Goal: Information Seeking & Learning: Learn about a topic

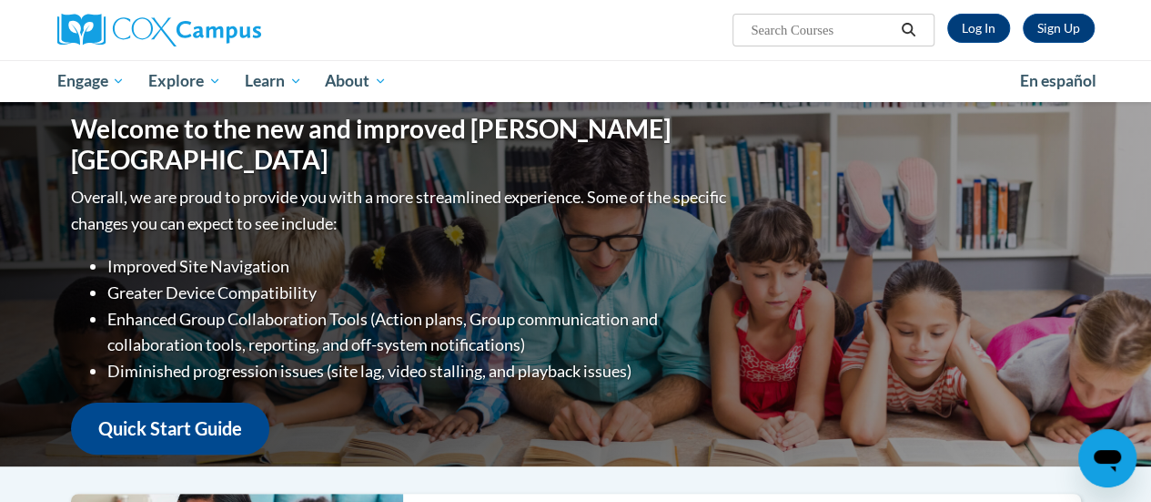
click at [1009, 16] on div "Sign Up Log In" at bounding box center [1015, 28] width 160 height 29
click at [975, 31] on link "Log In" at bounding box center [979, 28] width 63 height 29
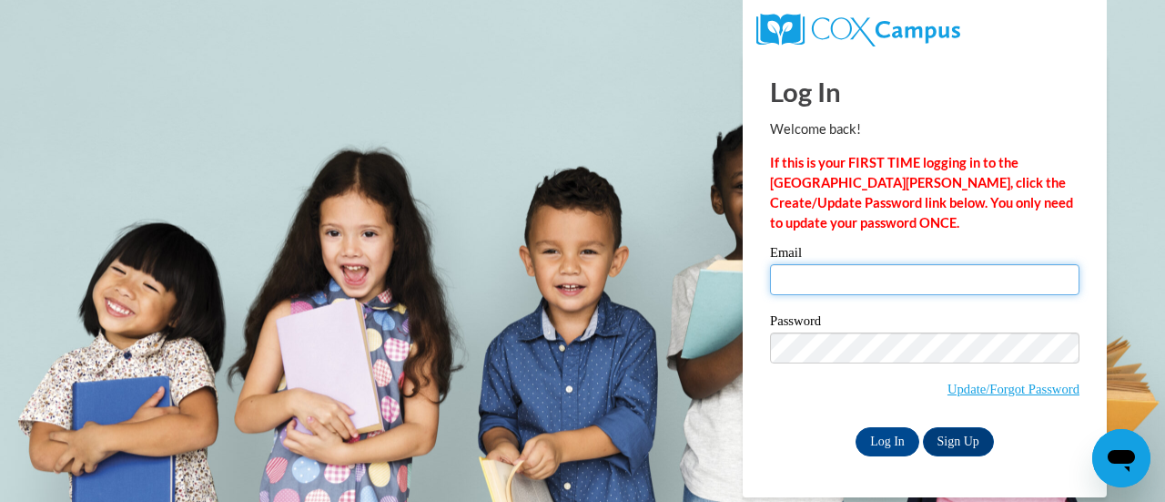
click at [905, 294] on input "Email" at bounding box center [924, 279] width 309 height 31
type input "[EMAIL_ADDRESS][PERSON_NAME][DOMAIN_NAME]"
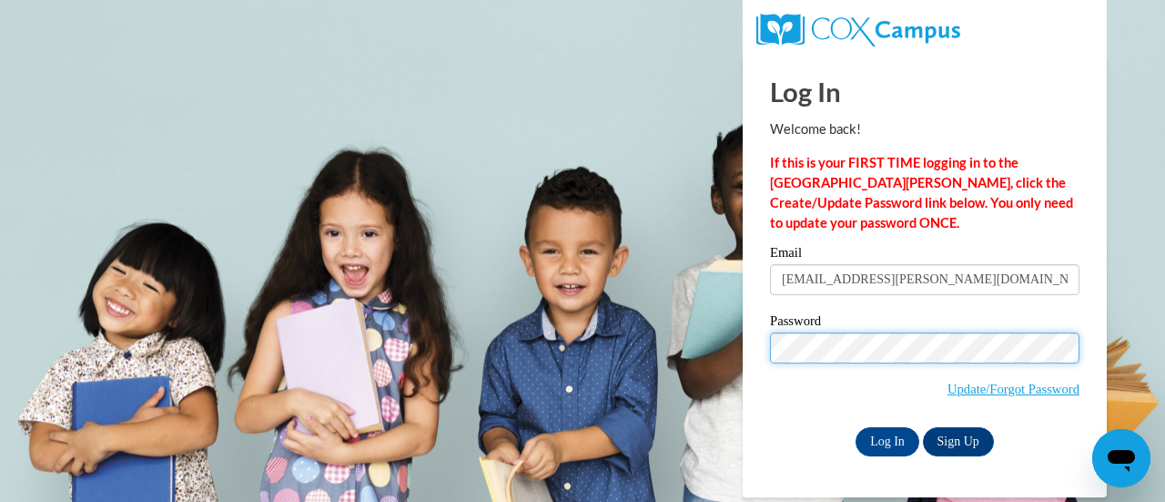
click at [856, 427] on input "Log In" at bounding box center [888, 441] width 64 height 29
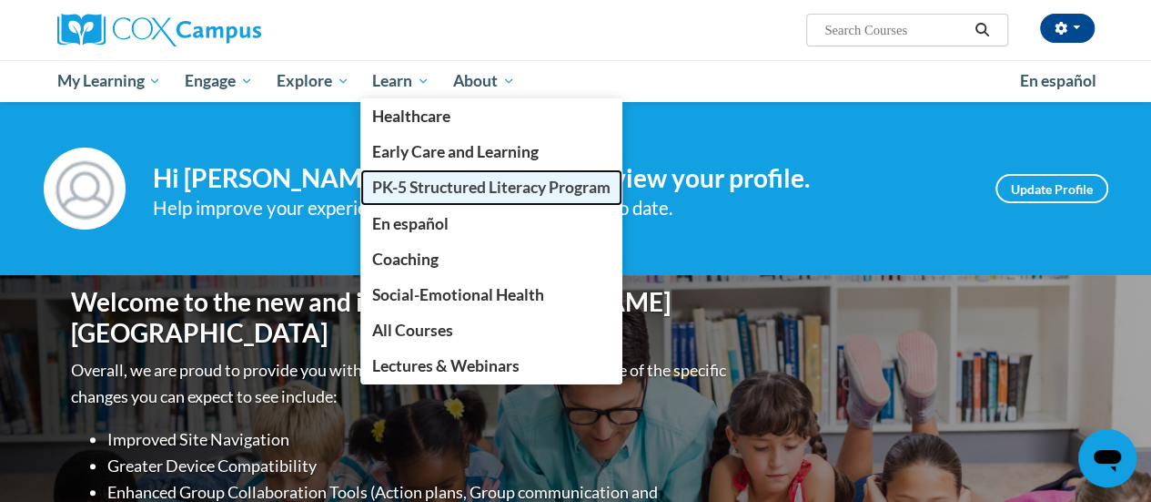
click at [426, 176] on link "PK-5 Structured Literacy Program" at bounding box center [491, 187] width 262 height 36
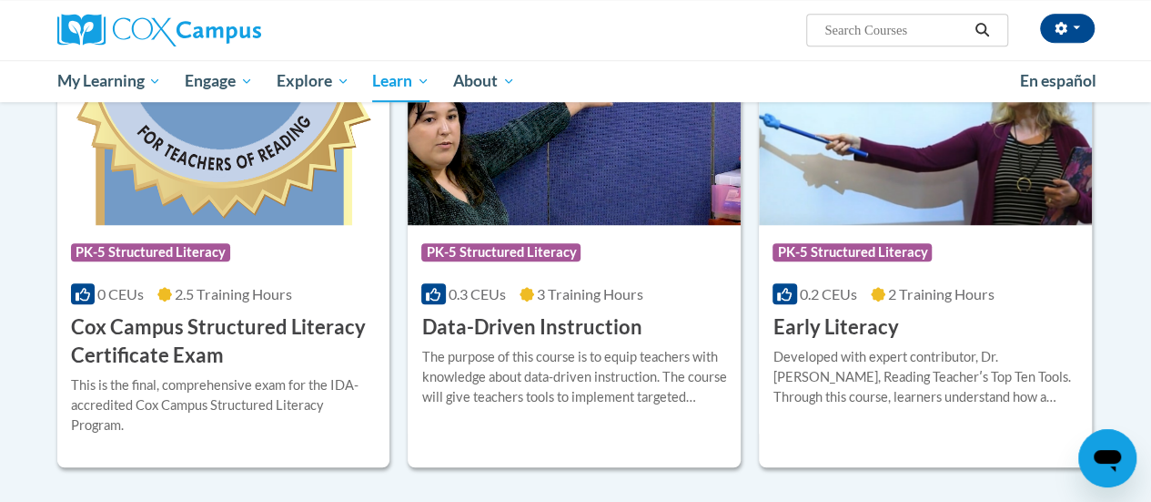
scroll to position [692, 0]
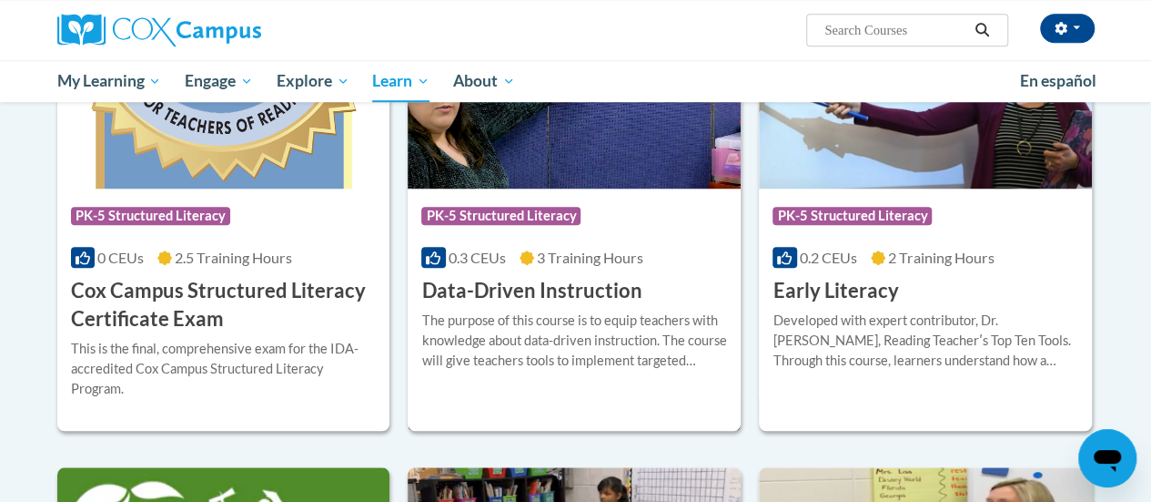
click at [612, 279] on h3 "Data-Driven Instruction" at bounding box center [531, 291] width 220 height 28
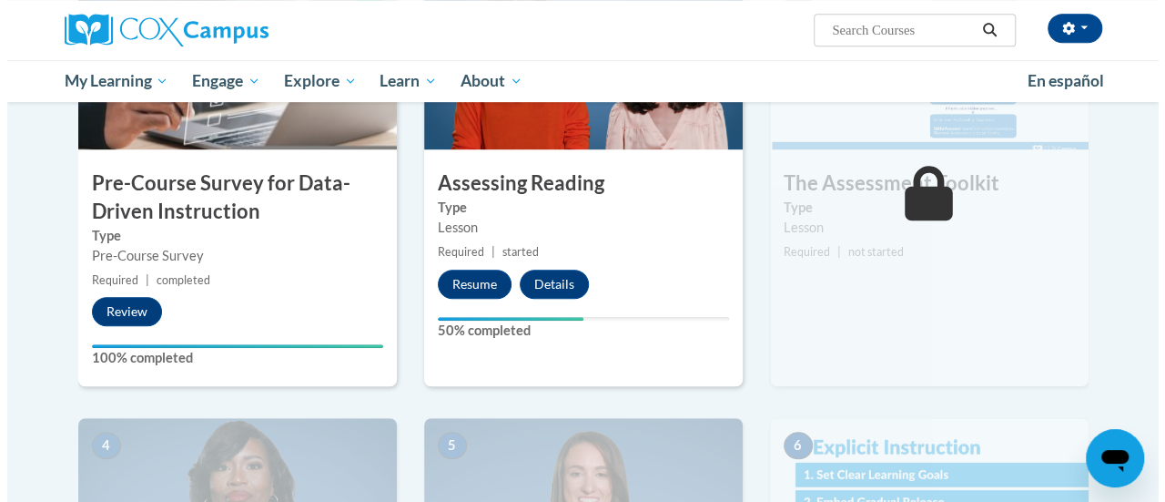
scroll to position [510, 0]
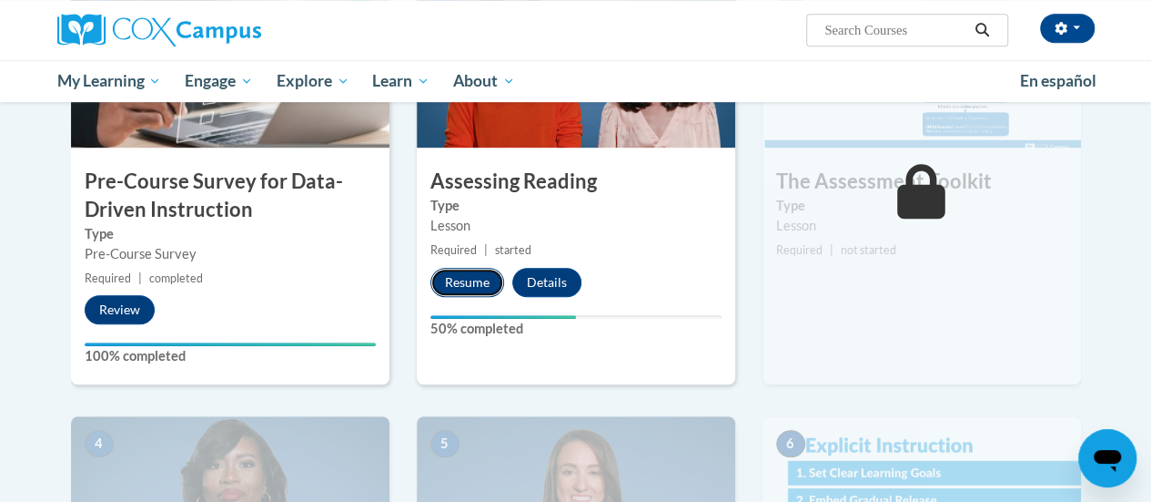
click at [475, 270] on button "Resume" at bounding box center [468, 282] width 74 height 29
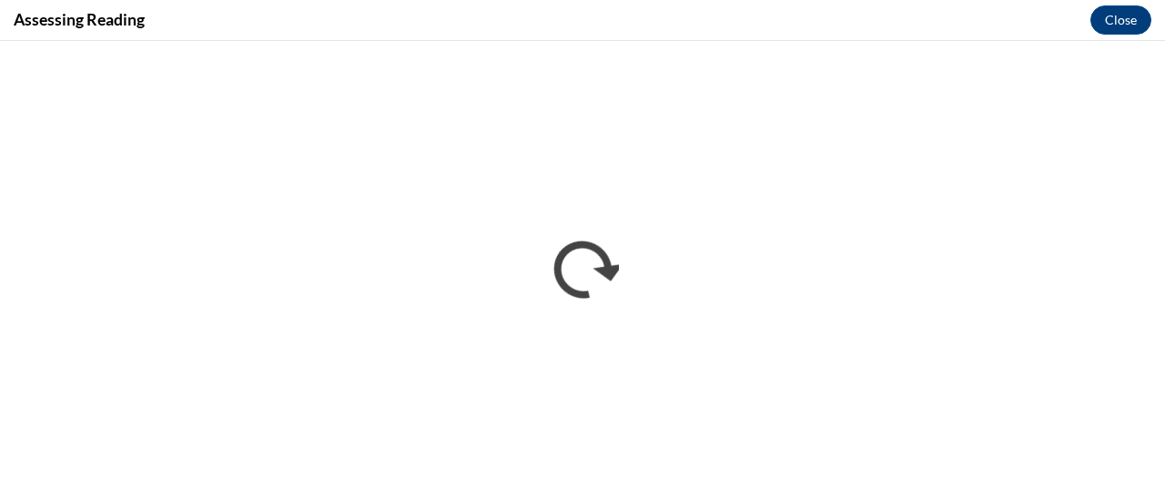
scroll to position [0, 0]
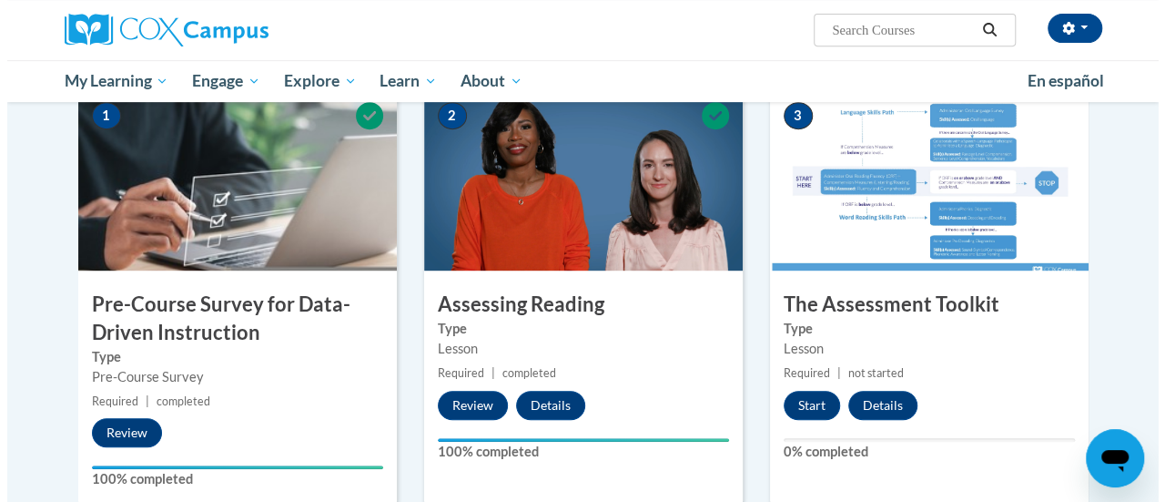
scroll to position [397, 0]
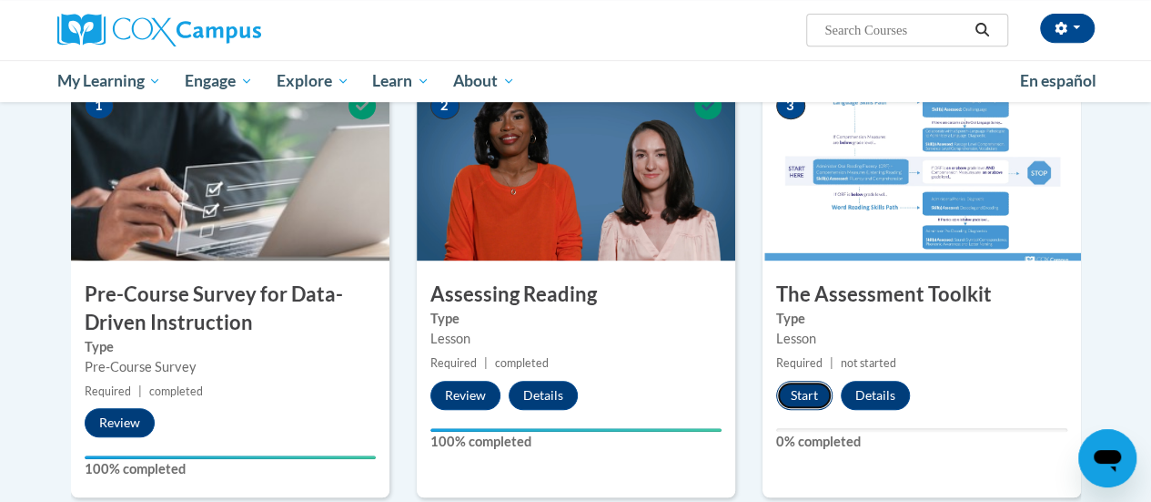
click at [796, 404] on button "Start" at bounding box center [804, 394] width 56 height 29
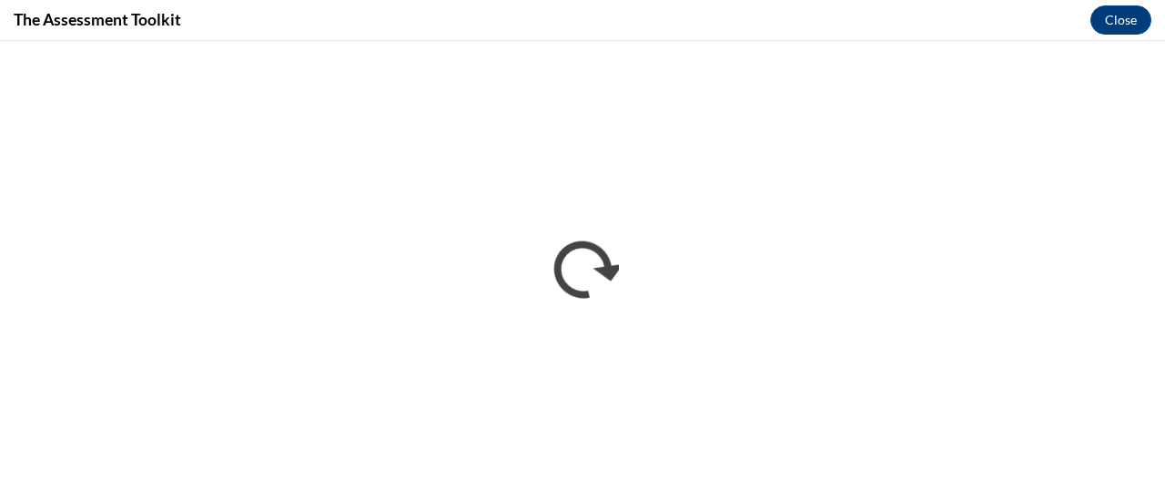
scroll to position [0, 0]
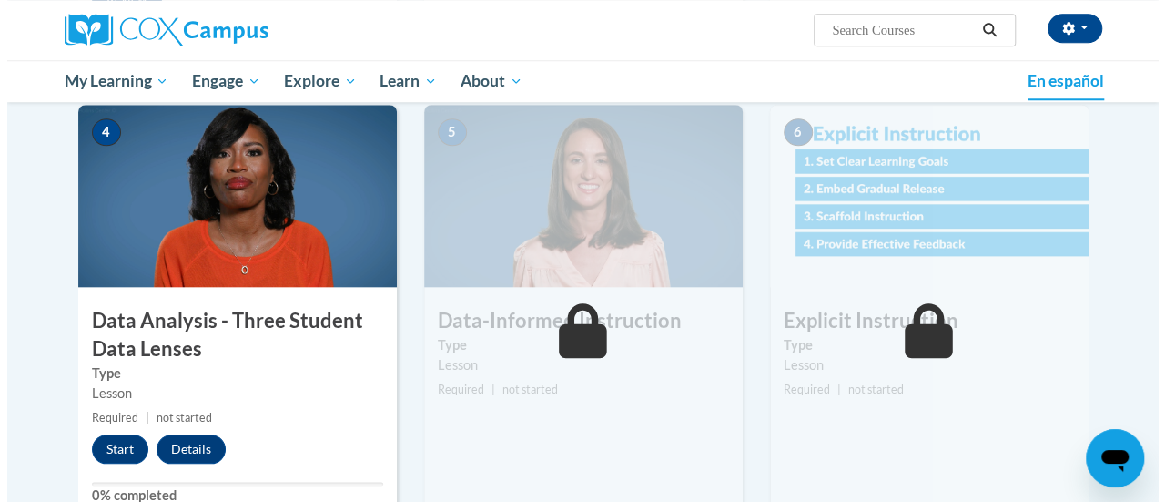
scroll to position [822, 0]
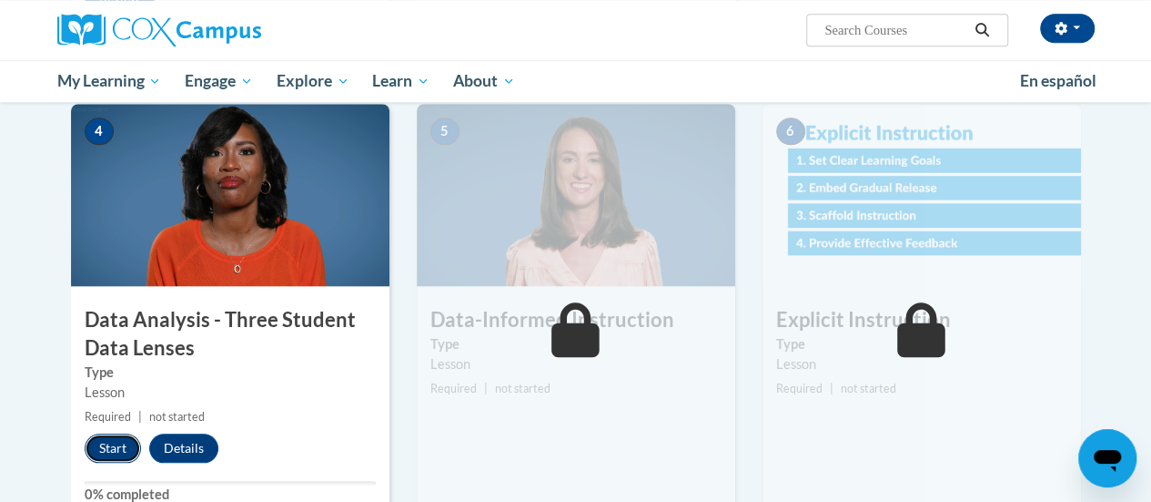
click at [118, 438] on button "Start" at bounding box center [113, 447] width 56 height 29
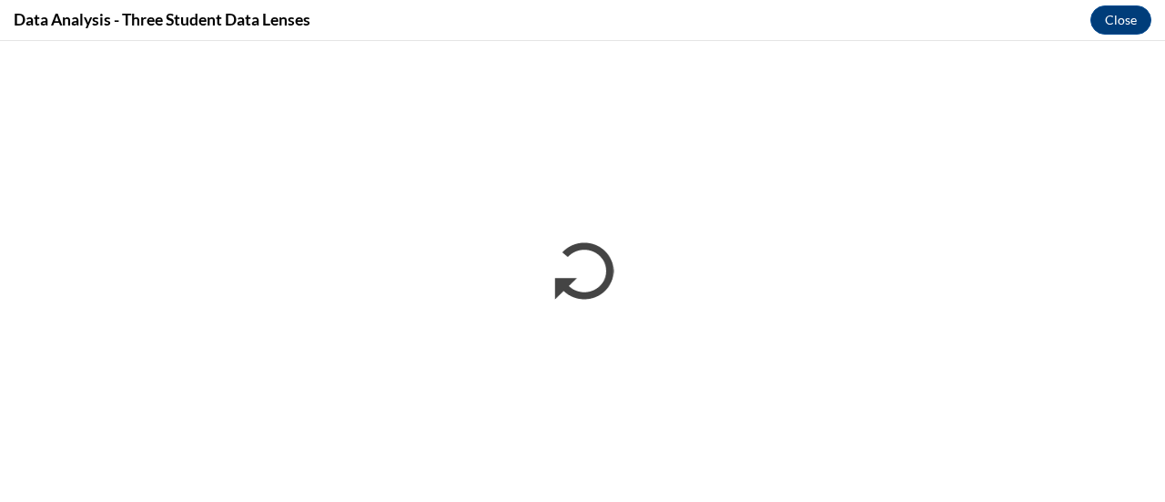
scroll to position [0, 0]
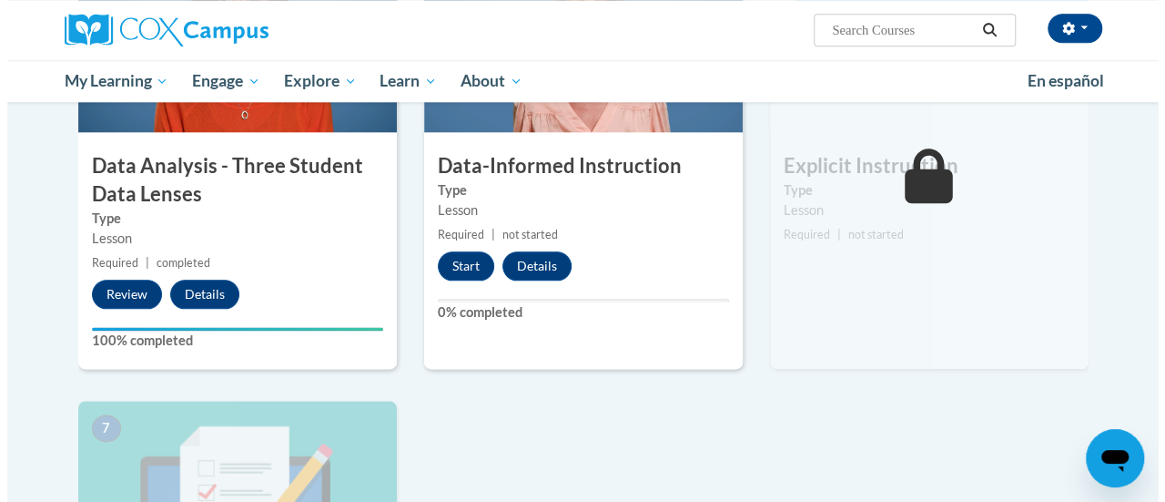
scroll to position [975, 0]
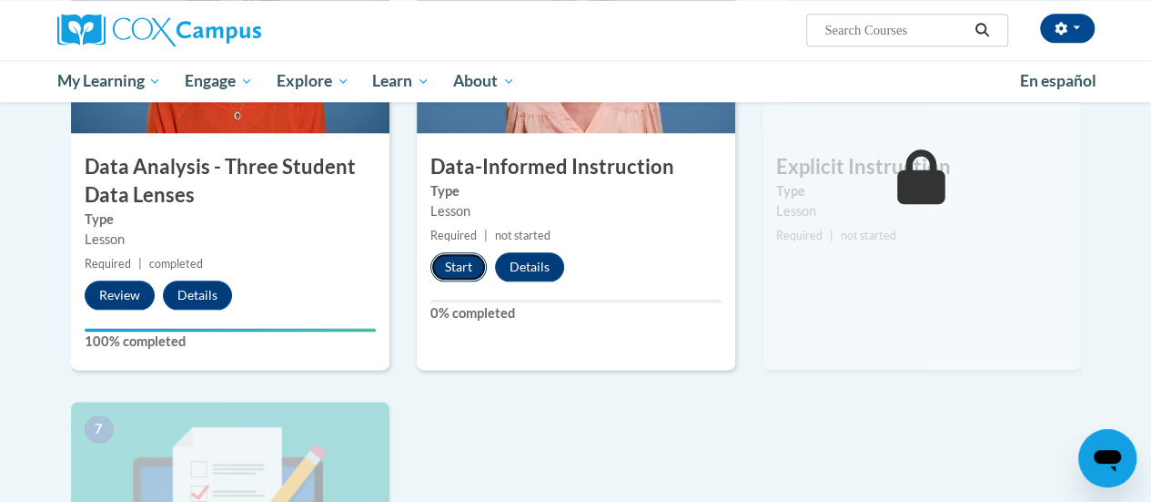
click at [459, 255] on button "Start" at bounding box center [459, 266] width 56 height 29
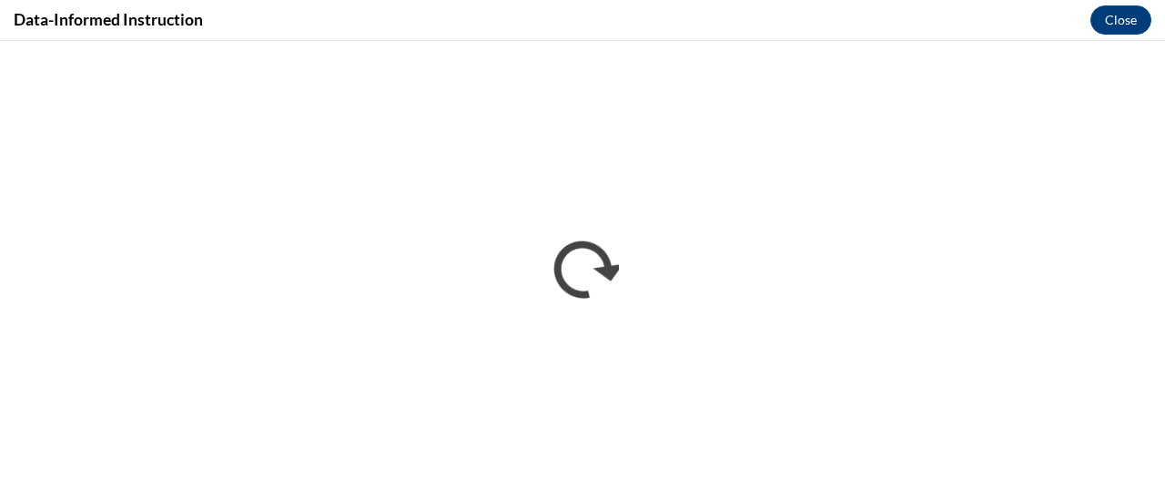
scroll to position [0, 0]
click at [1113, 15] on button "Close" at bounding box center [1121, 19] width 61 height 29
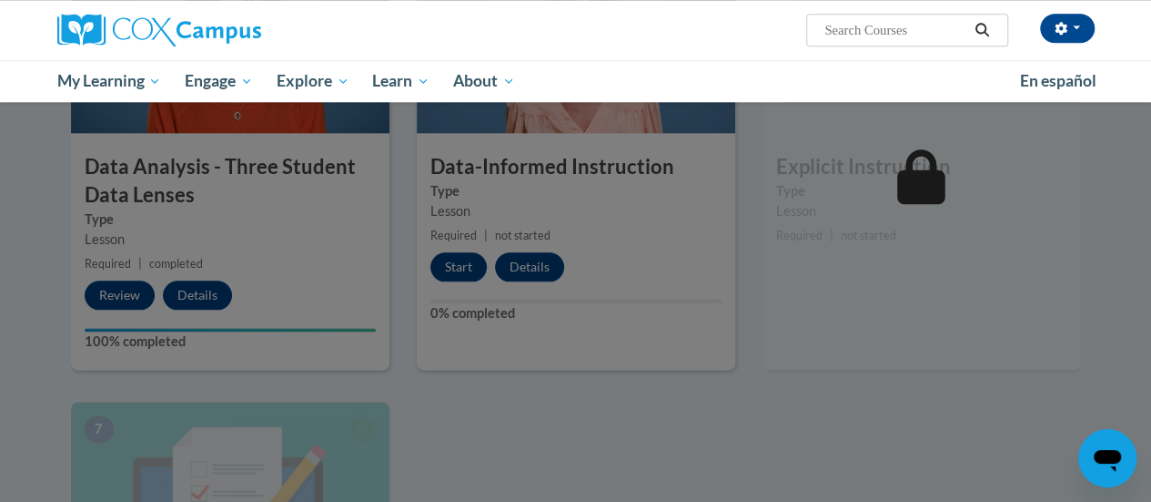
click at [464, 274] on div at bounding box center [575, 251] width 1151 height 502
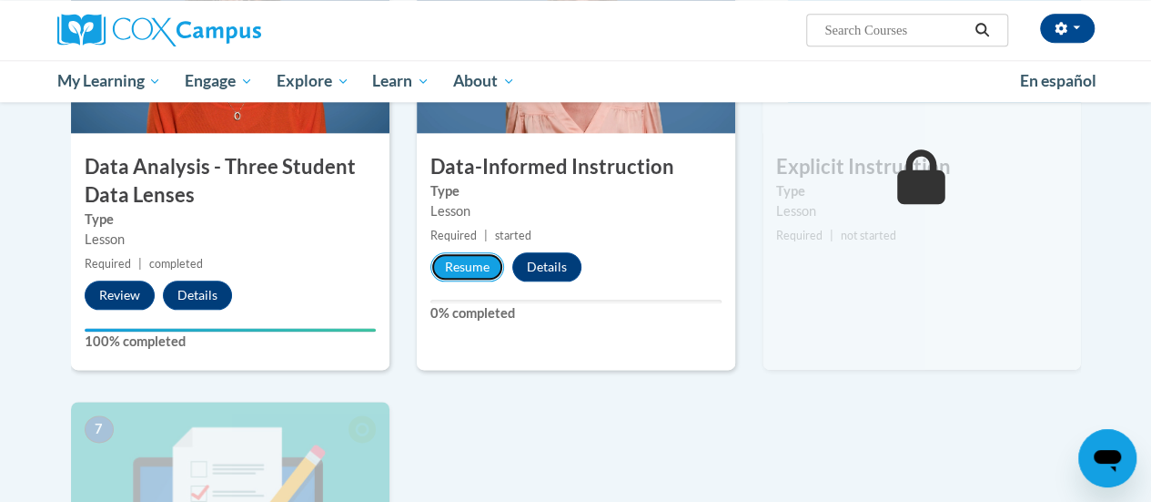
click at [464, 274] on button "Resume" at bounding box center [468, 266] width 74 height 29
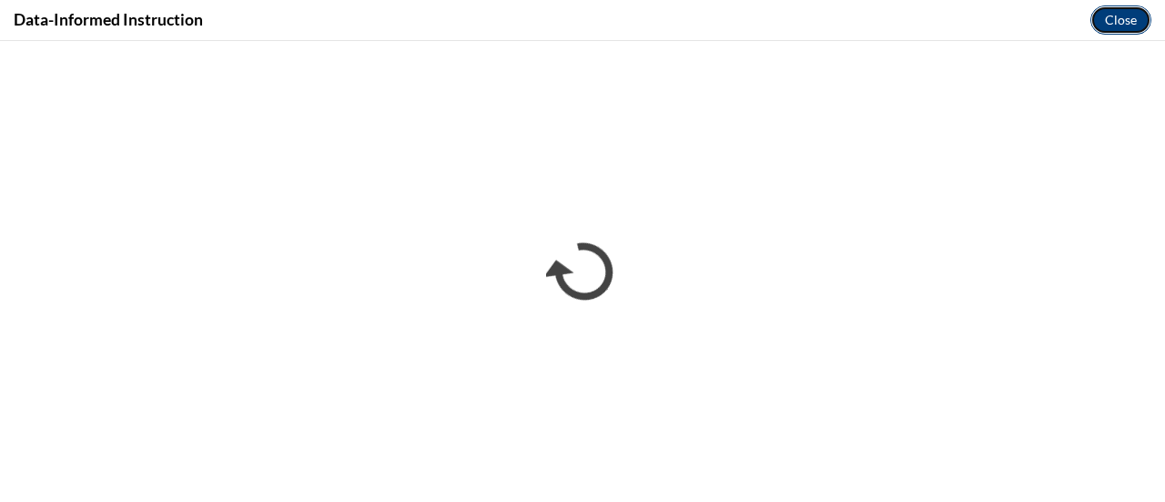
click at [1123, 14] on button "Close" at bounding box center [1121, 19] width 61 height 29
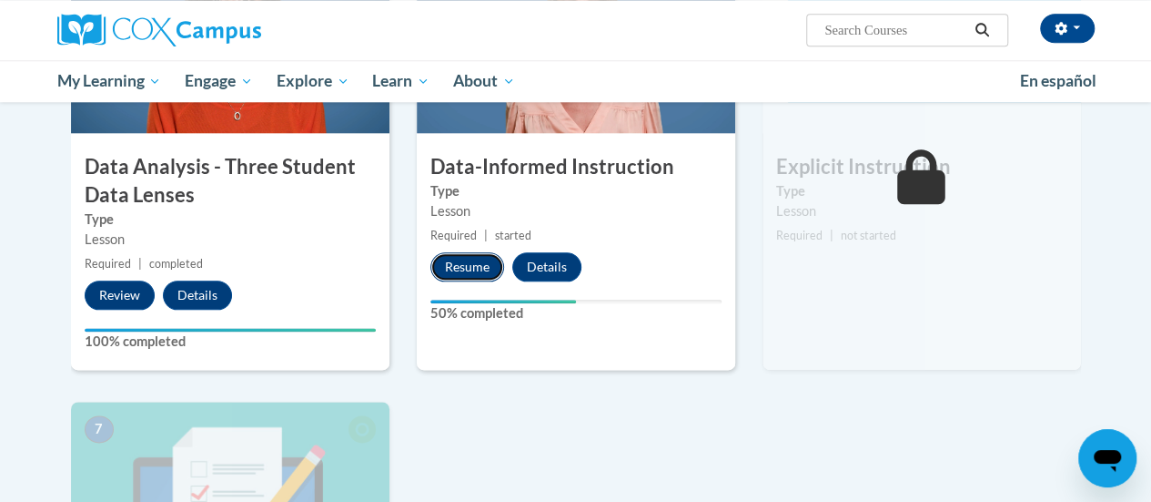
click at [471, 272] on button "Resume" at bounding box center [468, 266] width 74 height 29
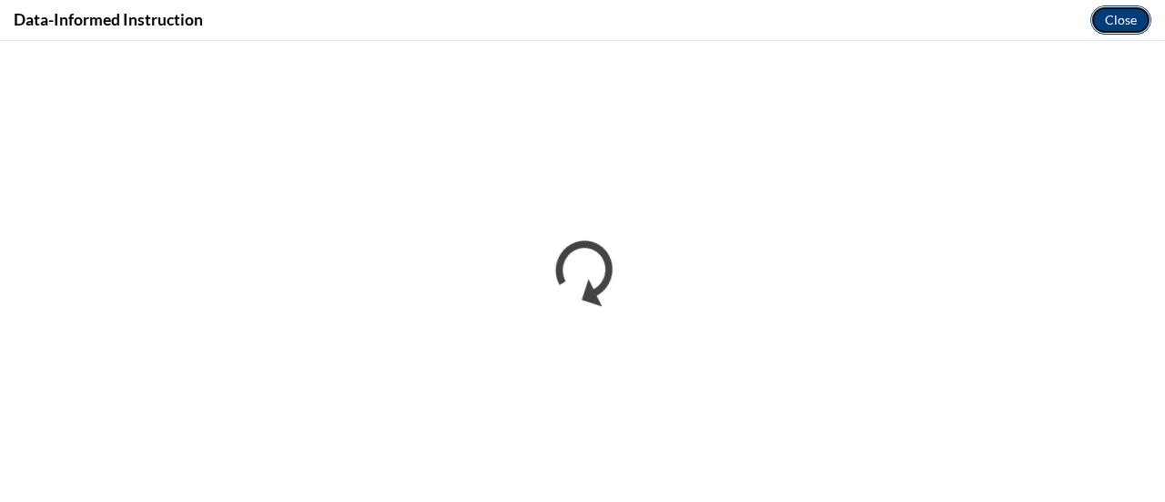
drag, startPoint x: 471, startPoint y: 272, endPoint x: 1132, endPoint y: 16, distance: 709.5
click at [1132, 16] on button "Close" at bounding box center [1121, 19] width 61 height 29
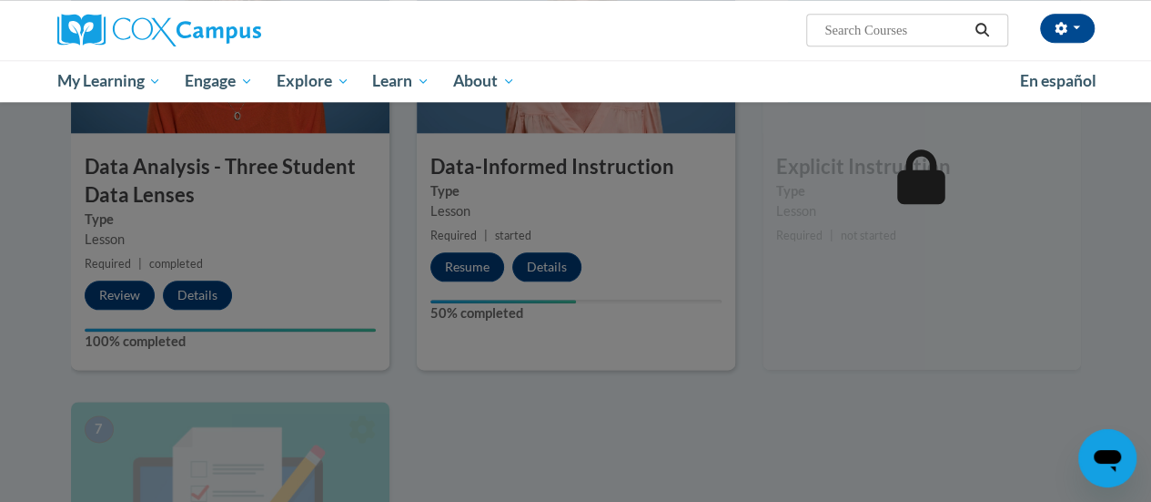
click at [490, 259] on div at bounding box center [575, 251] width 1151 height 502
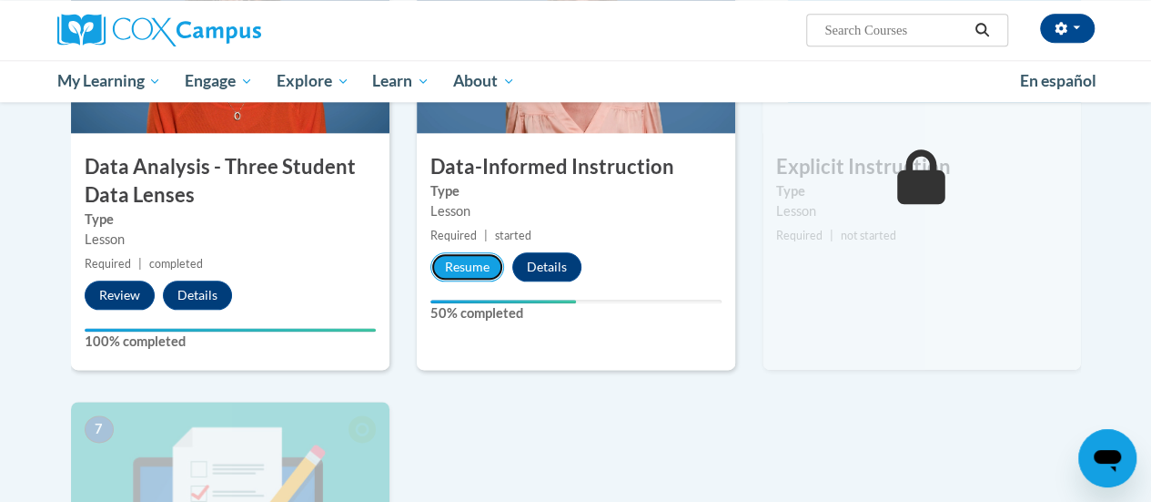
click at [490, 259] on button "Resume" at bounding box center [468, 266] width 74 height 29
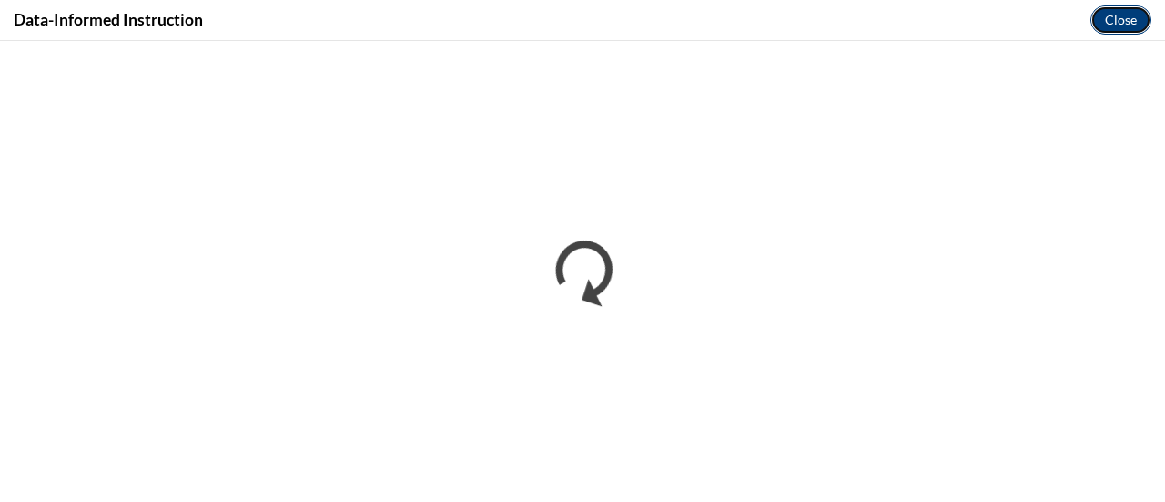
click at [1131, 23] on button "Close" at bounding box center [1121, 19] width 61 height 29
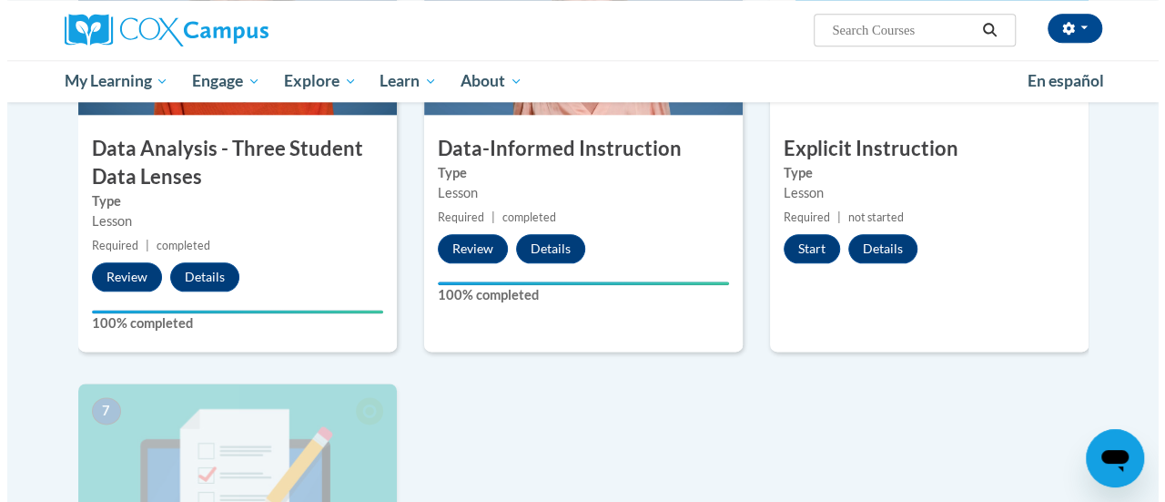
scroll to position [994, 0]
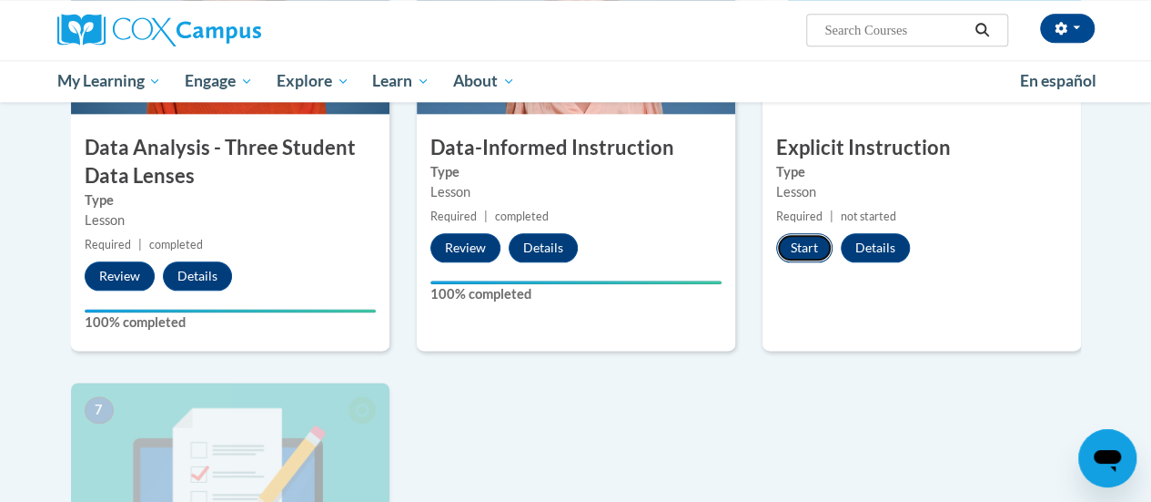
click at [808, 253] on button "Start" at bounding box center [804, 247] width 56 height 29
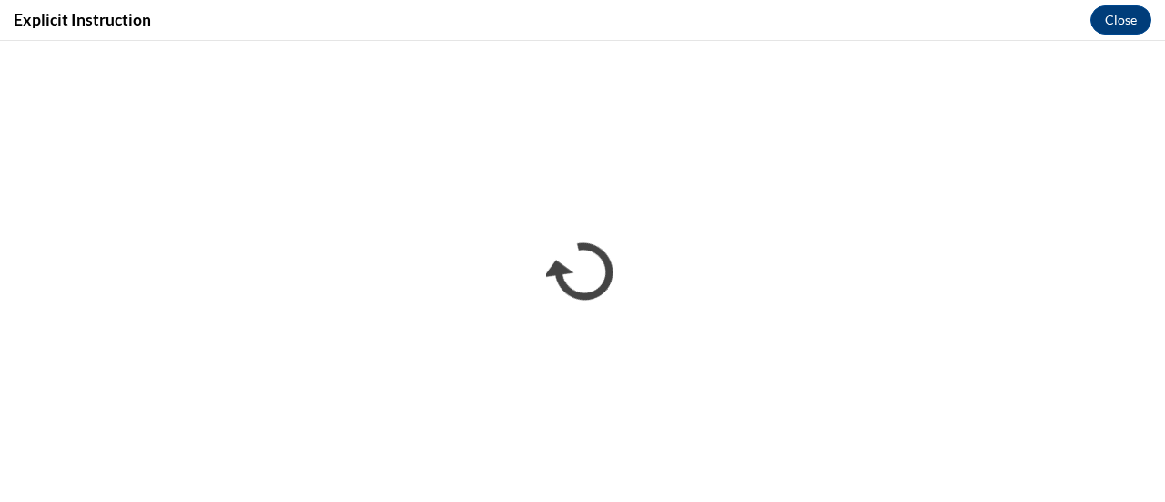
scroll to position [0, 0]
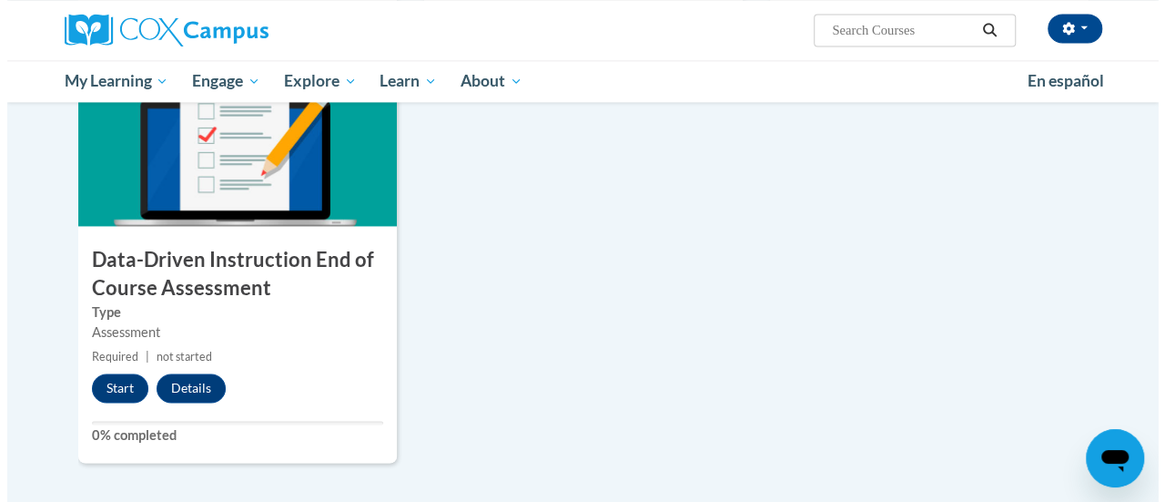
scroll to position [1393, 0]
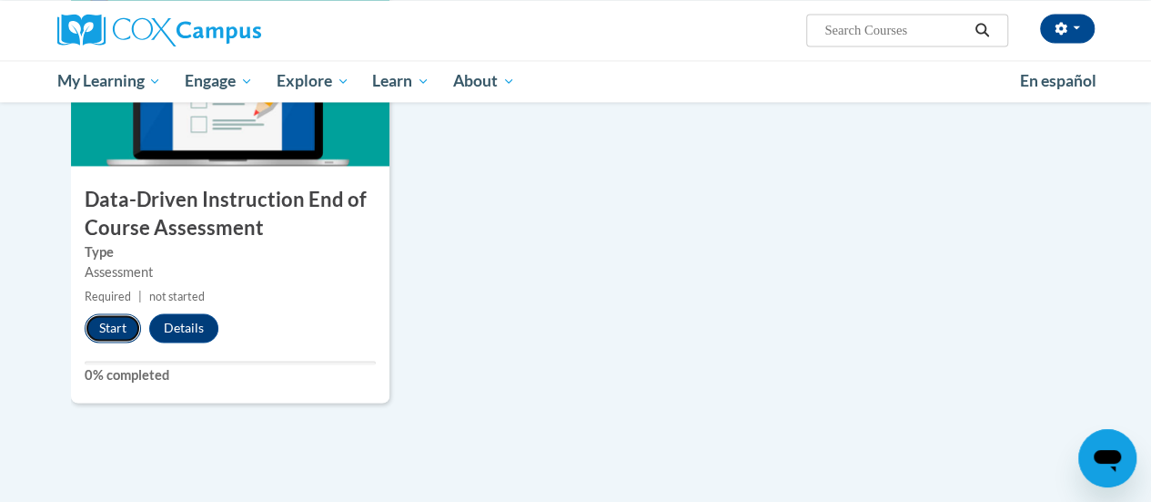
click at [130, 337] on button "Start" at bounding box center [113, 327] width 56 height 29
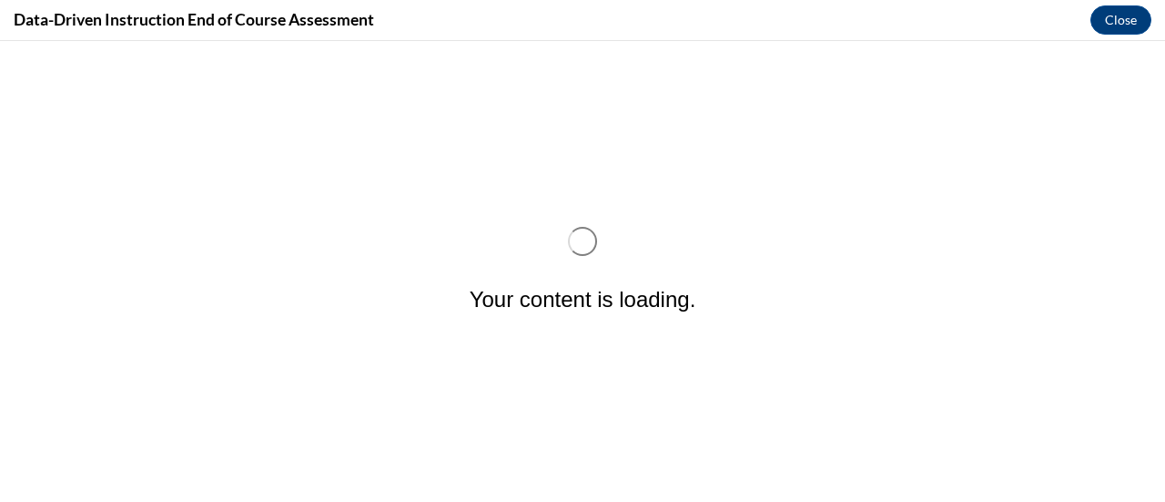
scroll to position [0, 0]
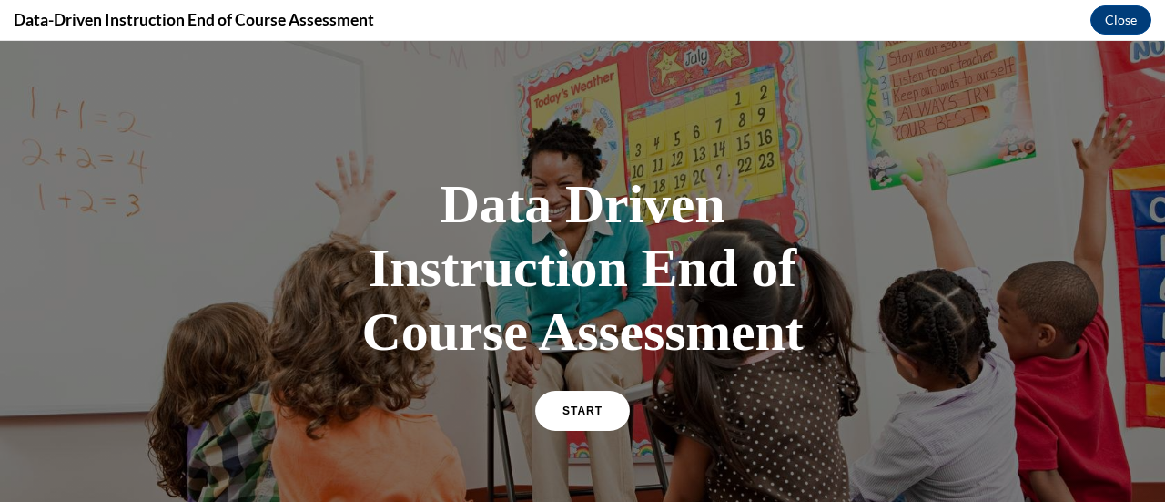
click at [593, 432] on div "START" at bounding box center [582, 419] width 95 height 56
click at [575, 414] on span "START" at bounding box center [583, 411] width 42 height 14
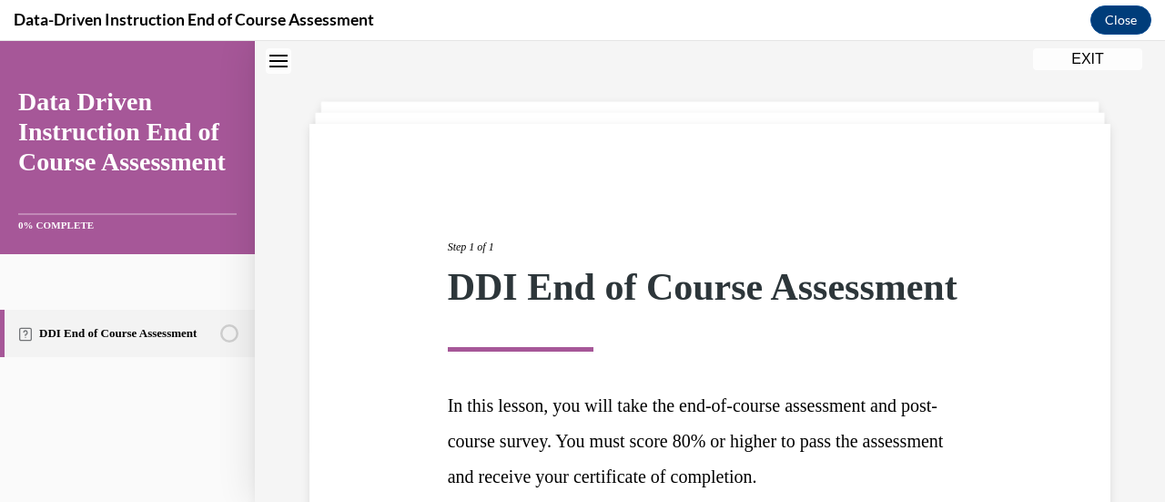
scroll to position [268, 0]
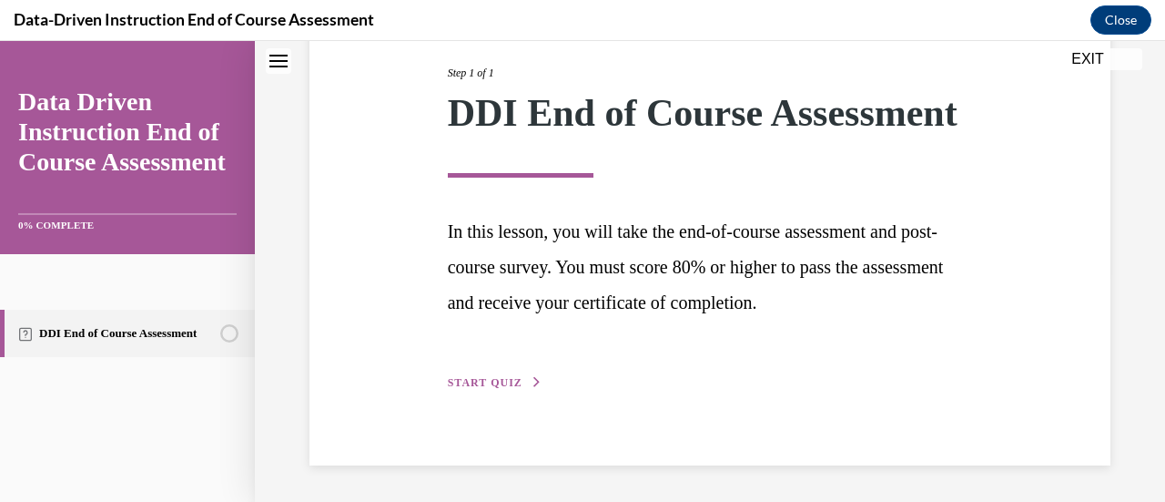
click at [505, 390] on button "START QUIZ" at bounding box center [495, 382] width 95 height 16
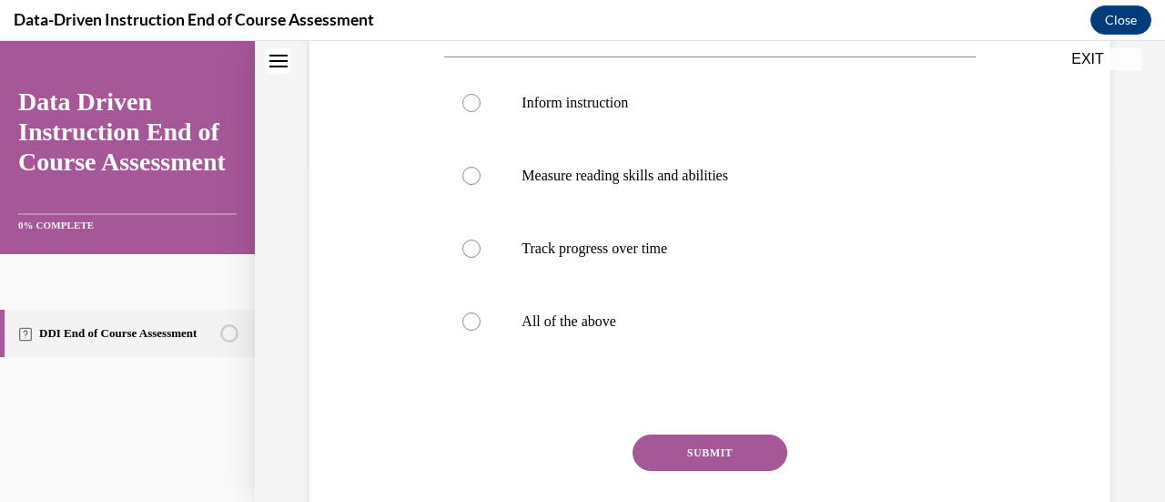
scroll to position [347, 0]
click at [564, 329] on label "All of the above" at bounding box center [709, 319] width 531 height 73
click at [481, 329] on input "All of the above" at bounding box center [471, 319] width 18 height 18
radio input "true"
click at [695, 445] on button "SUBMIT" at bounding box center [710, 450] width 155 height 36
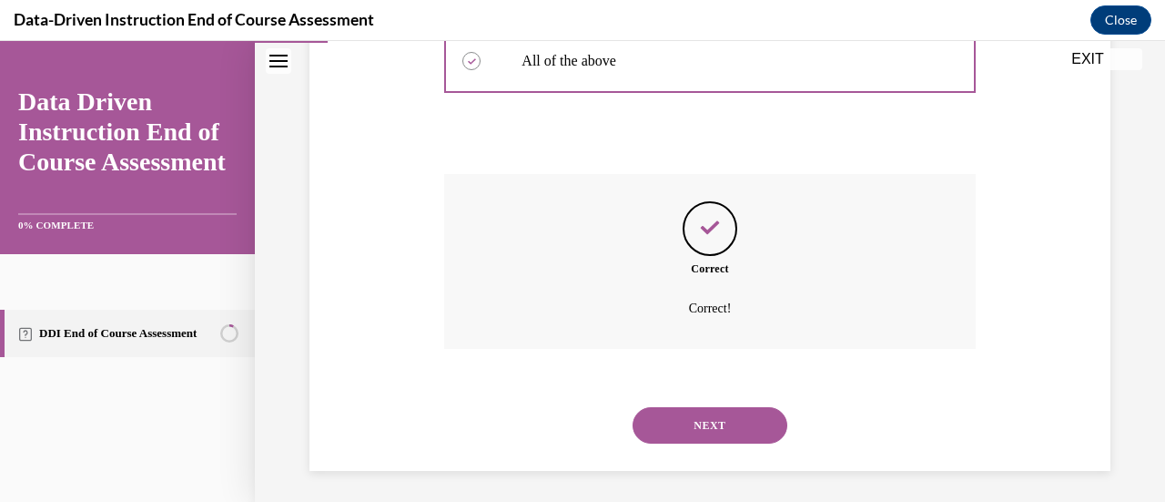
scroll to position [610, 0]
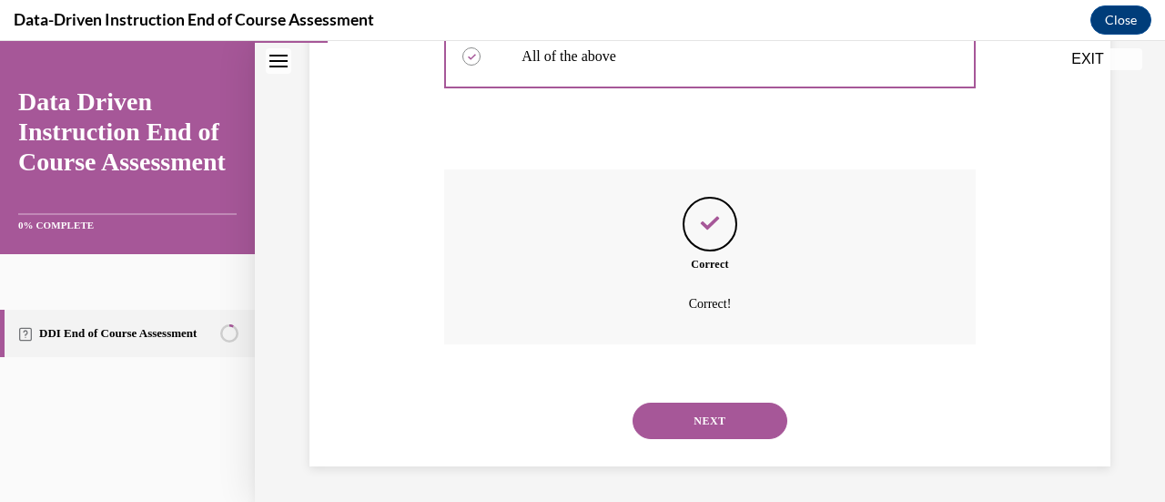
click at [701, 426] on button "NEXT" at bounding box center [710, 420] width 155 height 36
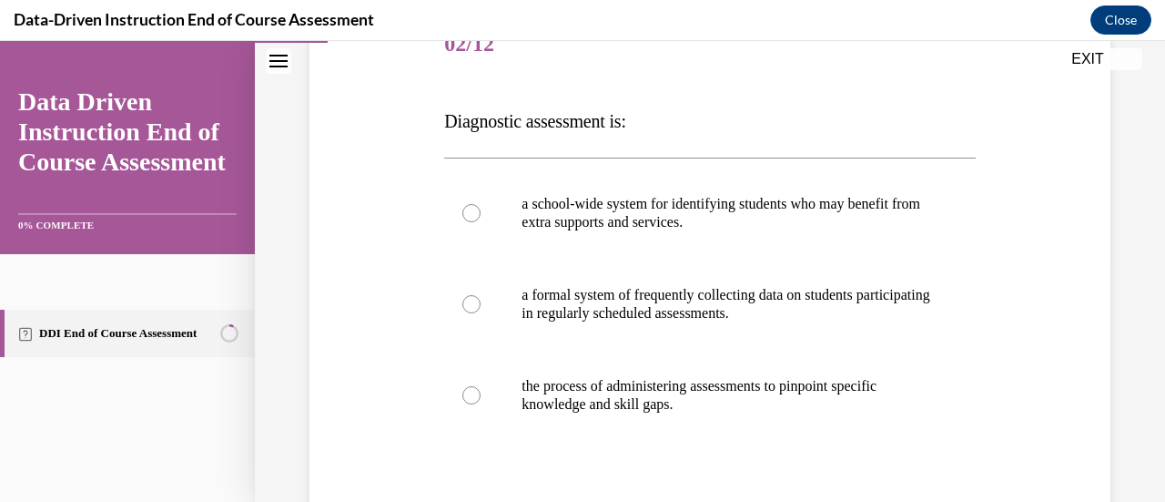
scroll to position [247, 0]
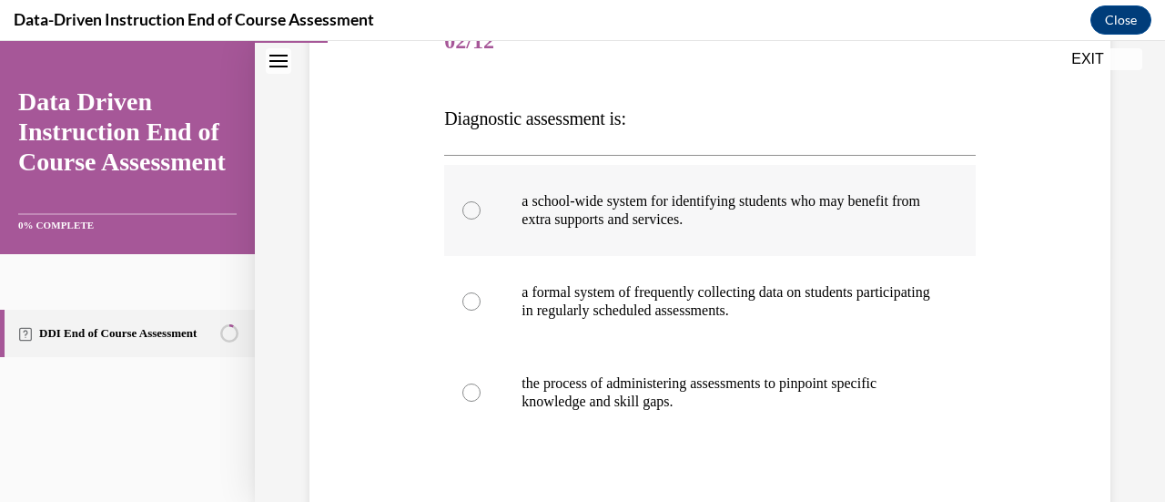
click at [679, 236] on label "a school-wide system for identifying students who may benefit from extra suppor…" at bounding box center [709, 210] width 531 height 91
click at [481, 219] on input "a school-wide system for identifying students who may benefit from extra suppor…" at bounding box center [471, 210] width 18 height 18
radio input "true"
click at [691, 299] on p "a formal system of frequently collecting data on students participating in regu…" at bounding box center [726, 301] width 408 height 36
click at [481, 299] on input "a formal system of frequently collecting data on students participating in regu…" at bounding box center [471, 301] width 18 height 18
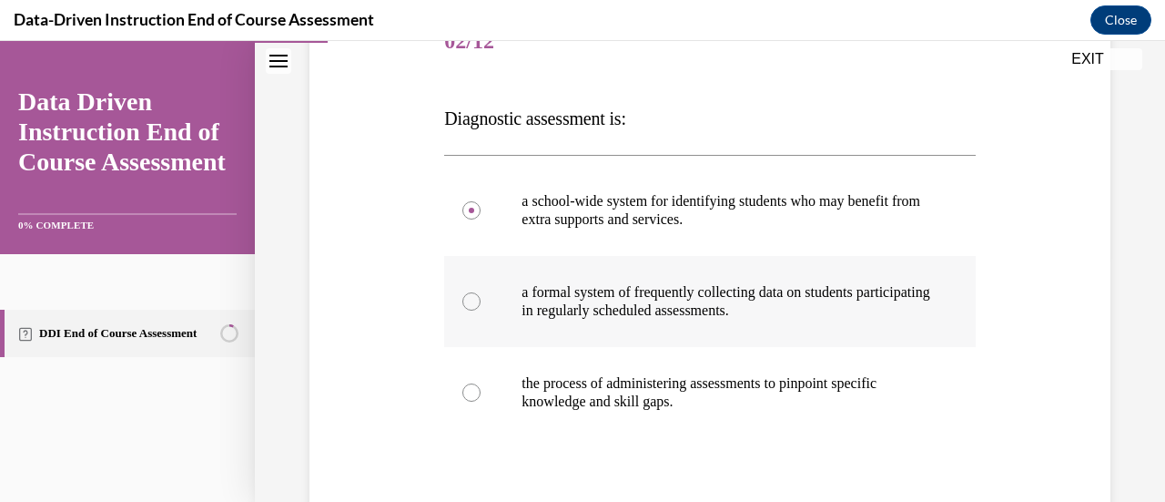
radio input "true"
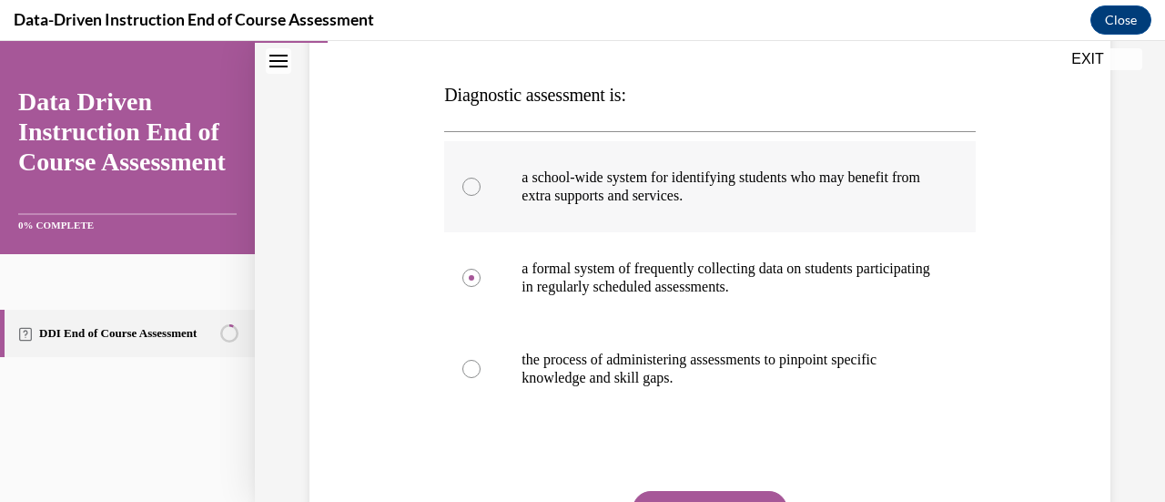
scroll to position [364, 0]
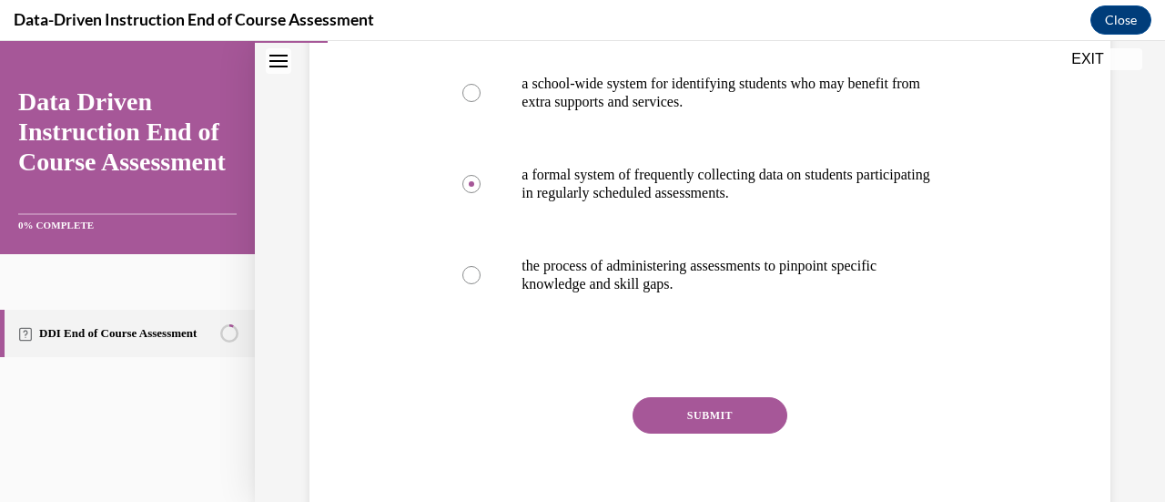
click at [733, 444] on div "SUBMIT" at bounding box center [709, 442] width 531 height 91
click at [719, 427] on button "SUBMIT" at bounding box center [710, 415] width 155 height 36
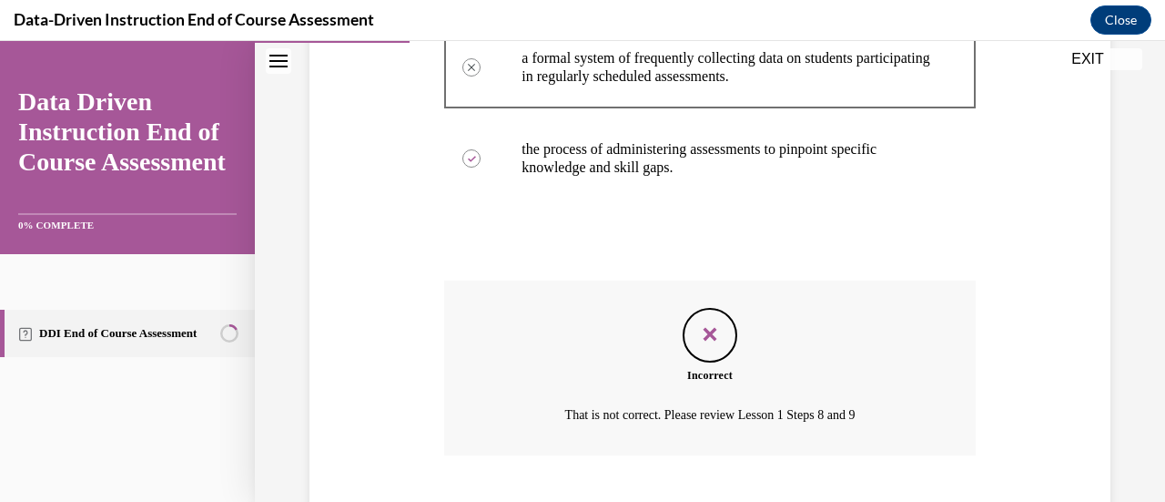
scroll to position [592, 0]
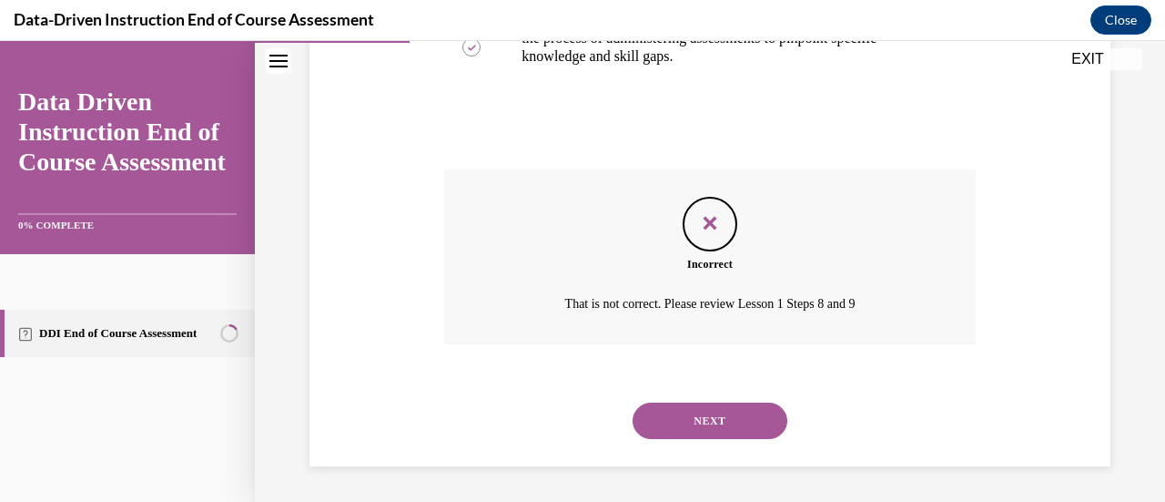
click at [719, 427] on button "NEXT" at bounding box center [710, 420] width 155 height 36
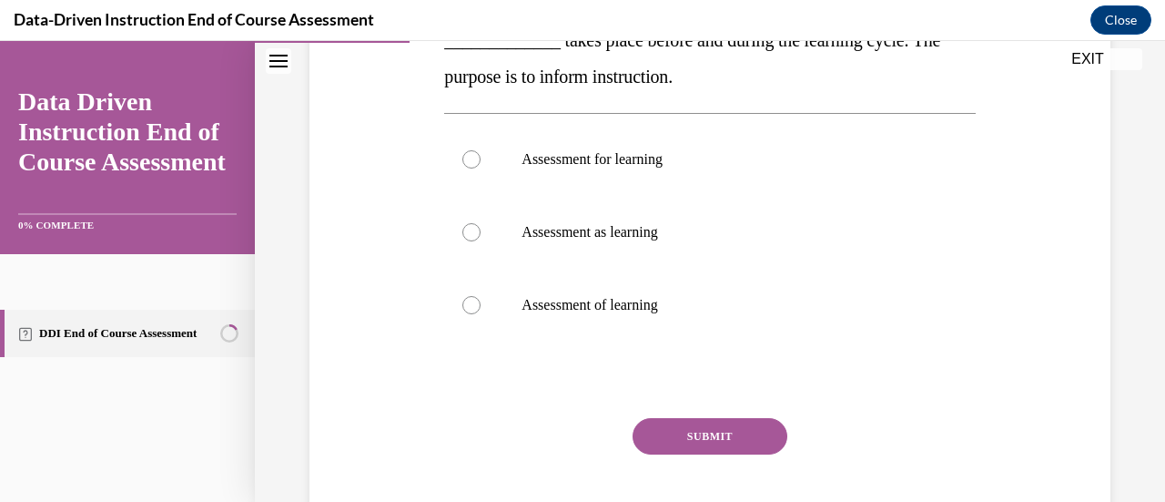
scroll to position [390, 0]
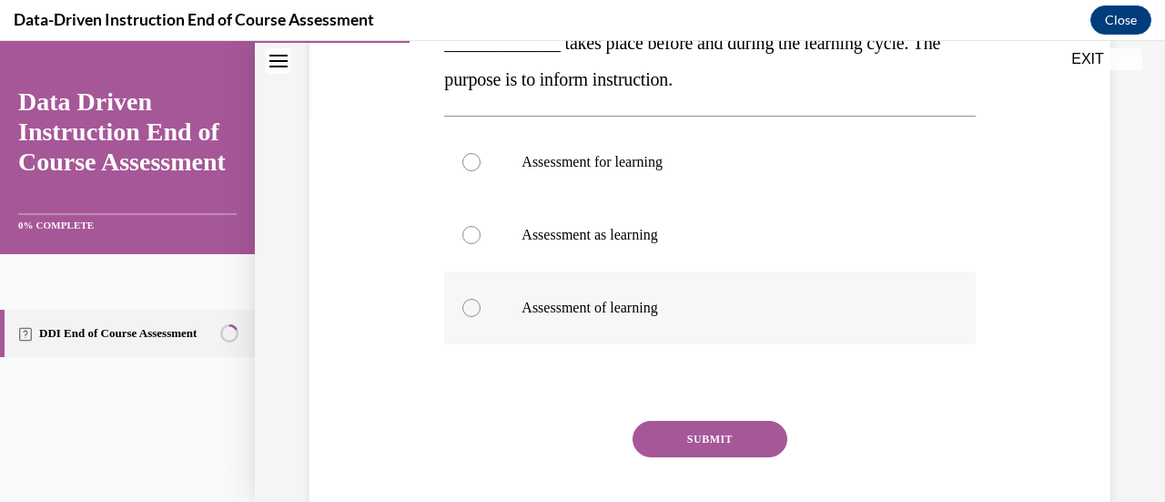
click at [651, 299] on p "Assessment of learning" at bounding box center [726, 308] width 408 height 18
click at [481, 299] on input "Assessment of learning" at bounding box center [471, 308] width 18 height 18
radio input "true"
click at [683, 432] on button "SUBMIT" at bounding box center [710, 439] width 155 height 36
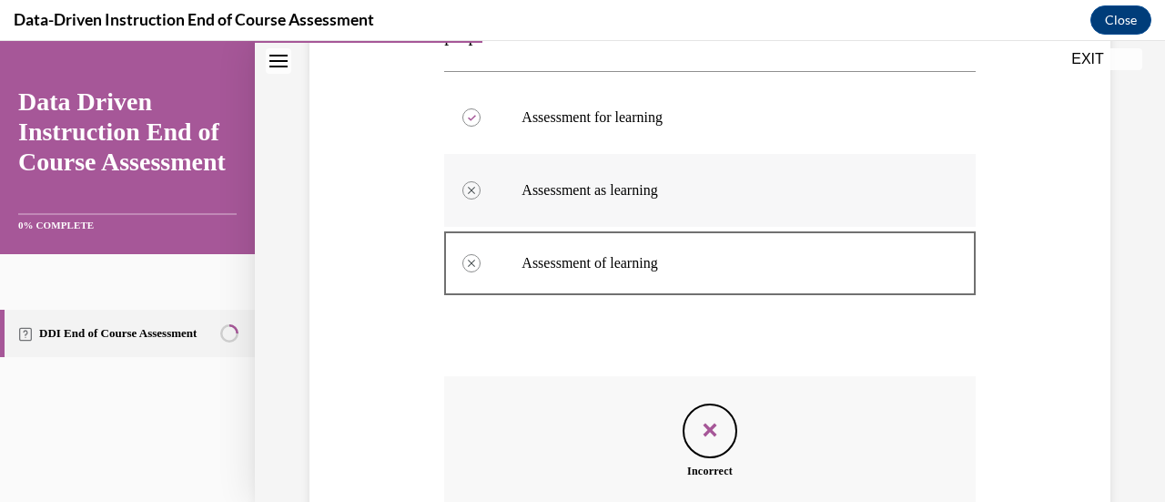
scroll to position [641, 0]
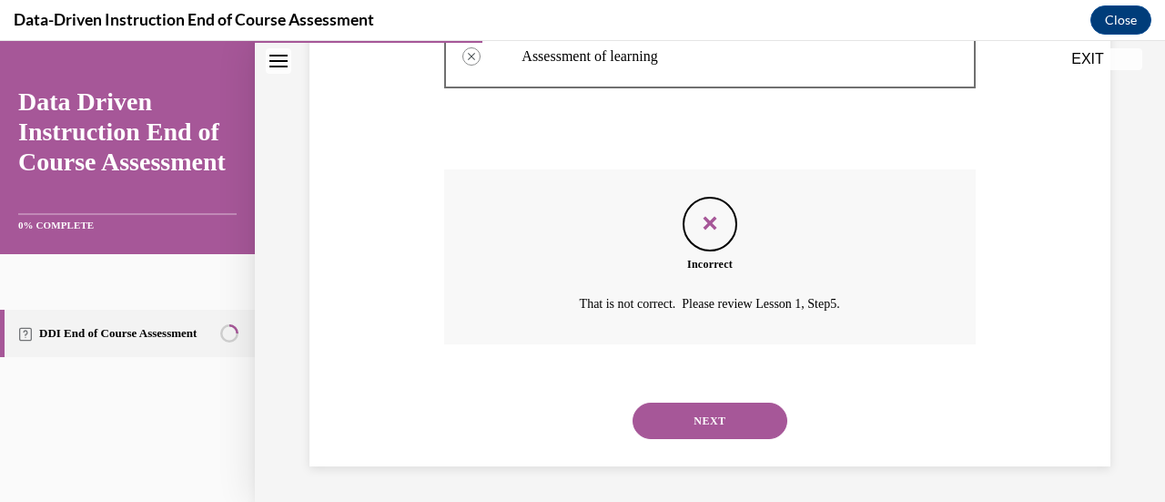
click at [687, 407] on button "NEXT" at bounding box center [710, 420] width 155 height 36
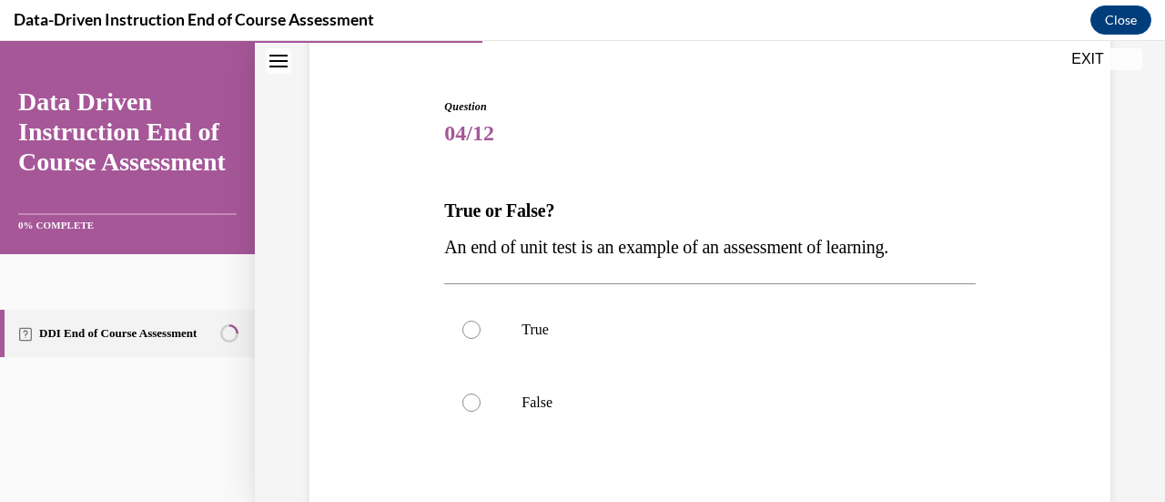
scroll to position [280, 0]
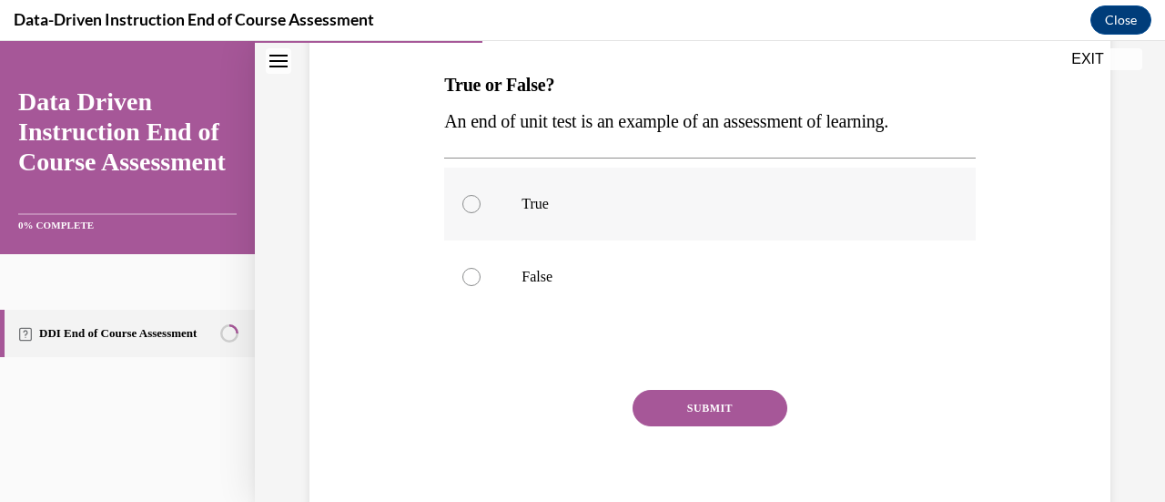
click at [563, 218] on label "True" at bounding box center [709, 203] width 531 height 73
click at [481, 213] on input "True" at bounding box center [471, 204] width 18 height 18
radio input "true"
click at [677, 403] on button "SUBMIT" at bounding box center [710, 408] width 155 height 36
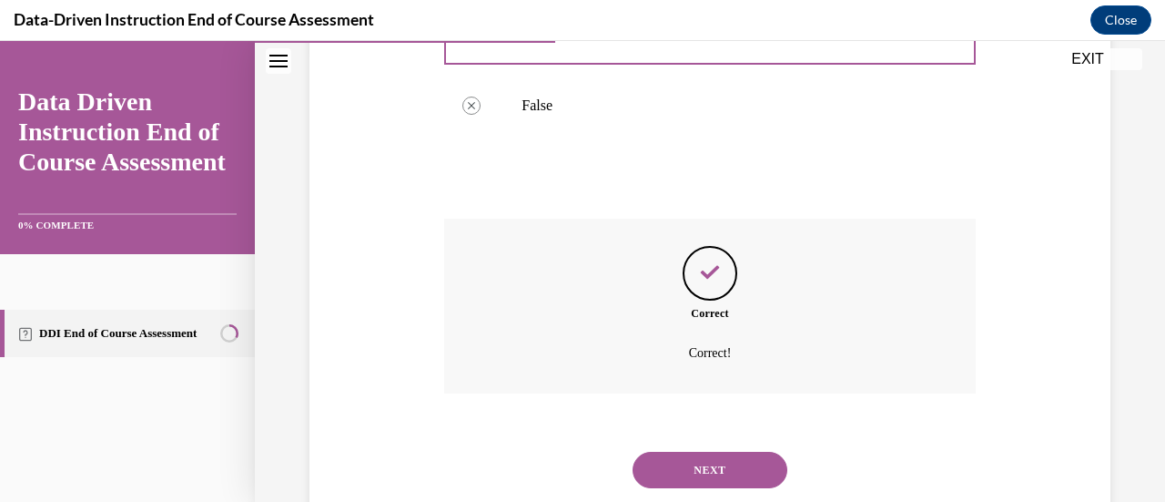
scroll to position [501, 0]
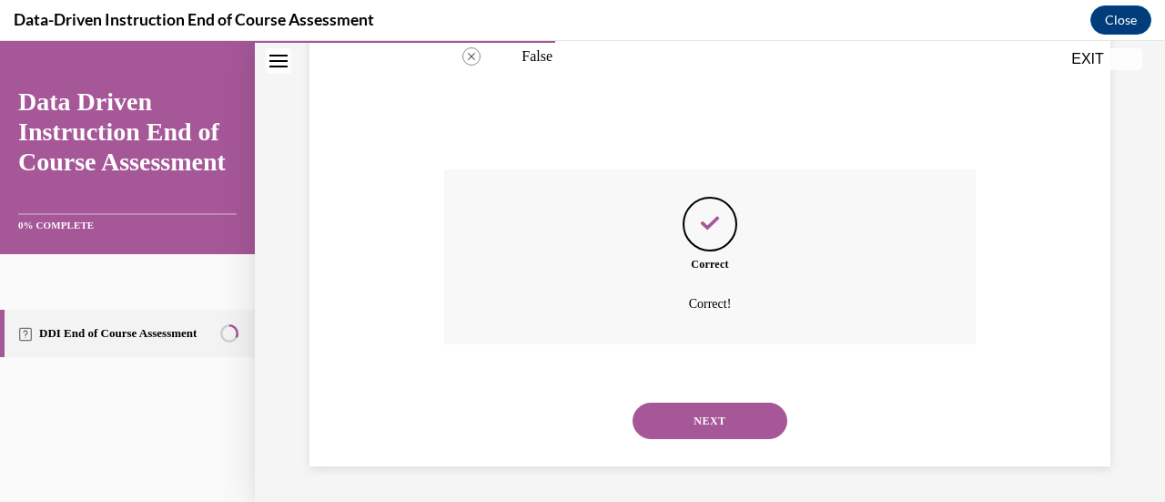
click at [678, 400] on div "NEXT" at bounding box center [709, 420] width 531 height 73
click at [675, 412] on button "NEXT" at bounding box center [710, 420] width 155 height 36
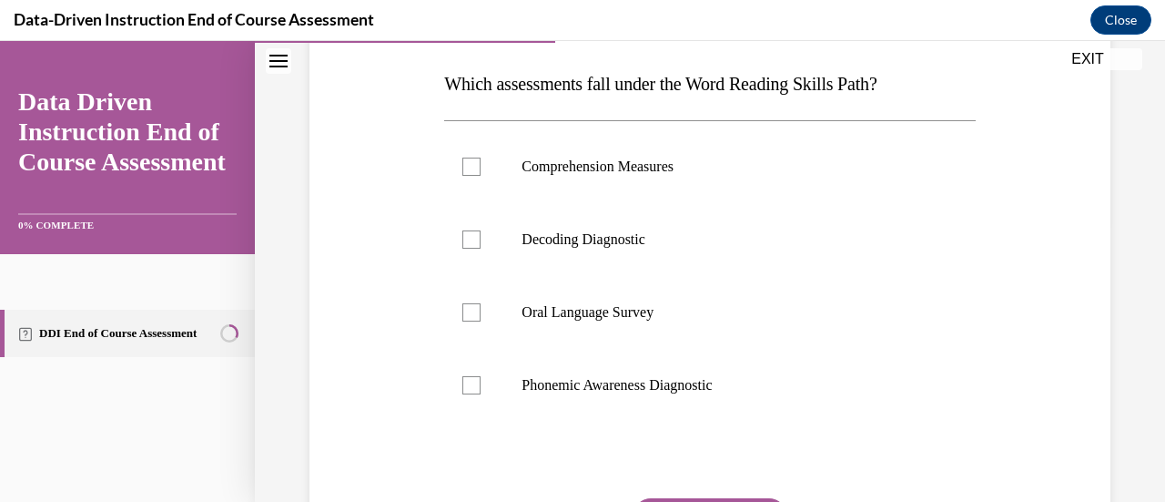
scroll to position [283, 0]
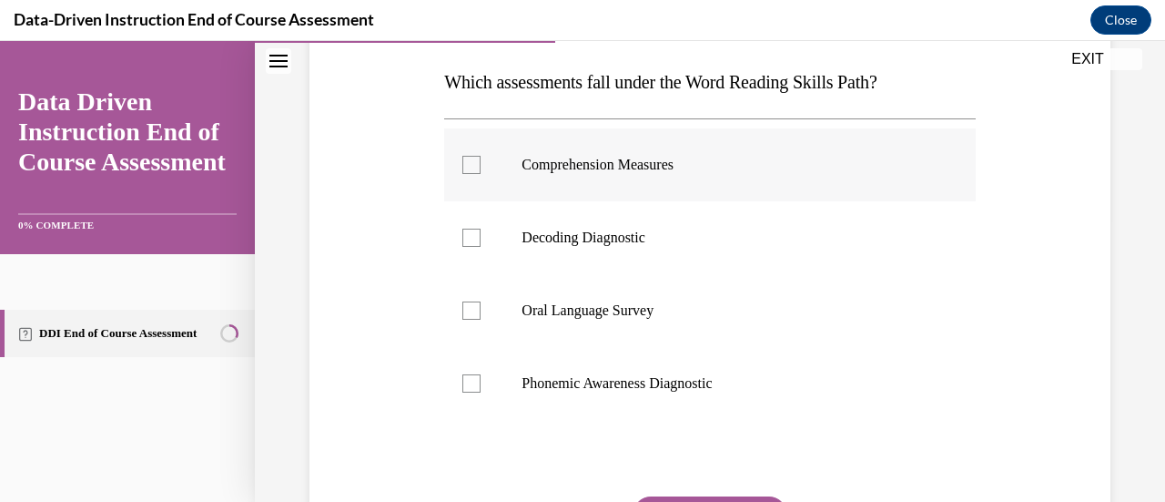
click at [594, 172] on p "Comprehension Measures" at bounding box center [726, 165] width 408 height 18
click at [481, 172] on input "Comprehension Measures" at bounding box center [471, 165] width 18 height 18
checkbox input "true"
click at [595, 219] on label "Decoding Diagnostic" at bounding box center [709, 237] width 531 height 73
click at [481, 228] on input "Decoding Diagnostic" at bounding box center [471, 237] width 18 height 18
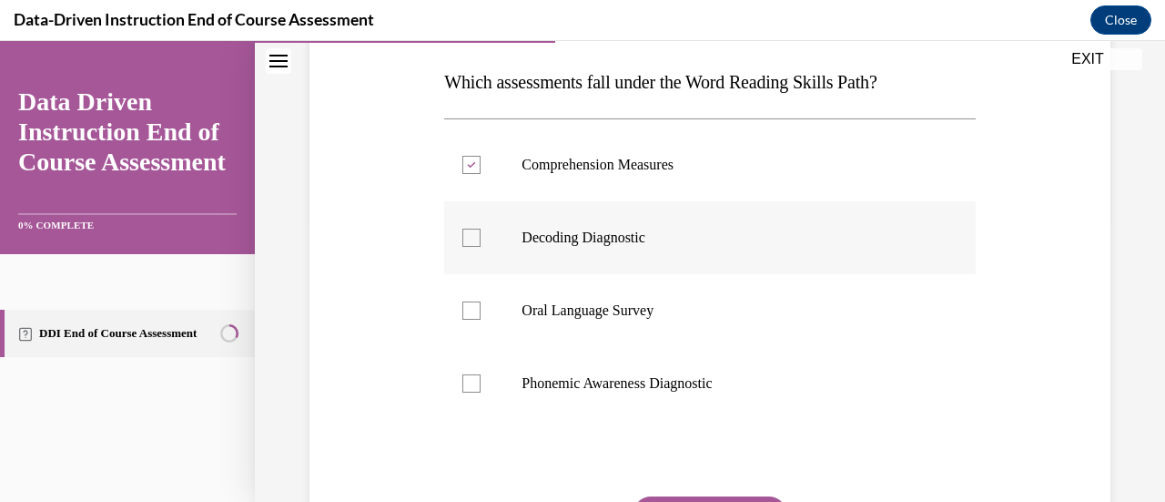
checkbox input "true"
click at [601, 314] on p "Oral Language Survey" at bounding box center [726, 310] width 408 height 18
click at [481, 314] on input "Oral Language Survey" at bounding box center [471, 310] width 18 height 18
checkbox input "true"
click at [606, 385] on p "Phonemic Awareness Diagnostic" at bounding box center [726, 383] width 408 height 18
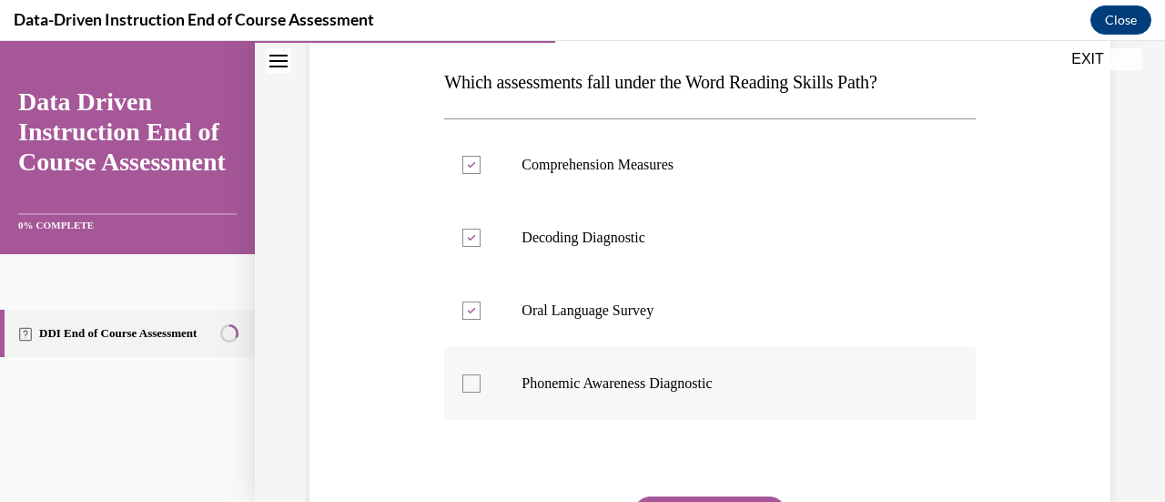
click at [481, 385] on input "Phonemic Awareness Diagnostic" at bounding box center [471, 383] width 18 height 18
checkbox input "true"
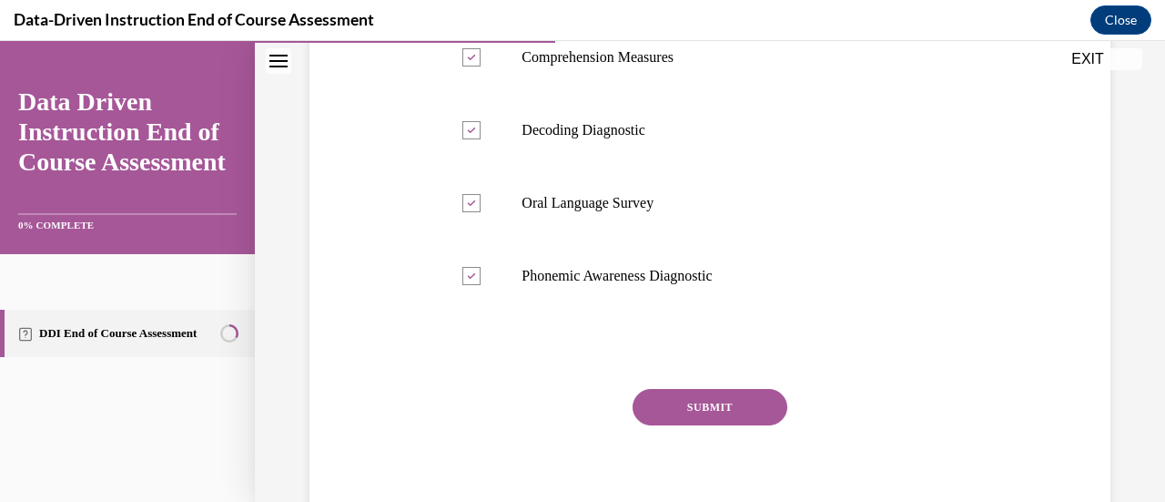
click at [677, 419] on button "SUBMIT" at bounding box center [710, 407] width 155 height 36
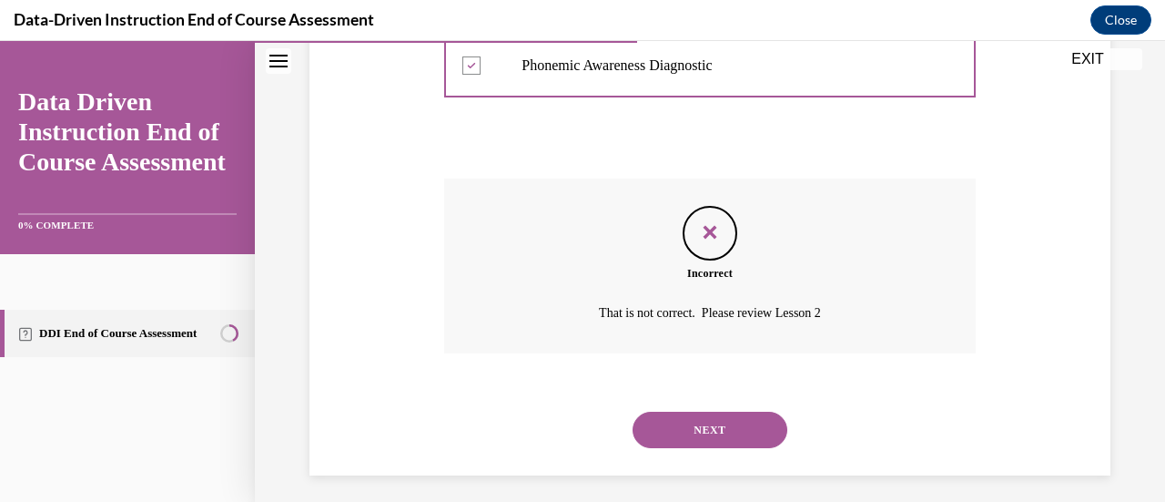
scroll to position [603, 0]
drag, startPoint x: 691, startPoint y: 409, endPoint x: 686, endPoint y: 424, distance: 16.1
click at [686, 424] on button "NEXT" at bounding box center [710, 428] width 155 height 36
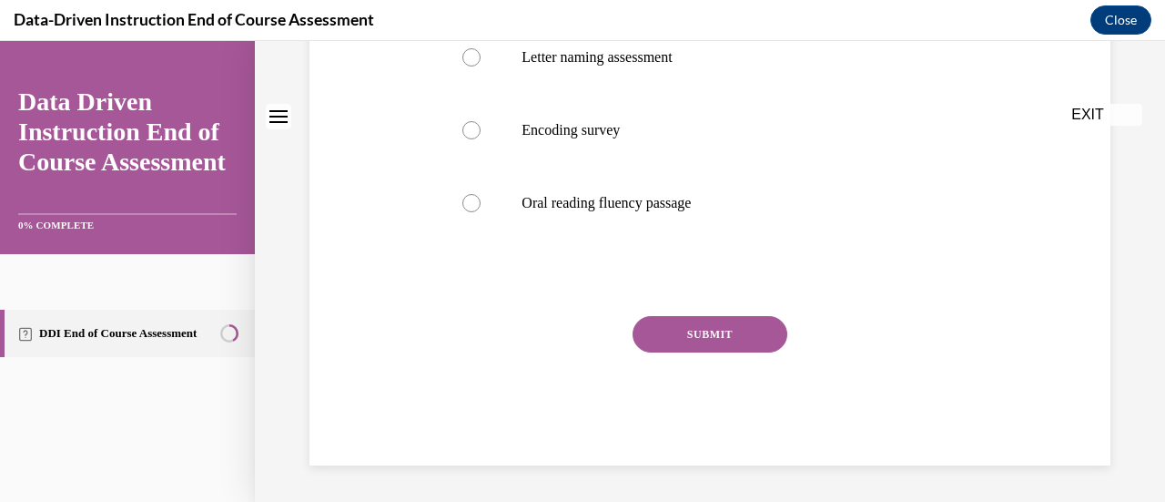
scroll to position [0, 0]
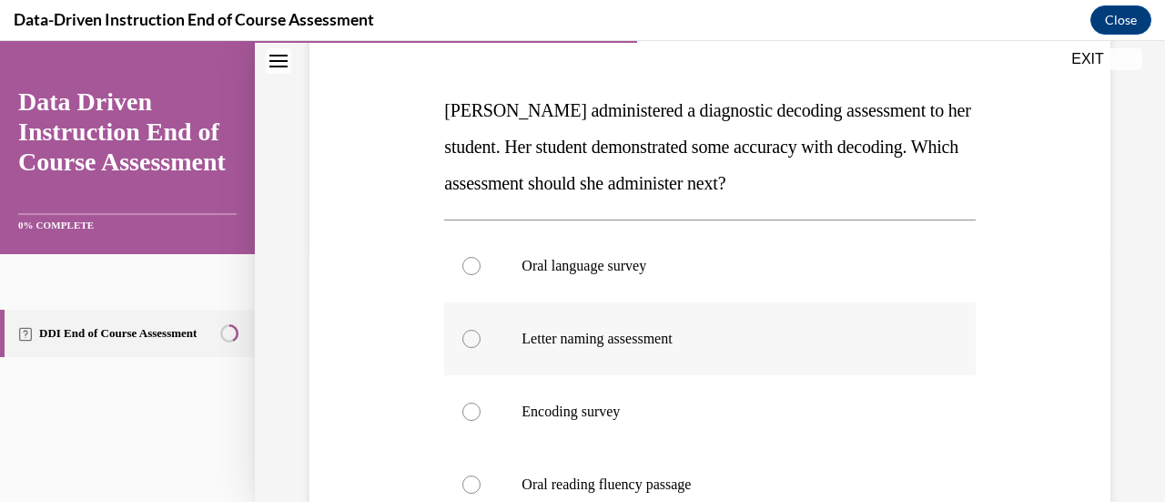
click at [643, 325] on label "Letter naming assessment" at bounding box center [709, 338] width 531 height 73
click at [481, 330] on input "Letter naming assessment" at bounding box center [471, 339] width 18 height 18
radio input "true"
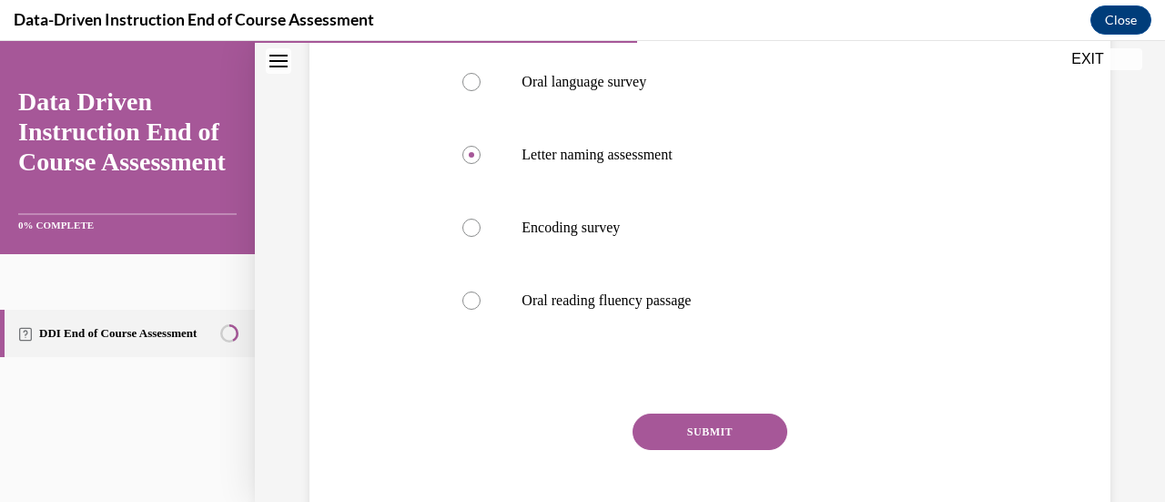
click at [676, 402] on div "Question 06/12 Mrs. Lee administered a diagnostic decoding assessment to her st…" at bounding box center [709, 188] width 531 height 748
click at [681, 436] on button "SUBMIT" at bounding box center [710, 431] width 155 height 36
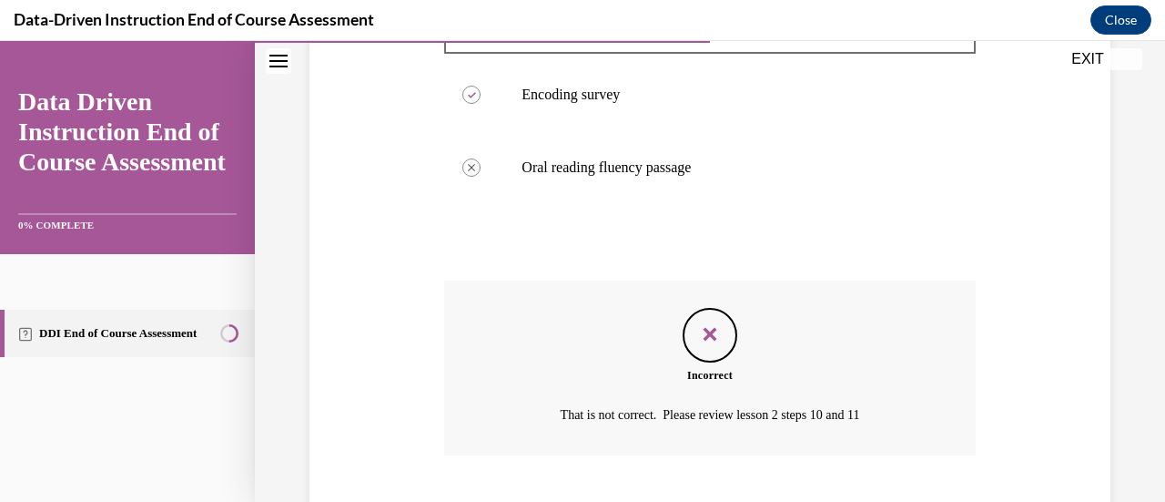
scroll to position [683, 0]
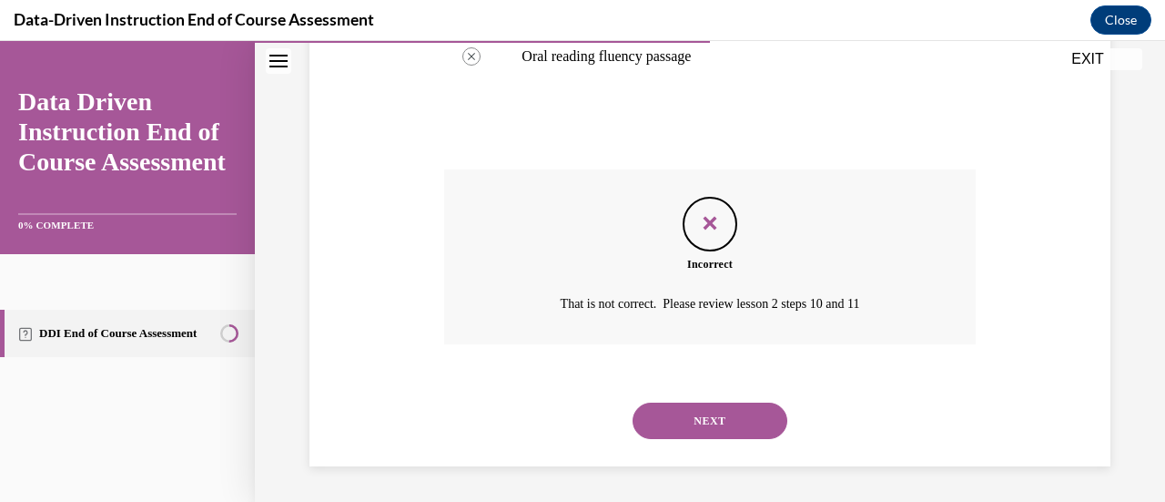
click at [675, 420] on button "NEXT" at bounding box center [710, 420] width 155 height 36
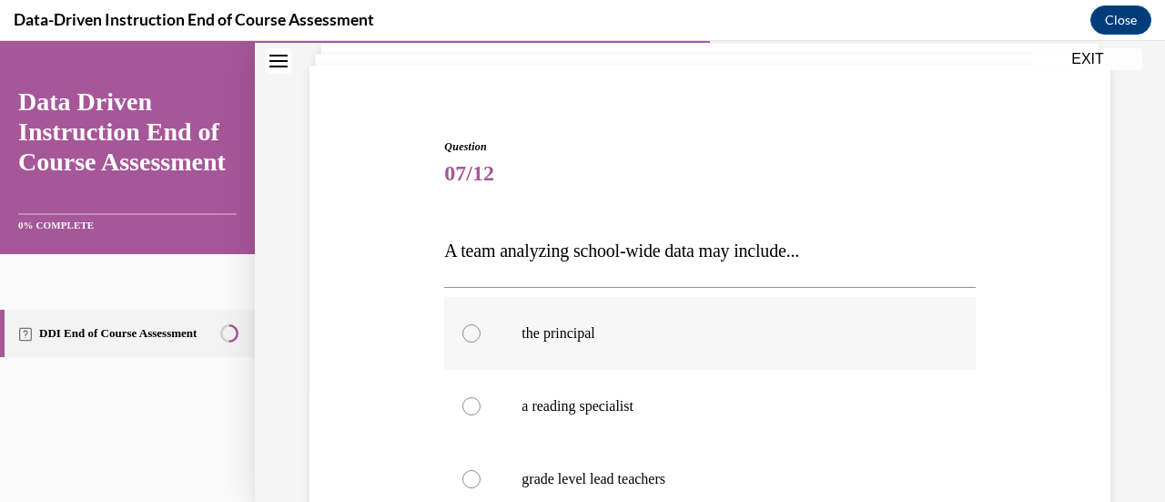
click at [665, 356] on label "the principal" at bounding box center [709, 333] width 531 height 73
click at [481, 342] on input "the principal" at bounding box center [471, 333] width 18 height 18
radio input "true"
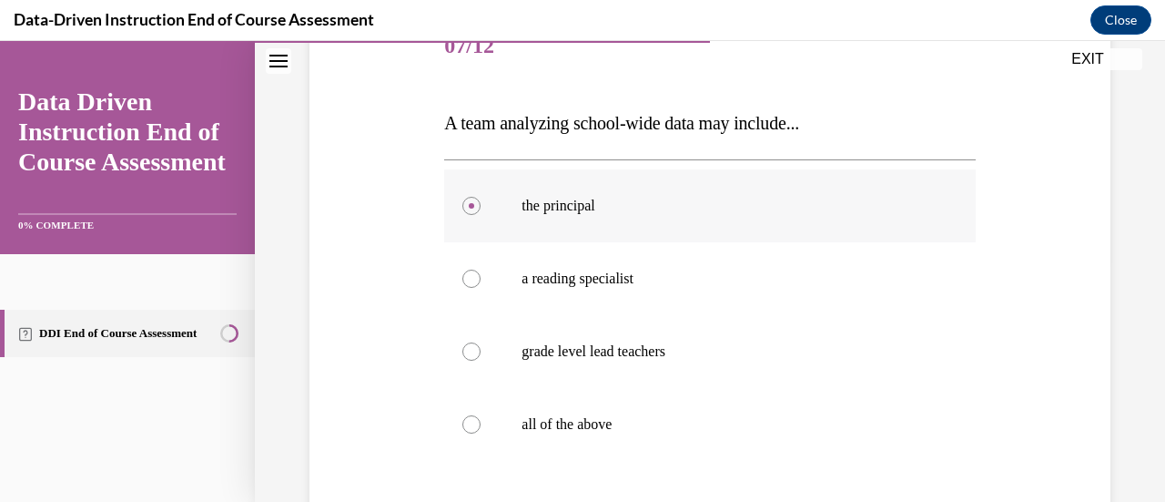
scroll to position [275, 0]
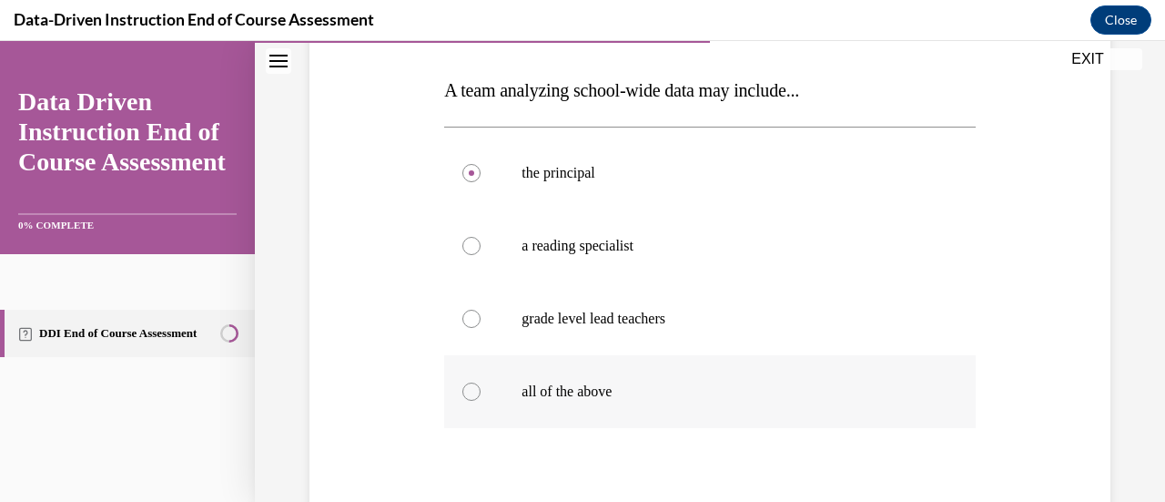
click at [646, 414] on label "all of the above" at bounding box center [709, 391] width 531 height 73
click at [481, 401] on input "all of the above" at bounding box center [471, 391] width 18 height 18
radio input "true"
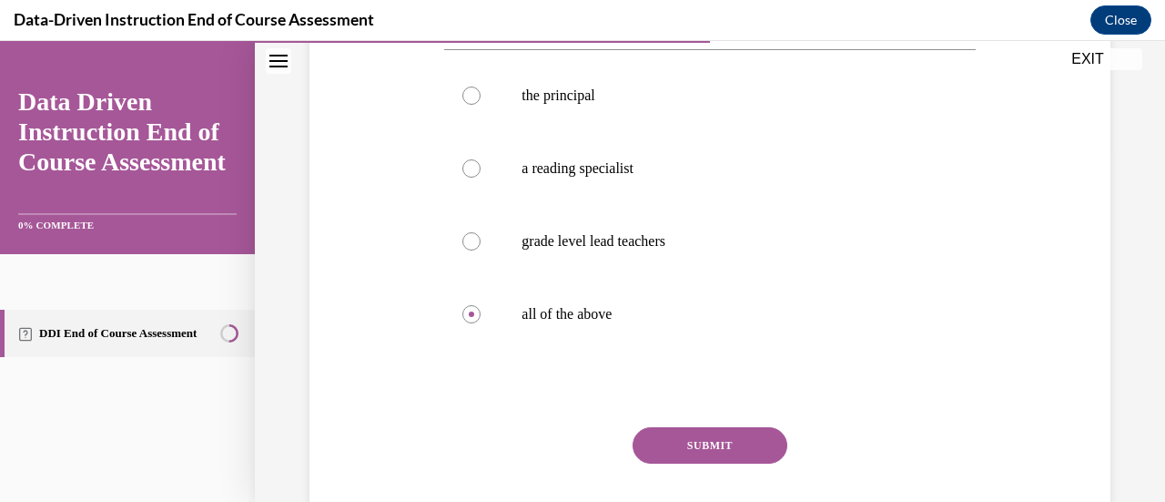
drag, startPoint x: 646, startPoint y: 414, endPoint x: 654, endPoint y: 431, distance: 18.3
click at [654, 431] on button "SUBMIT" at bounding box center [710, 445] width 155 height 36
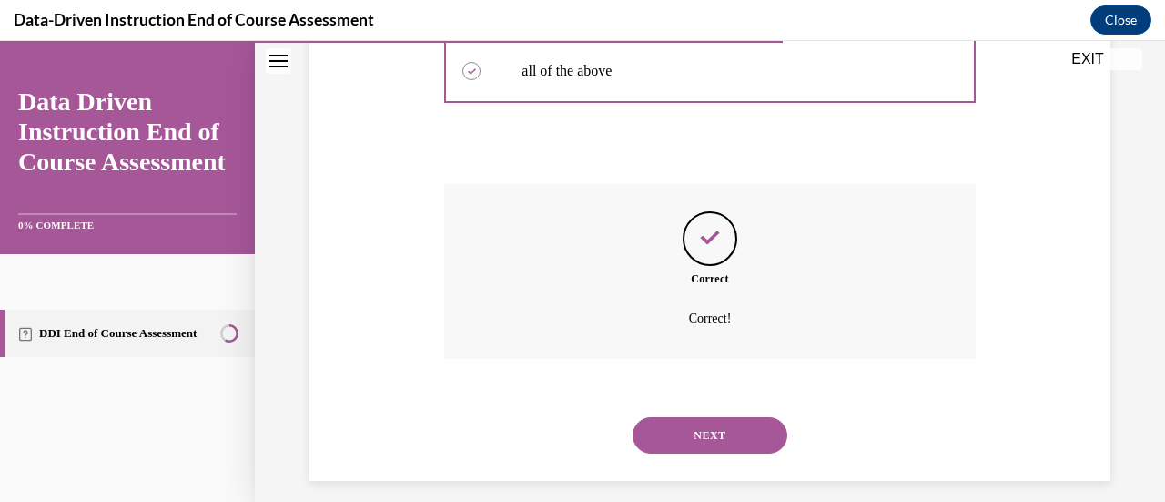
scroll to position [610, 0]
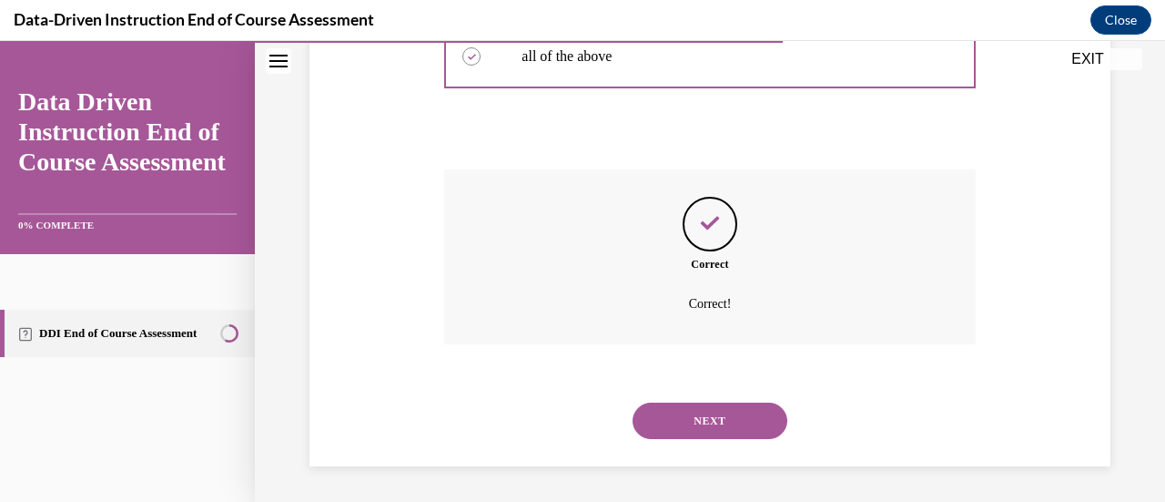
click at [655, 413] on button "NEXT" at bounding box center [710, 420] width 155 height 36
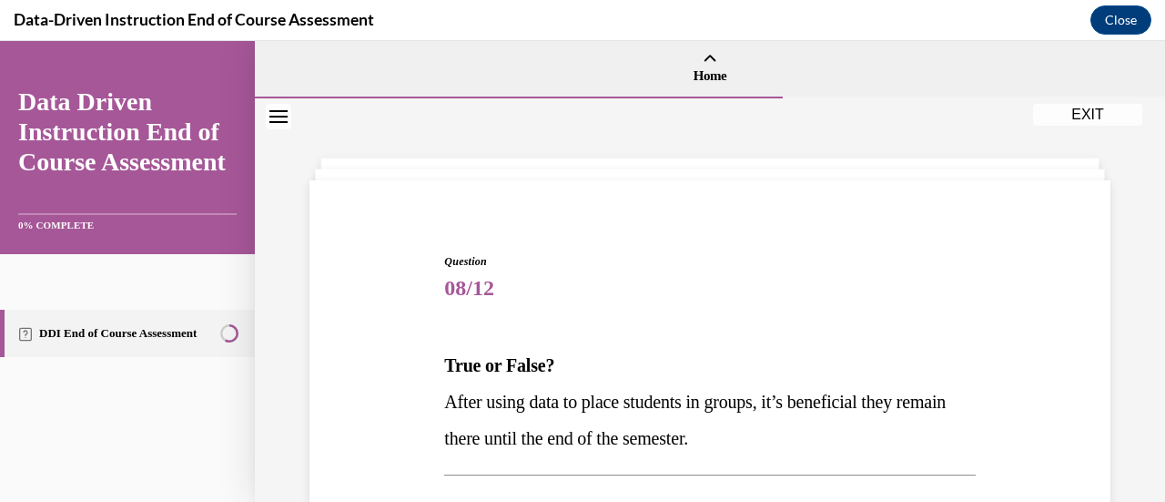
click at [655, 413] on p "After using data to place students in groups, it’s beneficial they remain there…" at bounding box center [709, 419] width 531 height 73
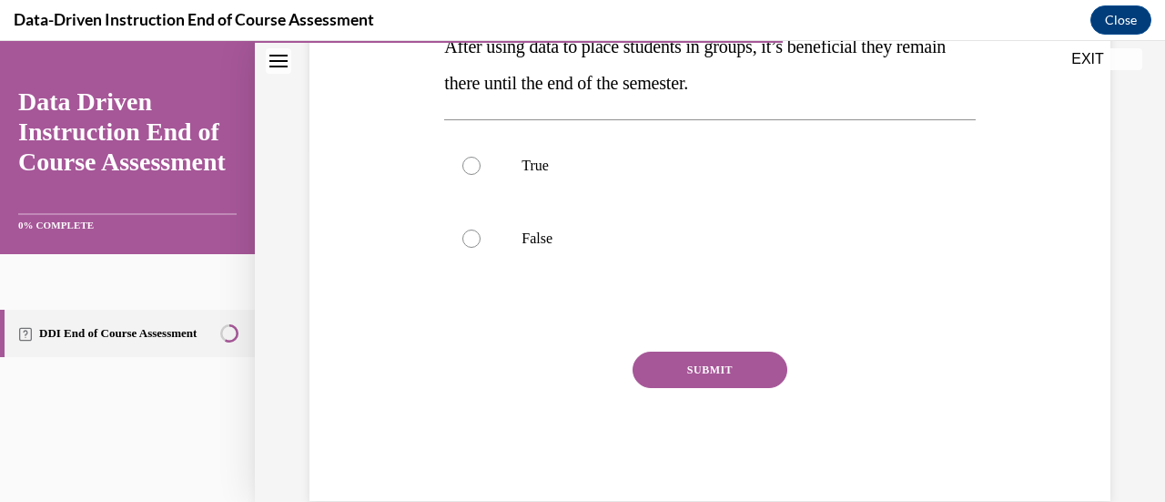
scroll to position [377, 0]
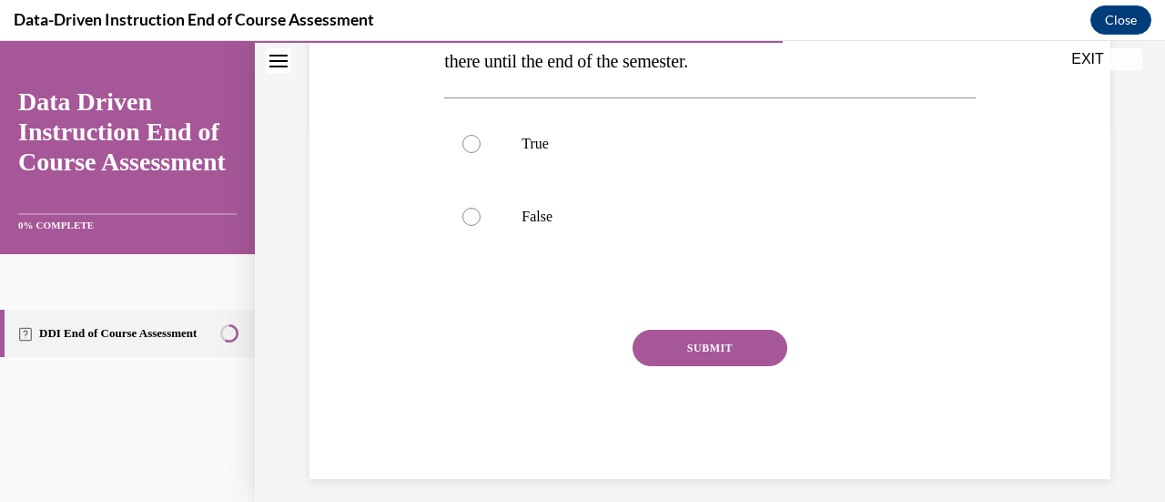
click at [568, 272] on div "Question 08/12 True or False? After using data to place students in groups, it’…" at bounding box center [709, 177] width 531 height 603
click at [546, 232] on label "False" at bounding box center [709, 216] width 531 height 73
click at [481, 226] on input "False" at bounding box center [471, 217] width 18 height 18
radio input "true"
click at [699, 353] on button "SUBMIT" at bounding box center [710, 348] width 155 height 36
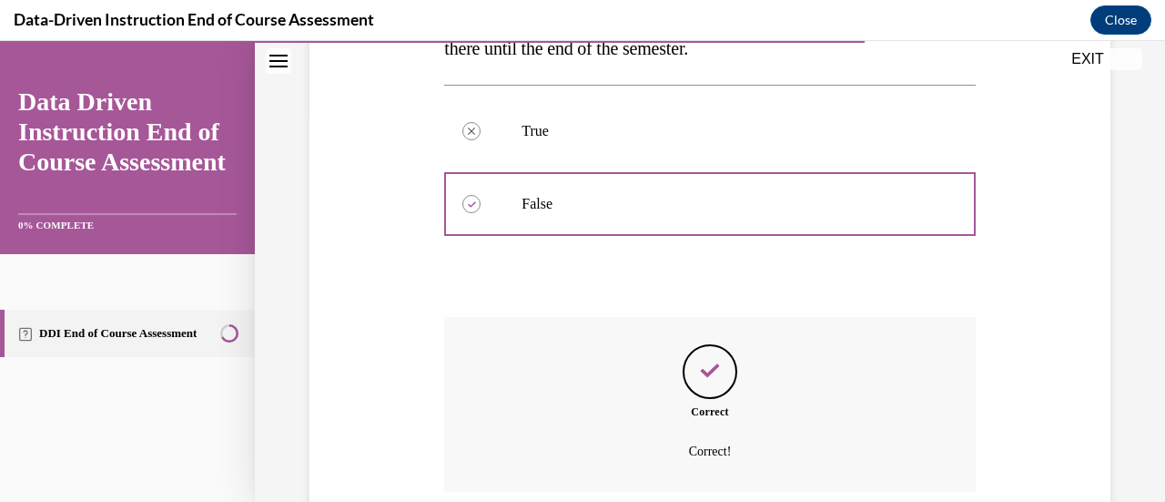
scroll to position [537, 0]
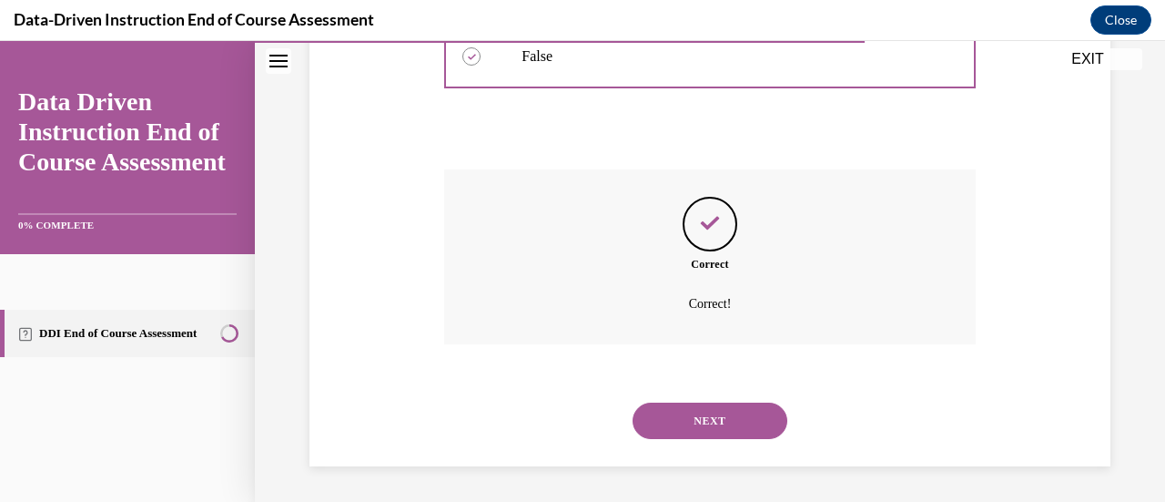
click at [694, 410] on button "NEXT" at bounding box center [710, 420] width 155 height 36
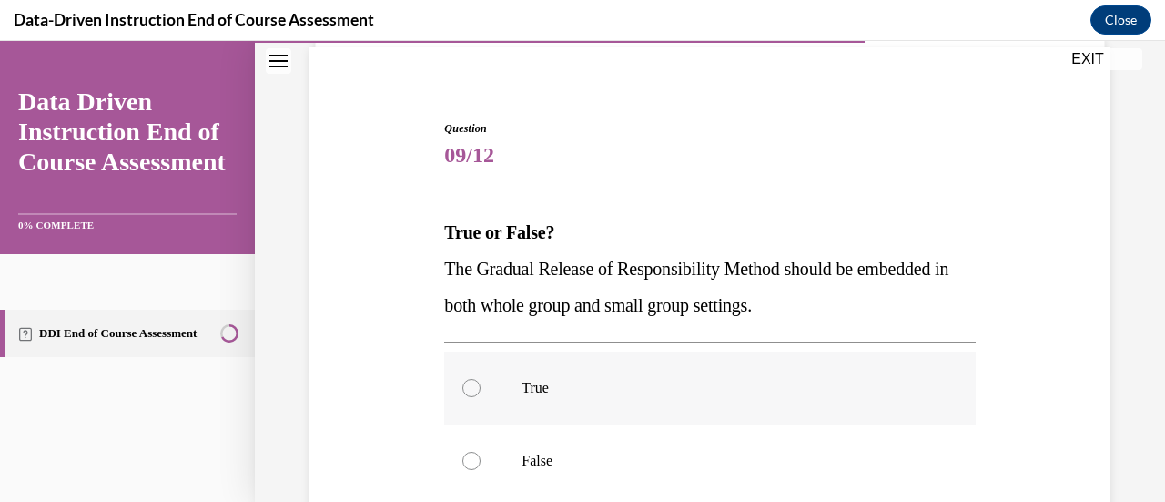
click at [685, 401] on label "True" at bounding box center [709, 387] width 531 height 73
click at [481, 397] on input "True" at bounding box center [471, 388] width 18 height 18
radio input "true"
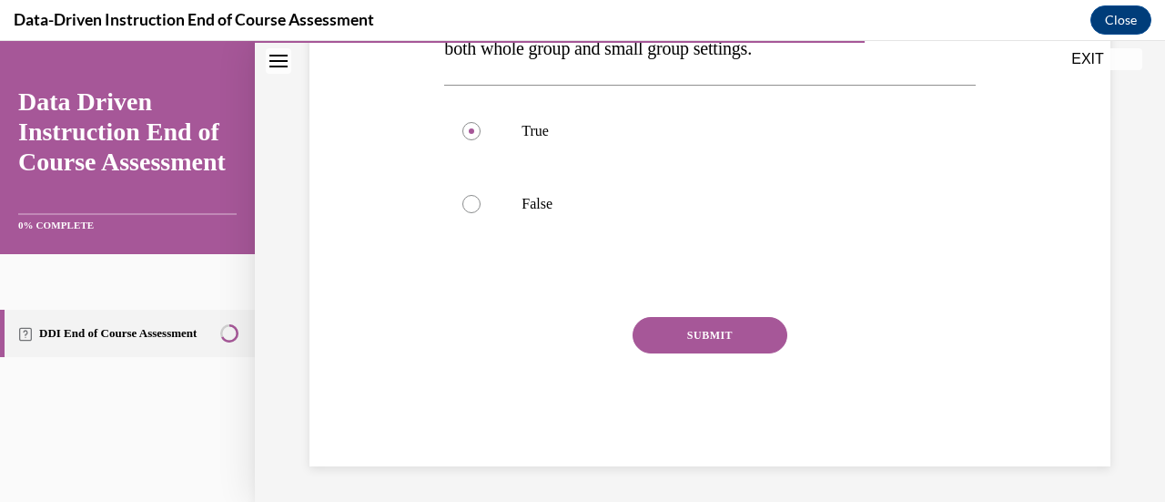
click at [694, 322] on button "SUBMIT" at bounding box center [710, 335] width 155 height 36
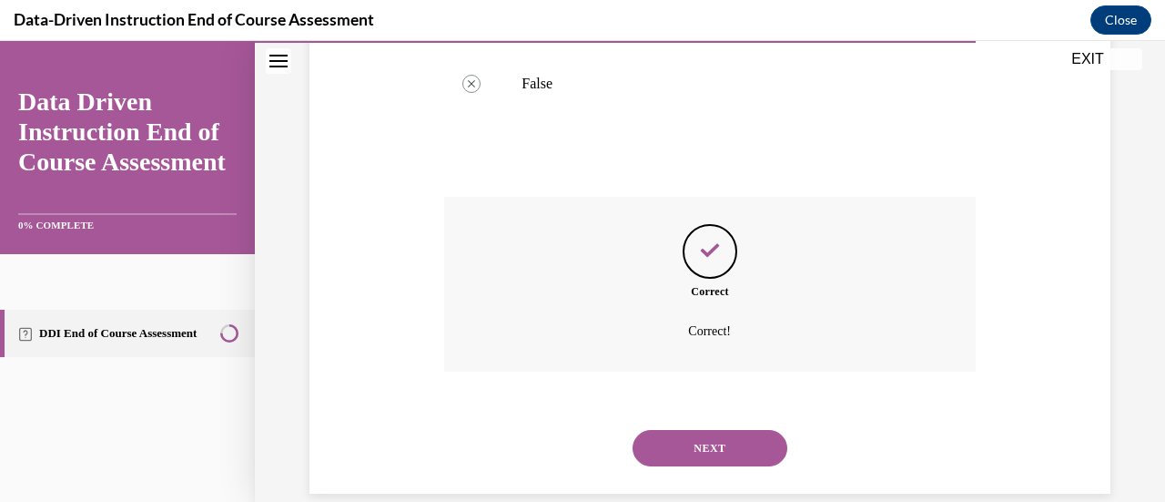
scroll to position [537, 0]
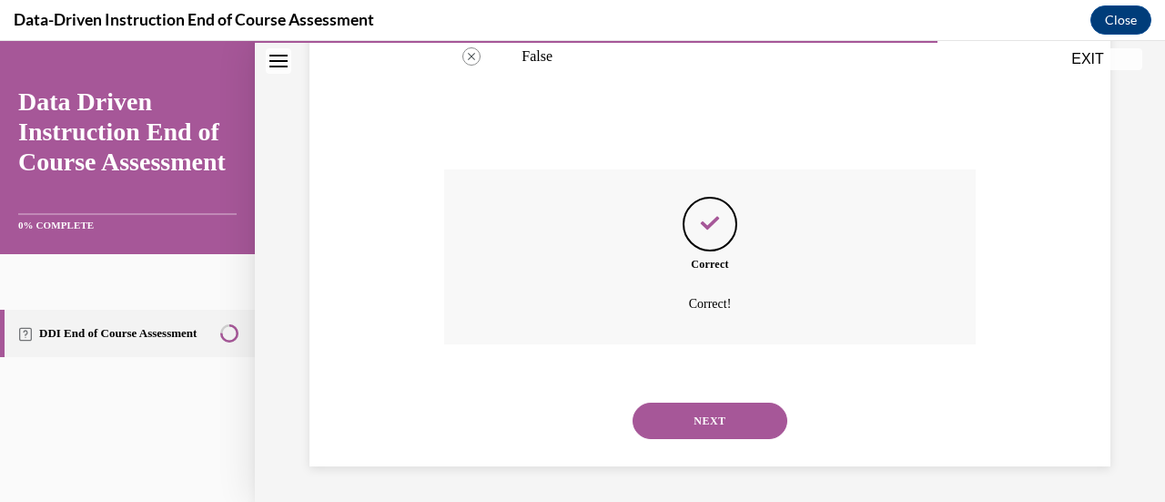
click at [695, 400] on div "NEXT" at bounding box center [709, 420] width 531 height 73
click at [690, 415] on button "NEXT" at bounding box center [710, 420] width 155 height 36
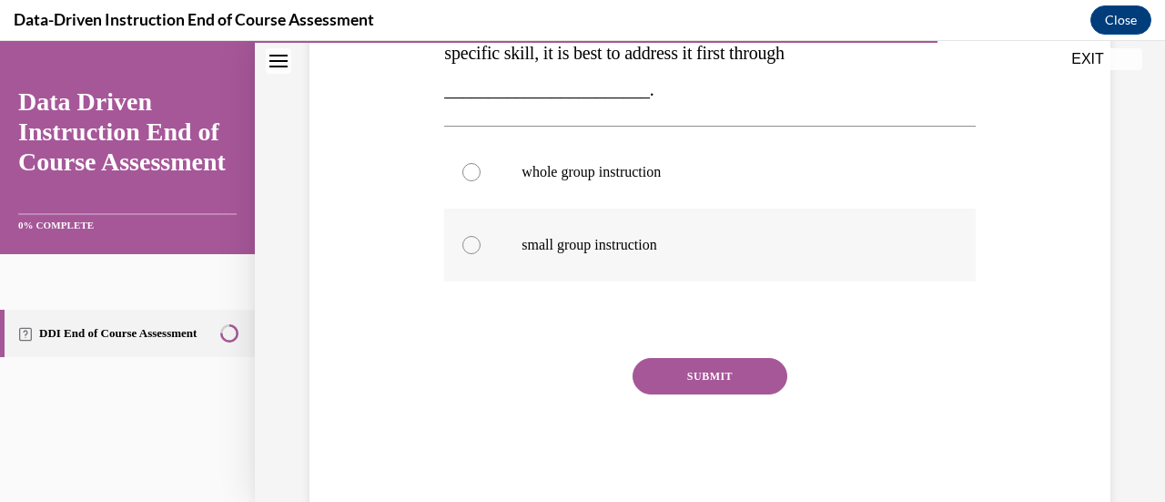
click at [641, 243] on p "small group instruction" at bounding box center [726, 245] width 408 height 18
click at [481, 243] on input "small group instruction" at bounding box center [471, 245] width 18 height 18
radio input "true"
click at [694, 380] on button "SUBMIT" at bounding box center [710, 376] width 155 height 36
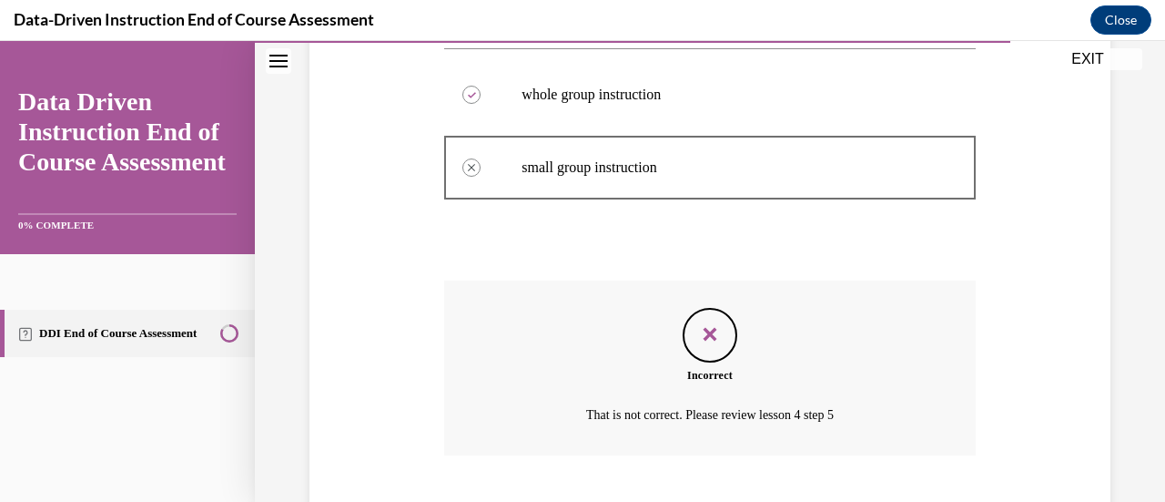
scroll to position [641, 0]
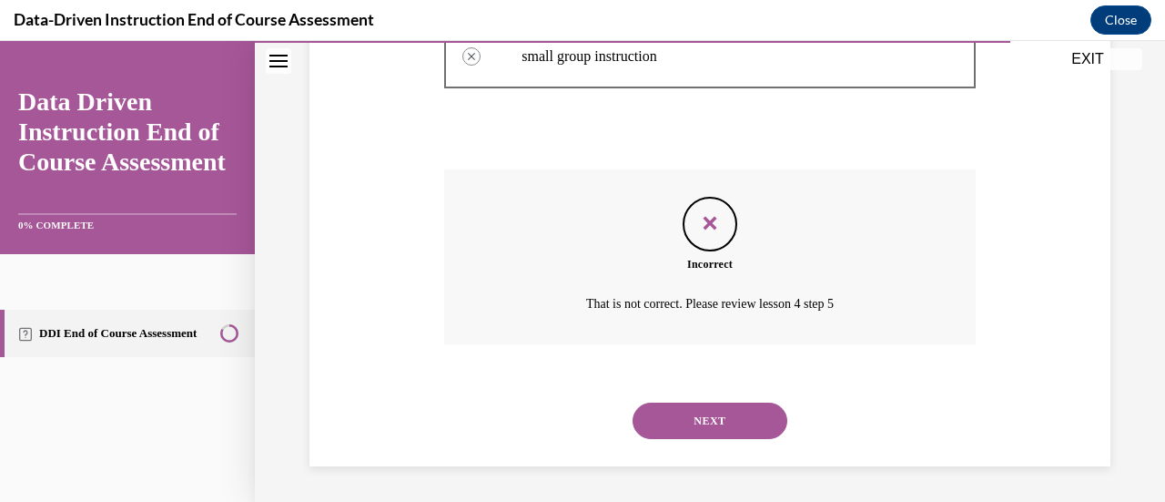
click at [680, 414] on button "NEXT" at bounding box center [710, 420] width 155 height 36
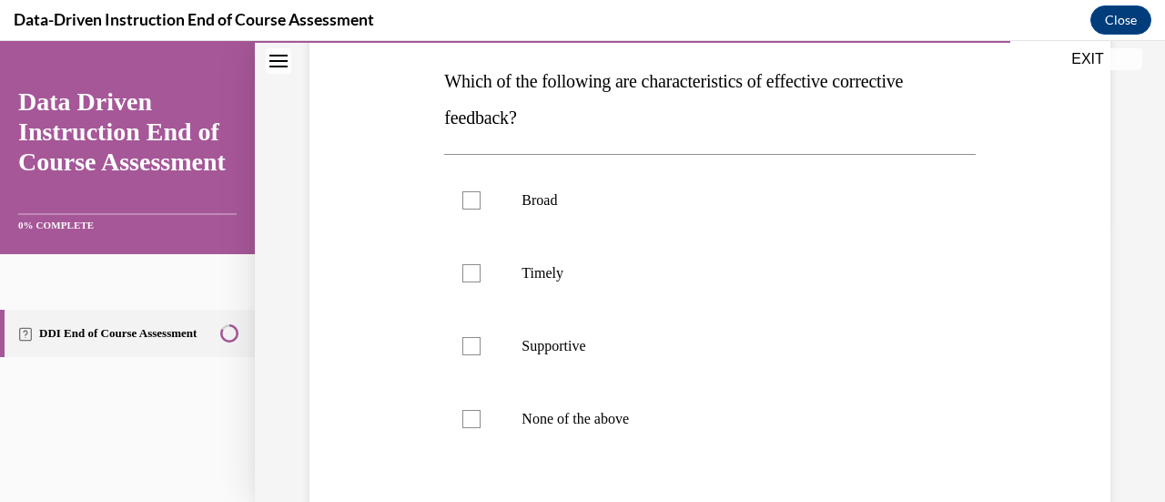
scroll to position [316, 0]
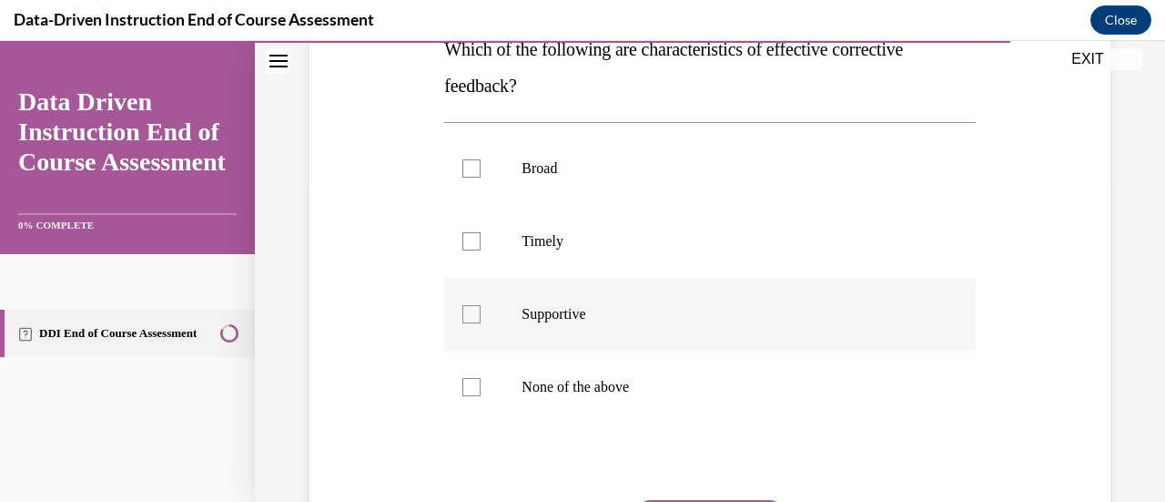
click at [642, 301] on label "Supportive" at bounding box center [709, 314] width 531 height 73
click at [481, 305] on input "Supportive" at bounding box center [471, 314] width 18 height 18
checkbox input "true"
click at [631, 426] on div "Broad Timely Supportive None of the above" at bounding box center [709, 277] width 531 height 310
click at [629, 403] on label "None of the above" at bounding box center [709, 386] width 531 height 73
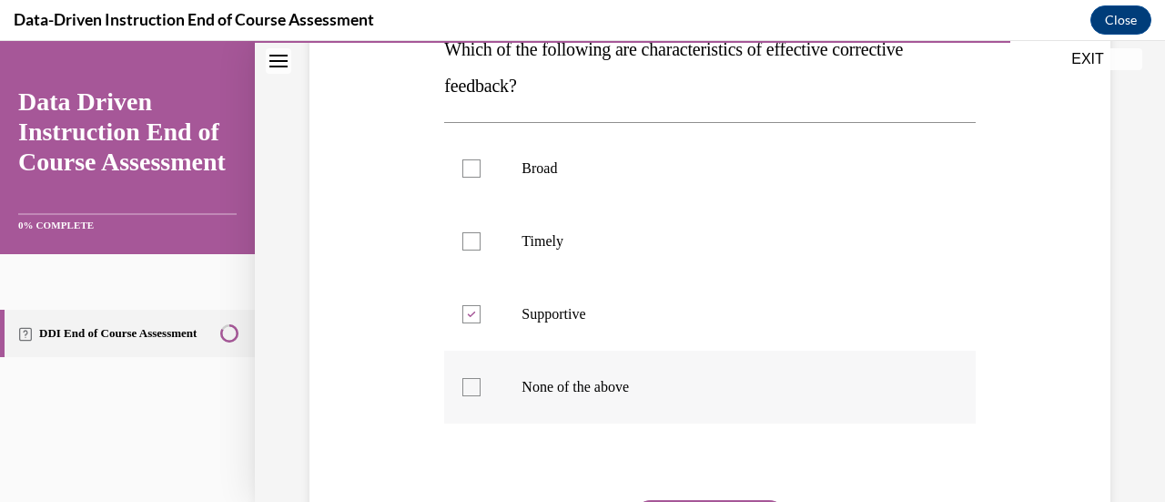
click at [481, 396] on input "None of the above" at bounding box center [471, 387] width 18 height 18
checkbox input "true"
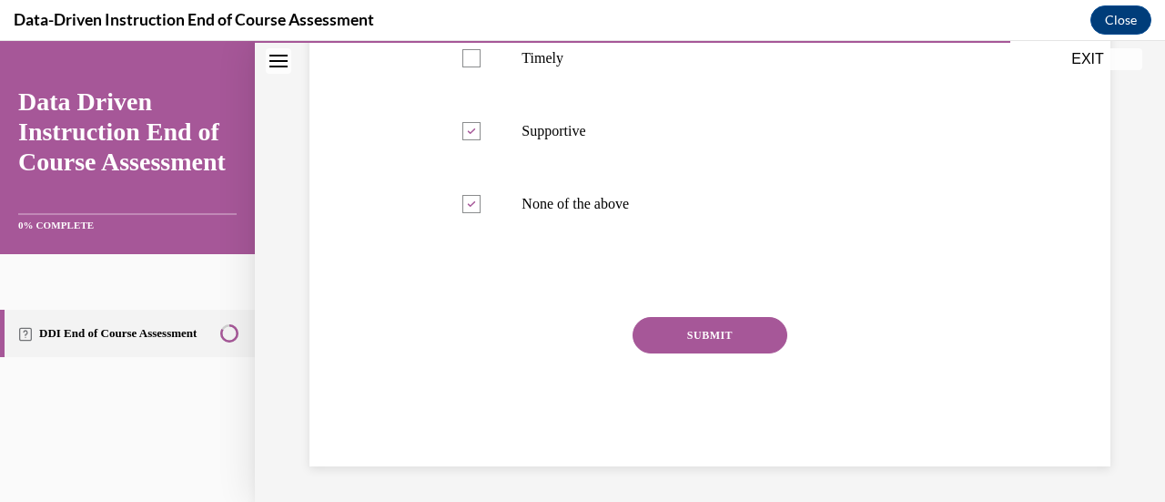
click at [695, 340] on button "SUBMIT" at bounding box center [710, 335] width 155 height 36
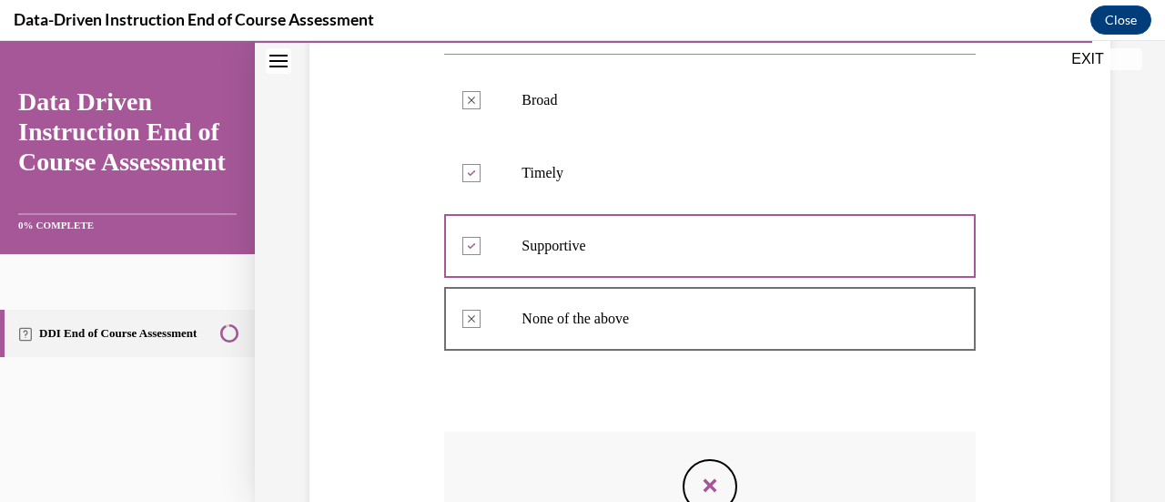
scroll to position [646, 0]
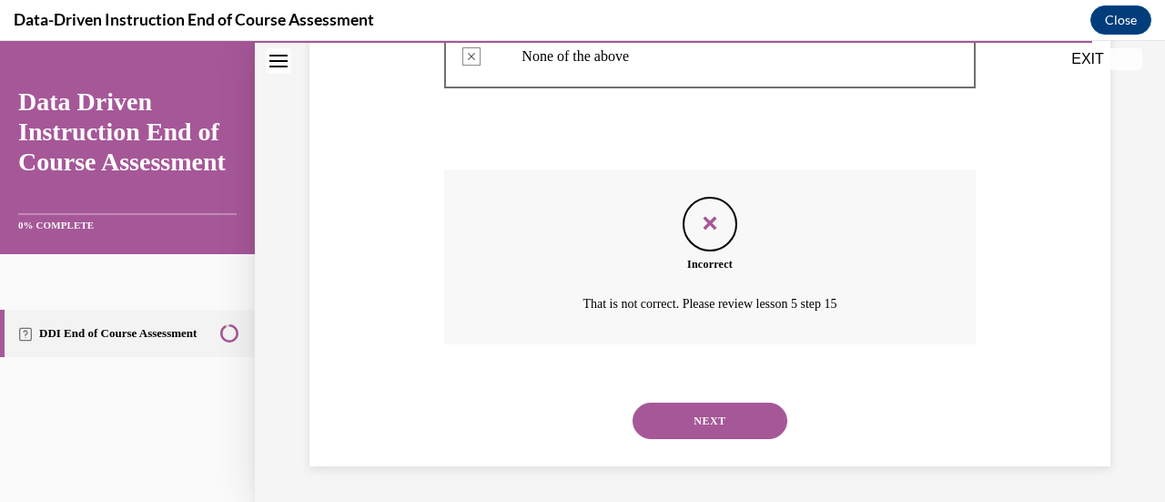
click at [683, 434] on button "NEXT" at bounding box center [710, 420] width 155 height 36
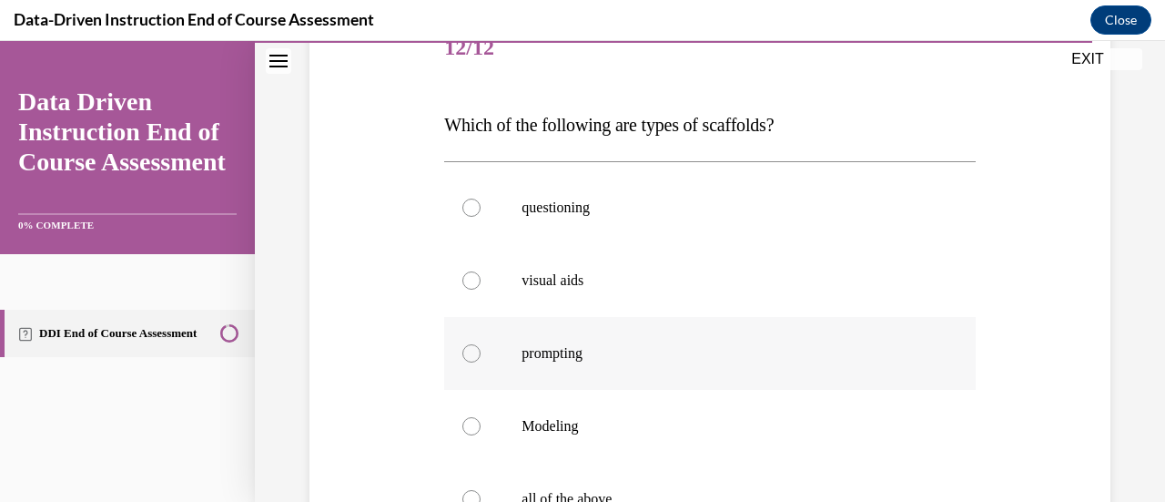
click at [612, 330] on label "prompting" at bounding box center [709, 353] width 531 height 73
click at [481, 344] on input "prompting" at bounding box center [471, 353] width 18 height 18
radio input "true"
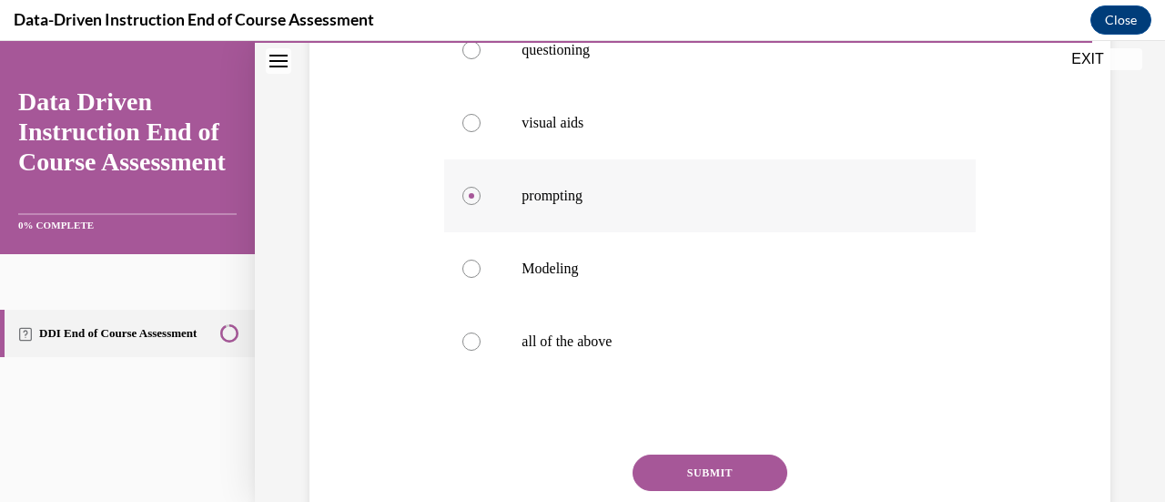
scroll to position [424, 0]
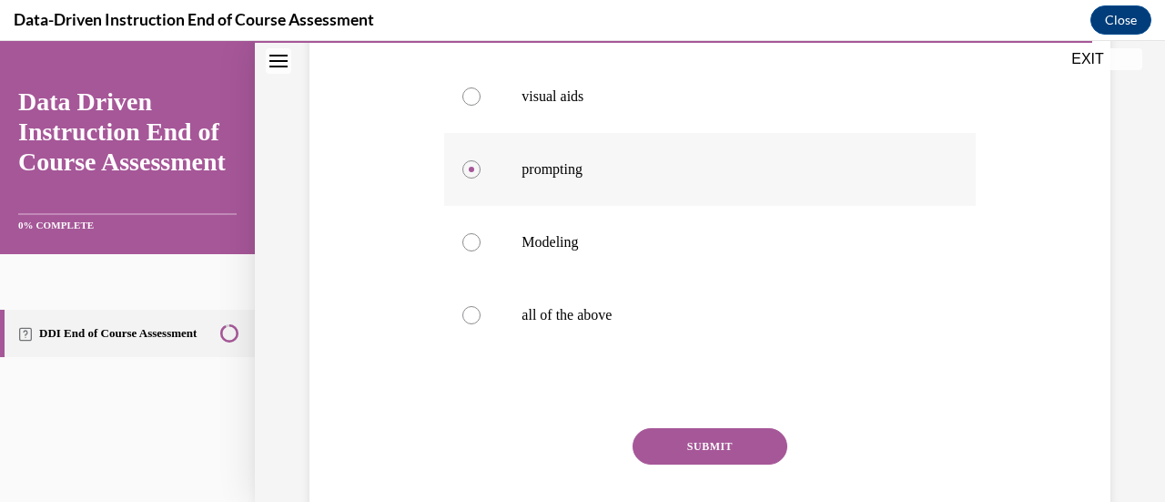
click at [612, 330] on label "all of the above" at bounding box center [709, 315] width 531 height 73
click at [481, 324] on input "all of the above" at bounding box center [471, 315] width 18 height 18
radio input "true"
click at [695, 470] on div "SUBMIT" at bounding box center [709, 473] width 531 height 91
click at [668, 428] on button "SUBMIT" at bounding box center [710, 446] width 155 height 36
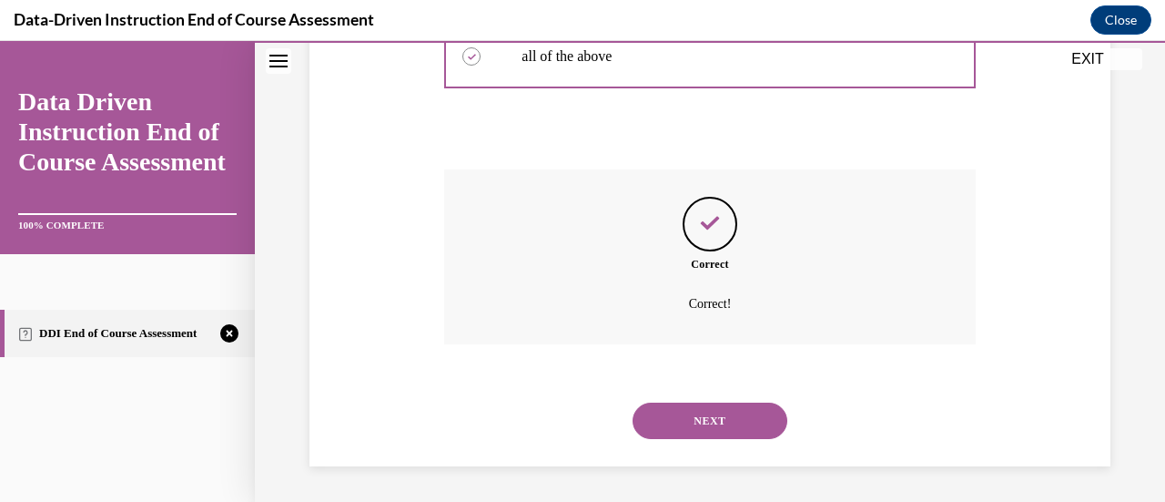
click at [684, 414] on button "NEXT" at bounding box center [710, 420] width 155 height 36
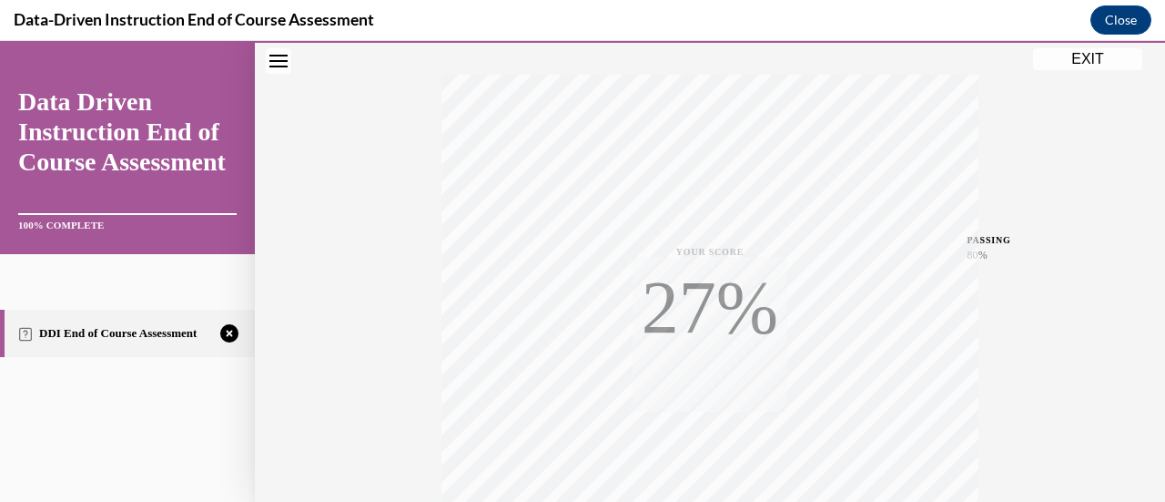
scroll to position [472, 0]
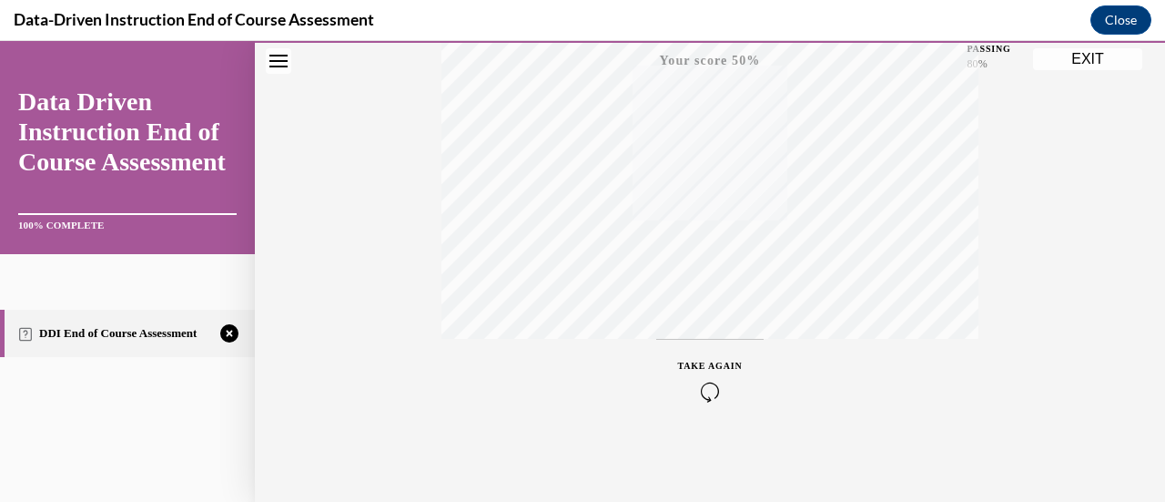
click at [698, 350] on button "TAKE AGAIN" at bounding box center [710, 380] width 108 height 82
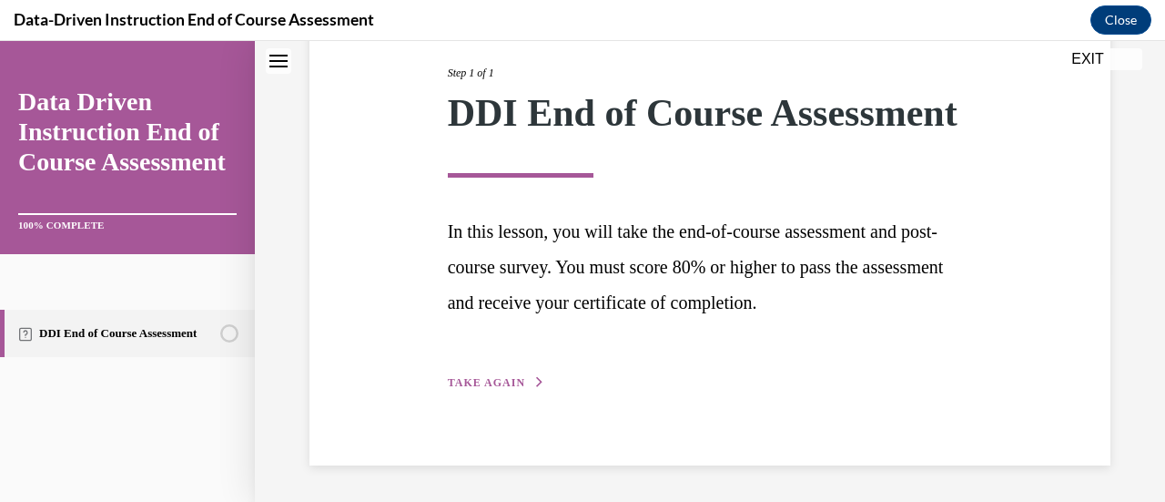
click at [506, 358] on div "Step 1 of 1 DDI End of Course Assessment In this lesson, you will take the end-…" at bounding box center [710, 208] width 553 height 370
click at [502, 363] on div "Step 1 of 1 DDI End of Course Assessment In this lesson, you will take the end-…" at bounding box center [710, 208] width 553 height 370
drag, startPoint x: 502, startPoint y: 363, endPoint x: 501, endPoint y: 380, distance: 16.4
click at [501, 380] on span "TAKE AGAIN" at bounding box center [486, 382] width 77 height 13
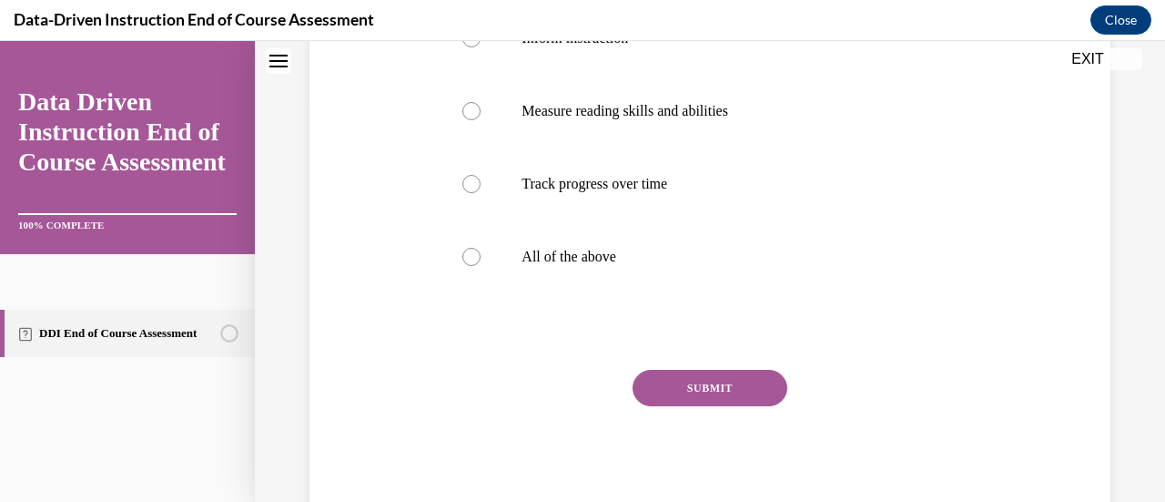
scroll to position [433, 0]
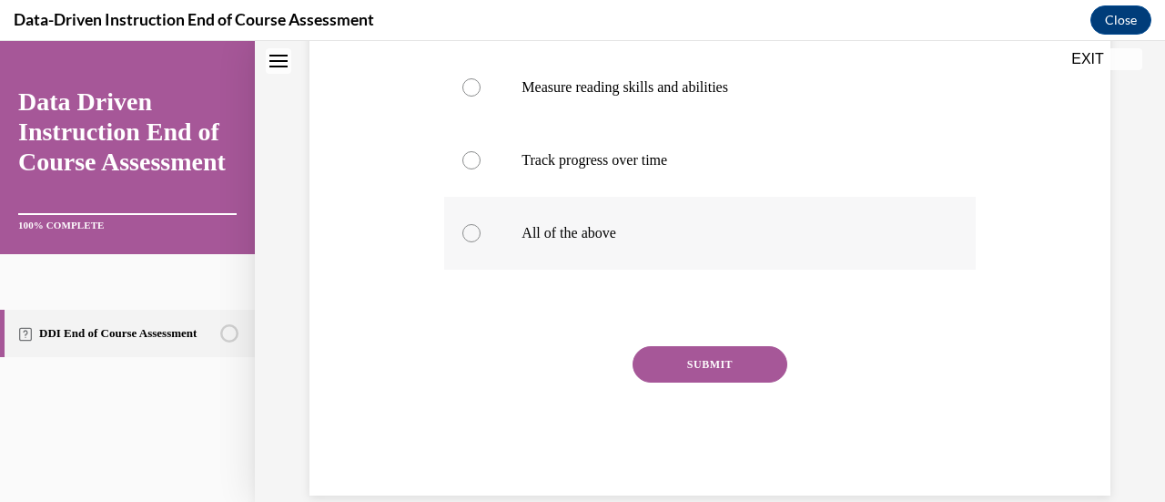
click at [577, 198] on label "All of the above" at bounding box center [709, 233] width 531 height 73
click at [481, 224] on input "All of the above" at bounding box center [471, 233] width 18 height 18
radio input "true"
click at [669, 359] on button "SUBMIT" at bounding box center [710, 364] width 155 height 36
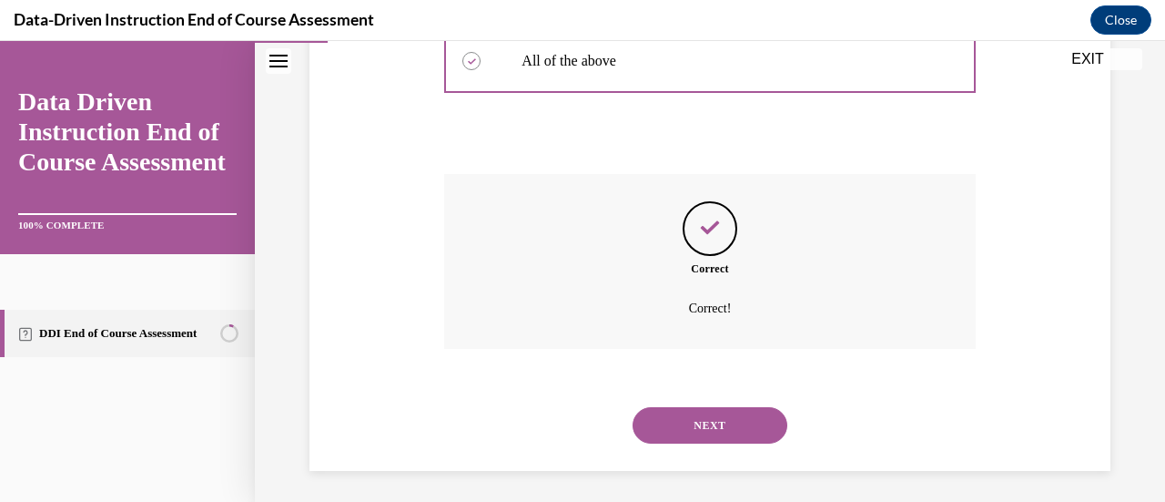
scroll to position [610, 0]
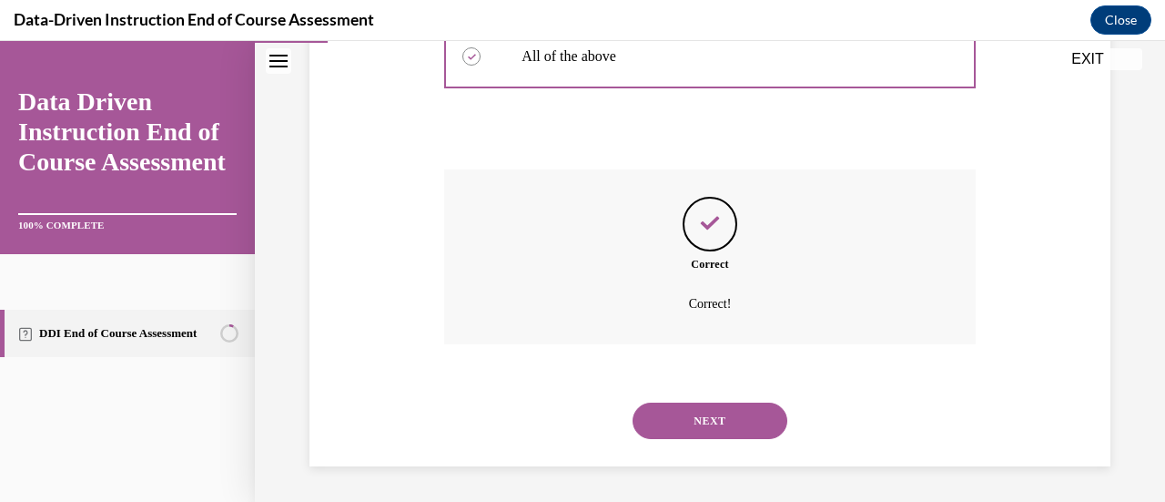
click at [683, 387] on div "SUBMIT NEXT" at bounding box center [709, 418] width 531 height 95
click at [683, 398] on div "NEXT" at bounding box center [709, 420] width 531 height 73
click at [675, 405] on button "NEXT" at bounding box center [710, 420] width 155 height 36
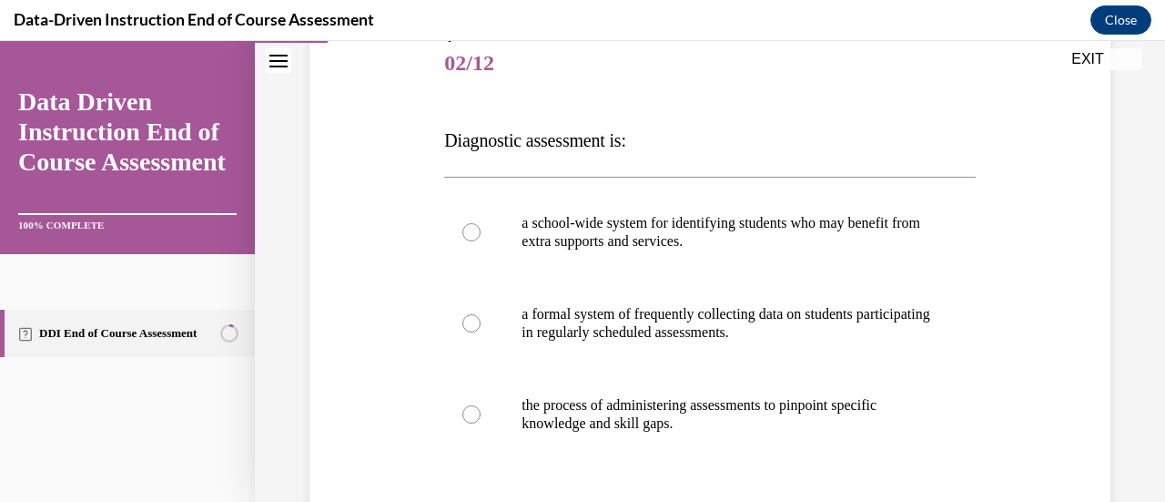
scroll to position [239, 0]
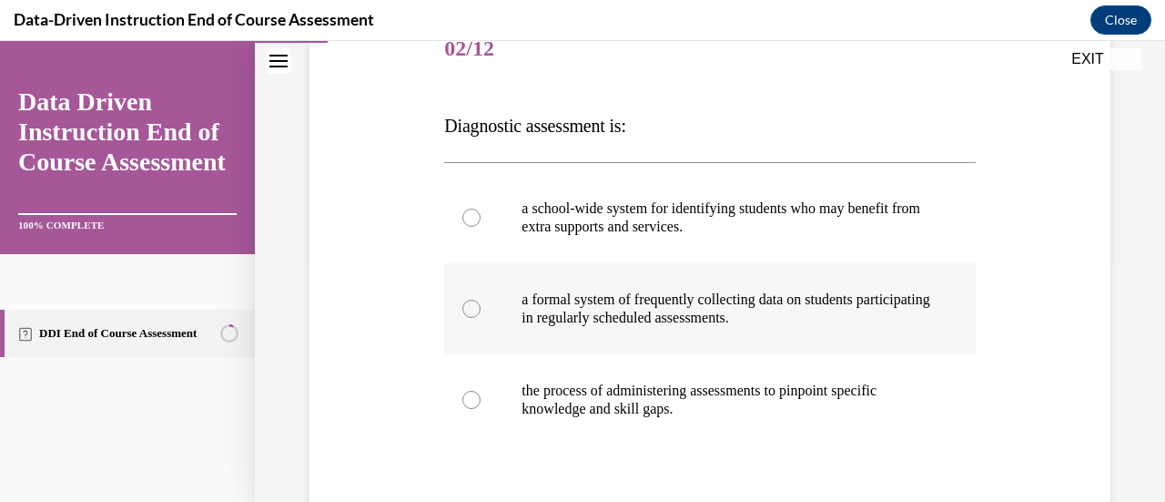
click at [665, 335] on label "a formal system of frequently collecting data on students participating in regu…" at bounding box center [709, 308] width 531 height 91
click at [481, 318] on input "a formal system of frequently collecting data on students participating in regu…" at bounding box center [471, 308] width 18 height 18
radio input "true"
click at [649, 360] on label "the process of administering assessments to pinpoint specific knowledge and ski…" at bounding box center [709, 399] width 531 height 91
click at [481, 391] on input "the process of administering assessments to pinpoint specific knowledge and ski…" at bounding box center [471, 400] width 18 height 18
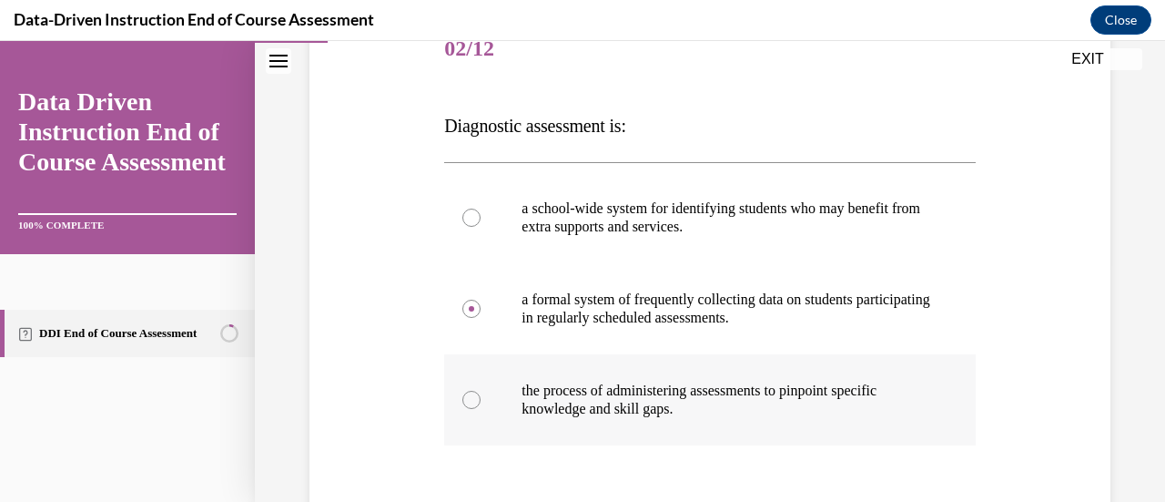
radio input "true"
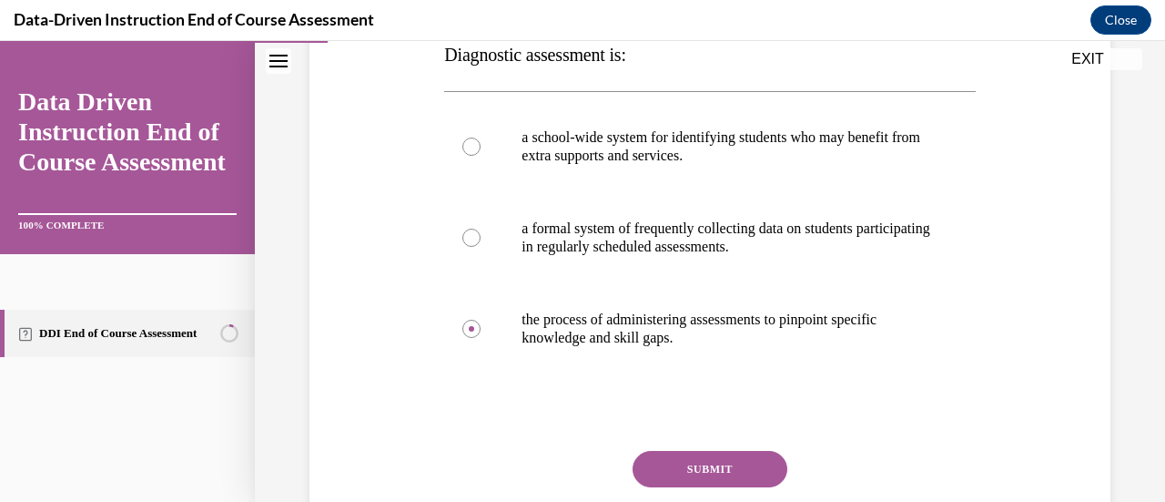
click at [697, 462] on button "SUBMIT" at bounding box center [710, 469] width 155 height 36
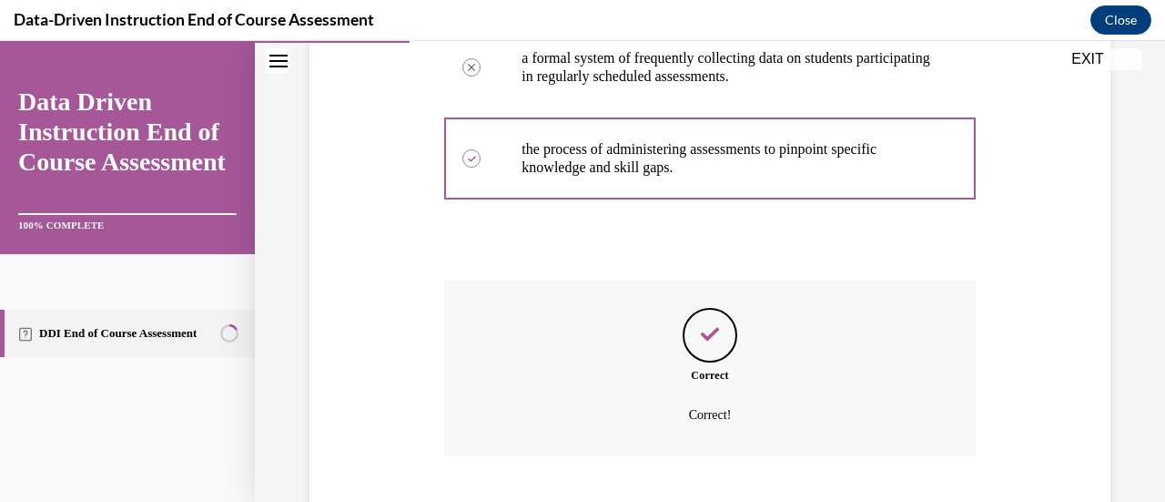
scroll to position [592, 0]
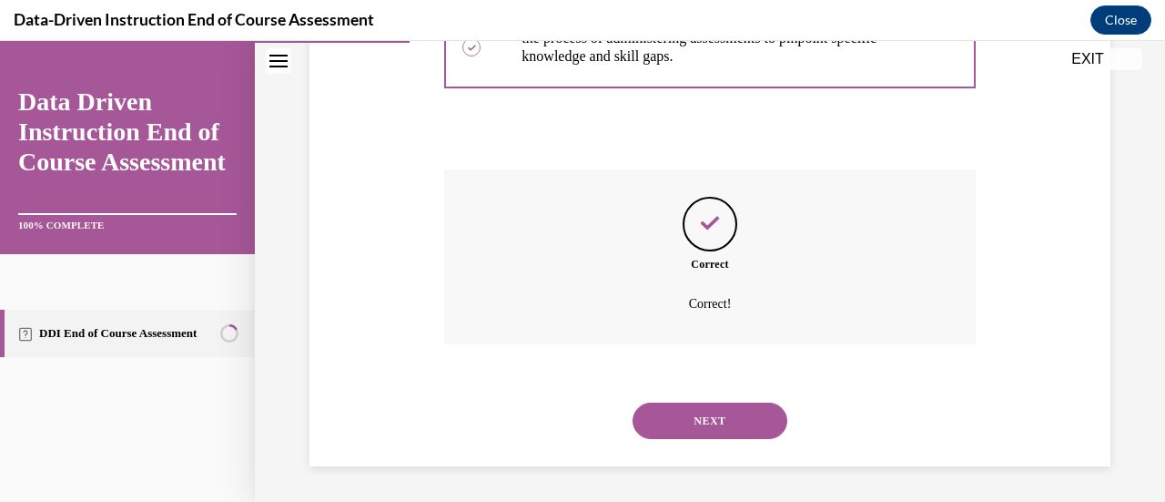
click at [690, 421] on button "NEXT" at bounding box center [710, 420] width 155 height 36
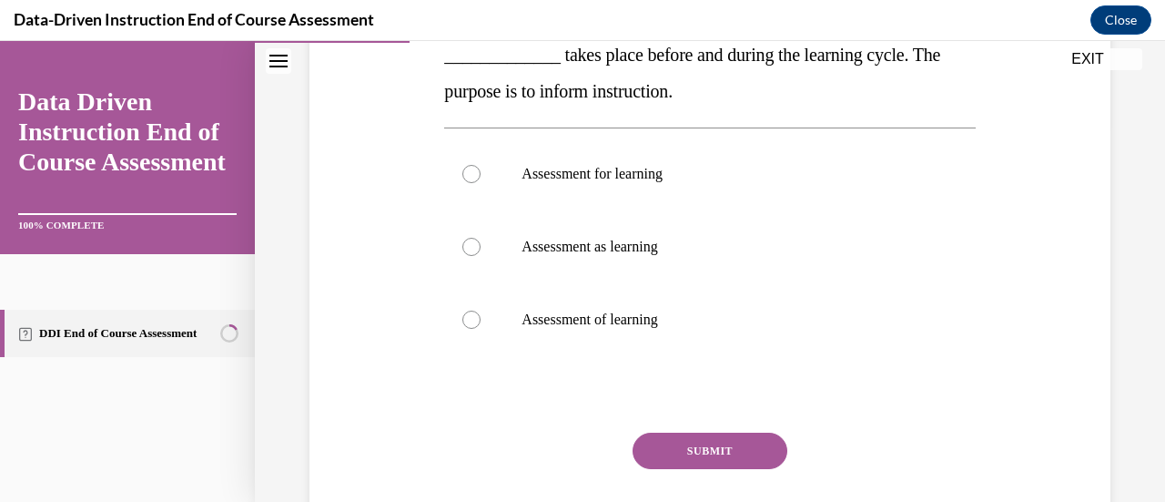
scroll to position [379, 0]
click at [636, 299] on label "Assessment of learning" at bounding box center [709, 318] width 531 height 73
click at [481, 309] on input "Assessment of learning" at bounding box center [471, 318] width 18 height 18
radio input "true"
click at [663, 434] on button "SUBMIT" at bounding box center [710, 449] width 155 height 36
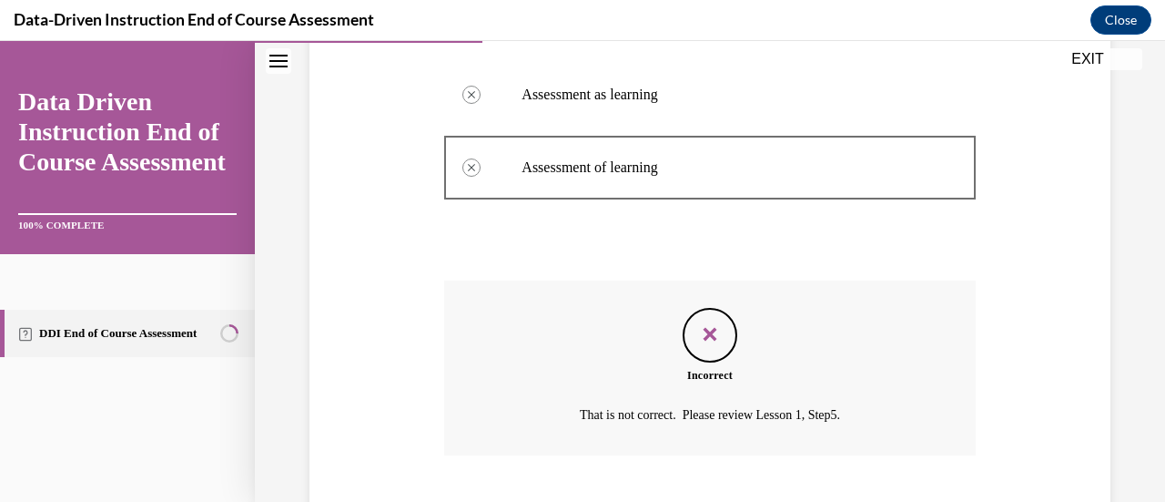
scroll to position [641, 0]
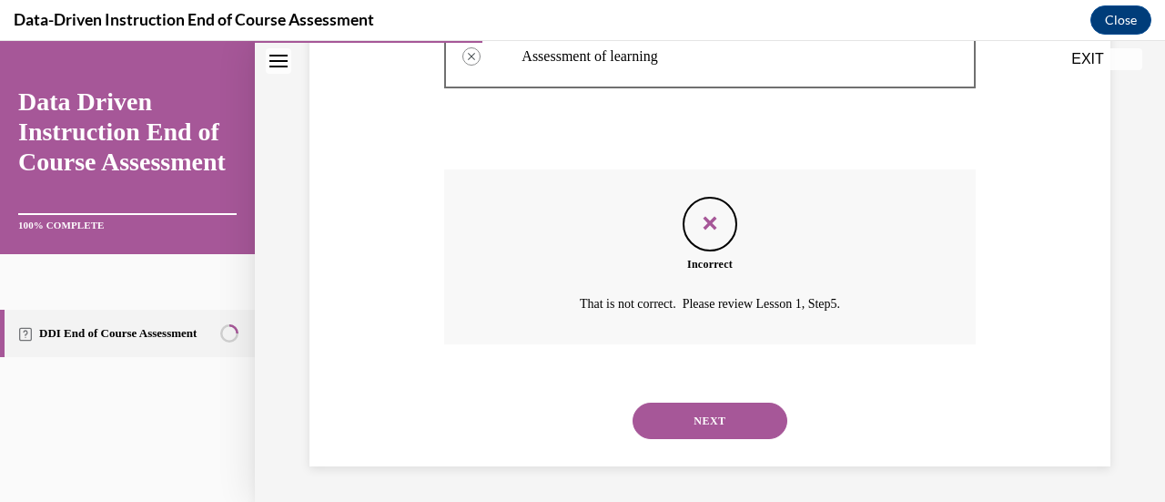
click at [668, 427] on button "NEXT" at bounding box center [710, 420] width 155 height 36
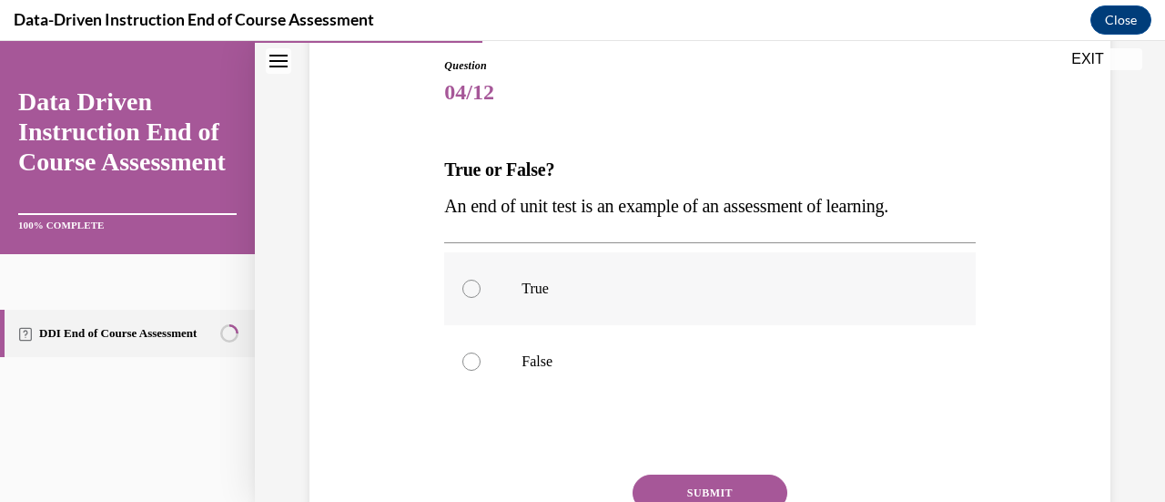
scroll to position [197, 0]
click at [608, 264] on label "True" at bounding box center [709, 287] width 531 height 73
click at [481, 279] on input "True" at bounding box center [471, 288] width 18 height 18
radio input "true"
click at [680, 492] on button "SUBMIT" at bounding box center [710, 491] width 155 height 36
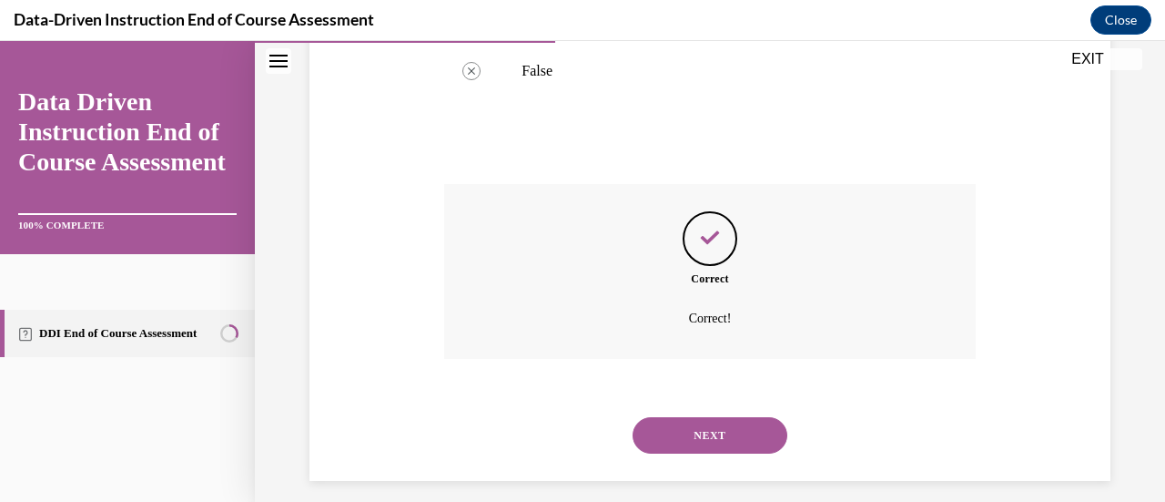
scroll to position [501, 0]
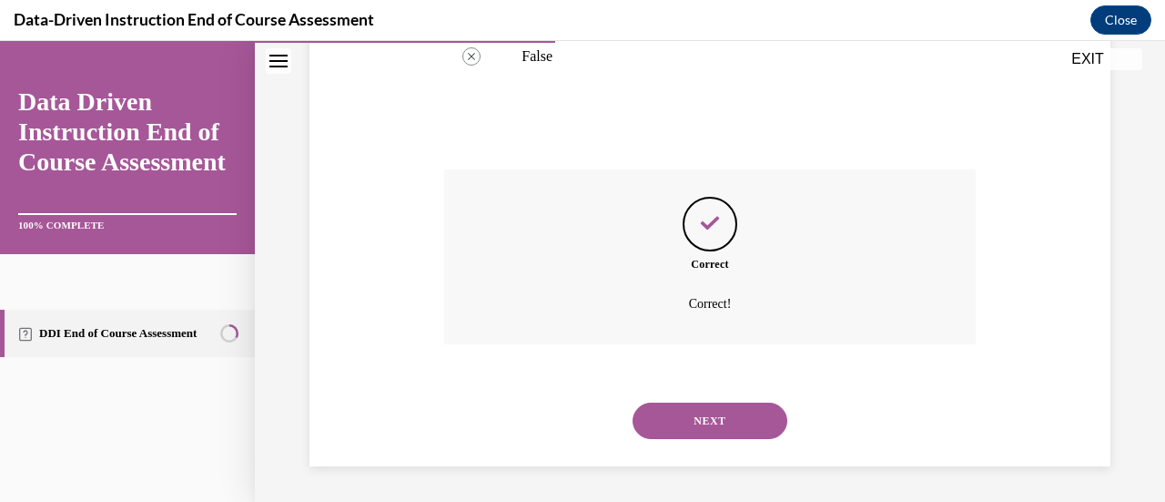
click at [685, 438] on button "NEXT" at bounding box center [710, 420] width 155 height 36
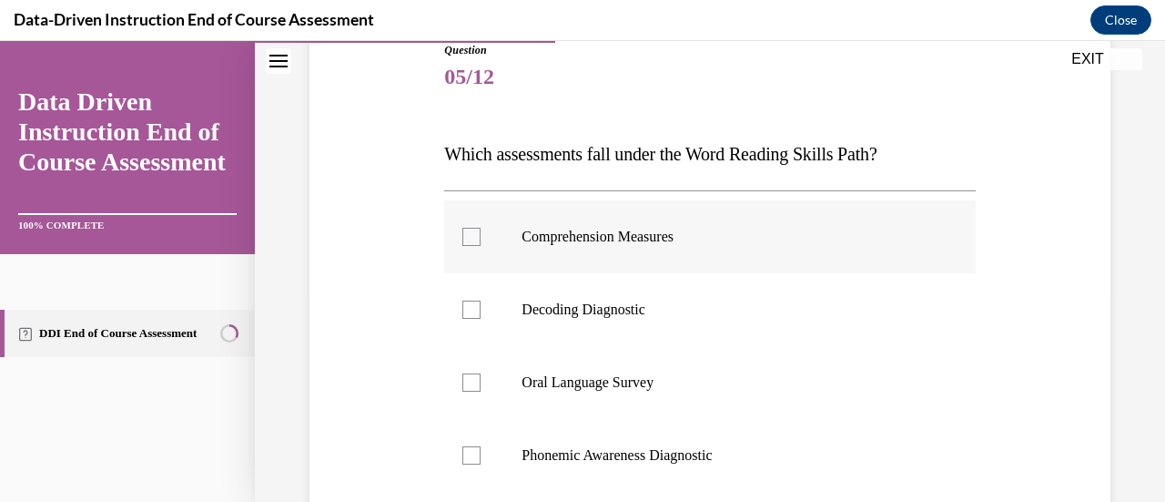
scroll to position [216, 0]
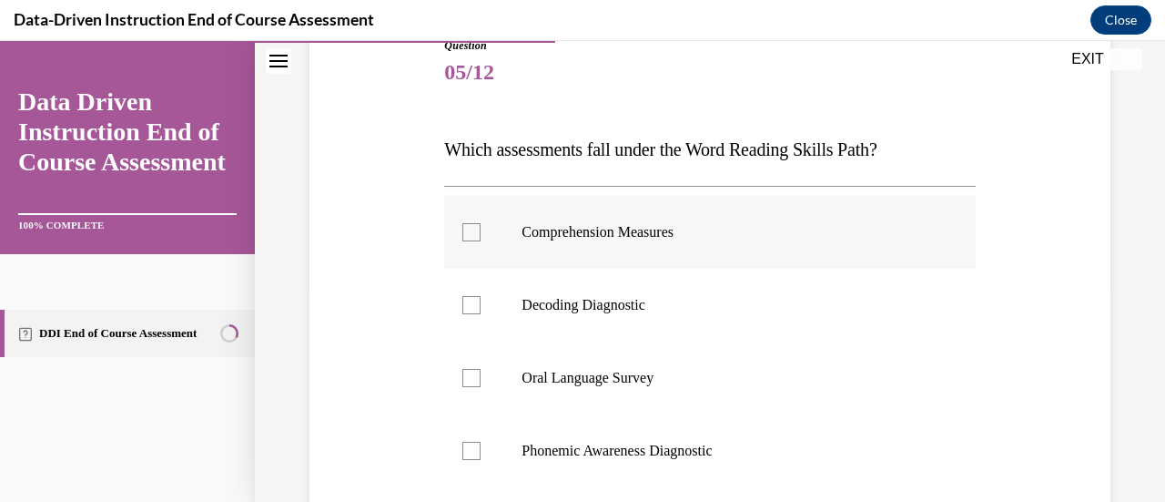
click at [644, 255] on label "Comprehension Measures" at bounding box center [709, 232] width 531 height 73
click at [481, 241] on input "Comprehension Measures" at bounding box center [471, 232] width 18 height 18
click at [644, 255] on label "Comprehension Measures" at bounding box center [709, 232] width 531 height 73
click at [481, 241] on input "Comprehension Measures" at bounding box center [471, 232] width 18 height 18
checkbox input "false"
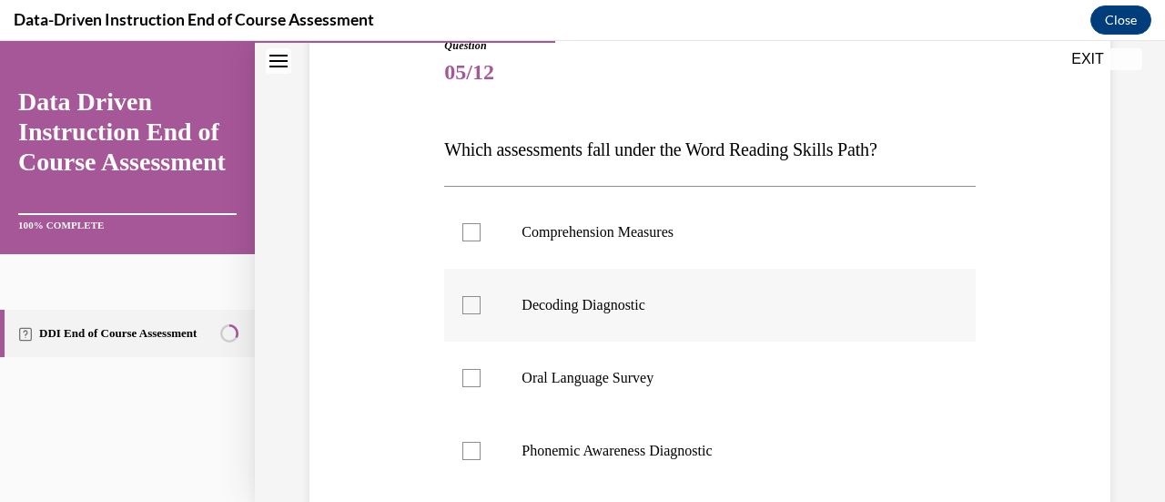
click at [604, 298] on p "Decoding Diagnostic" at bounding box center [726, 305] width 408 height 18
click at [481, 298] on input "Decoding Diagnostic" at bounding box center [471, 305] width 18 height 18
checkbox input "true"
click at [593, 429] on label "Phonemic Awareness Diagnostic" at bounding box center [709, 450] width 531 height 73
click at [481, 441] on input "Phonemic Awareness Diagnostic" at bounding box center [471, 450] width 18 height 18
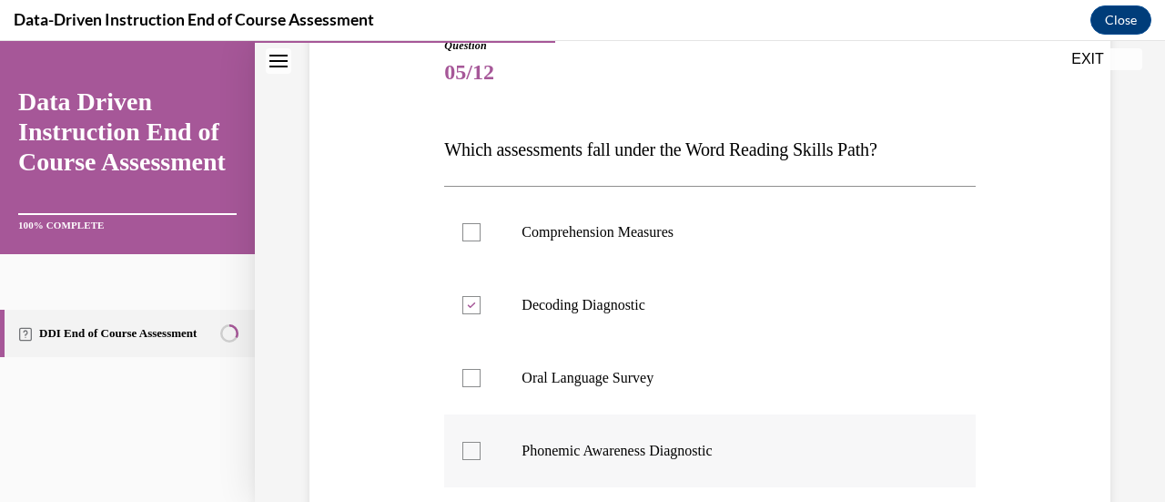
checkbox input "true"
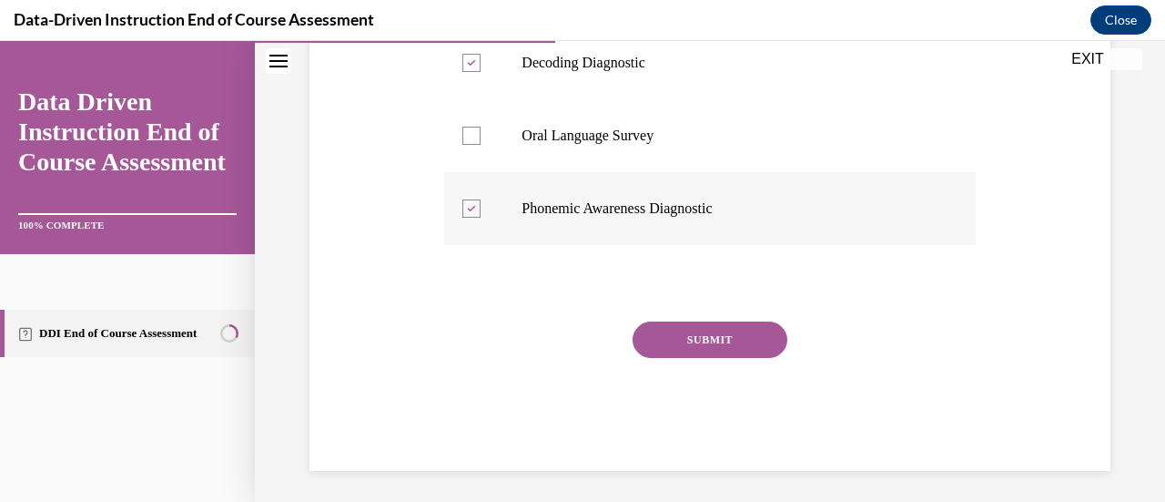
scroll to position [462, 0]
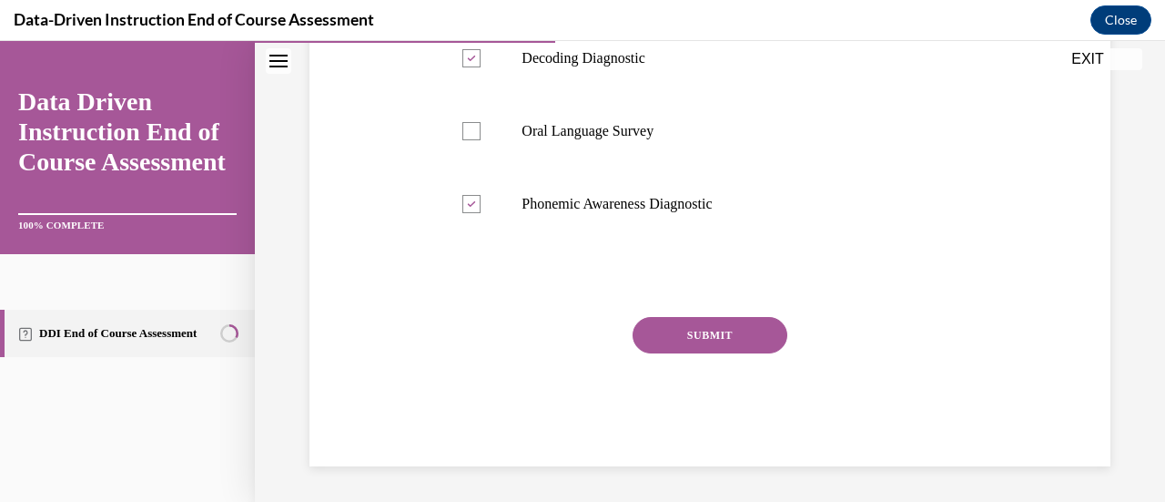
click at [655, 353] on div "SUBMIT" at bounding box center [709, 362] width 531 height 91
click at [652, 330] on button "SUBMIT" at bounding box center [710, 335] width 155 height 36
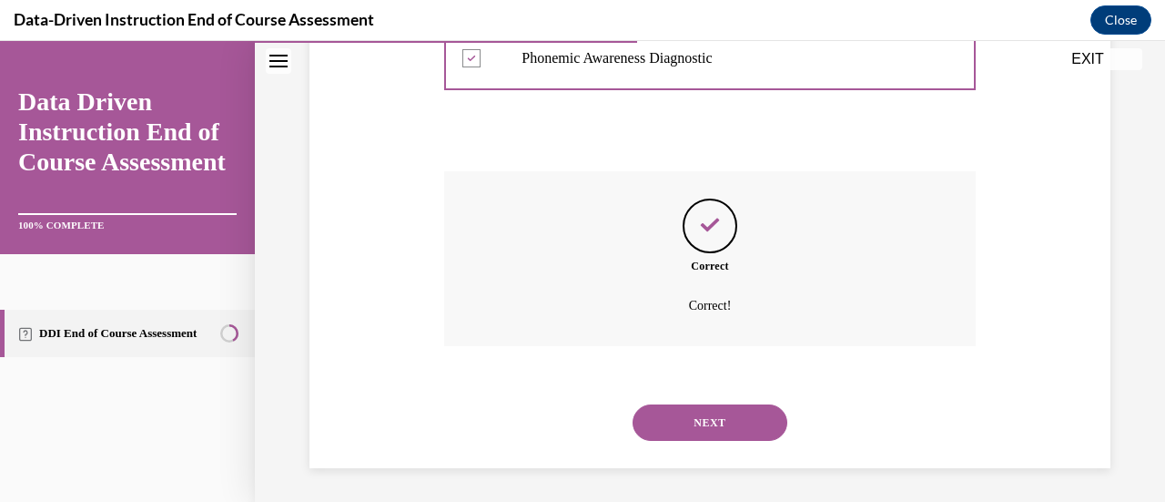
scroll to position [610, 0]
click at [675, 420] on button "NEXT" at bounding box center [710, 420] width 155 height 36
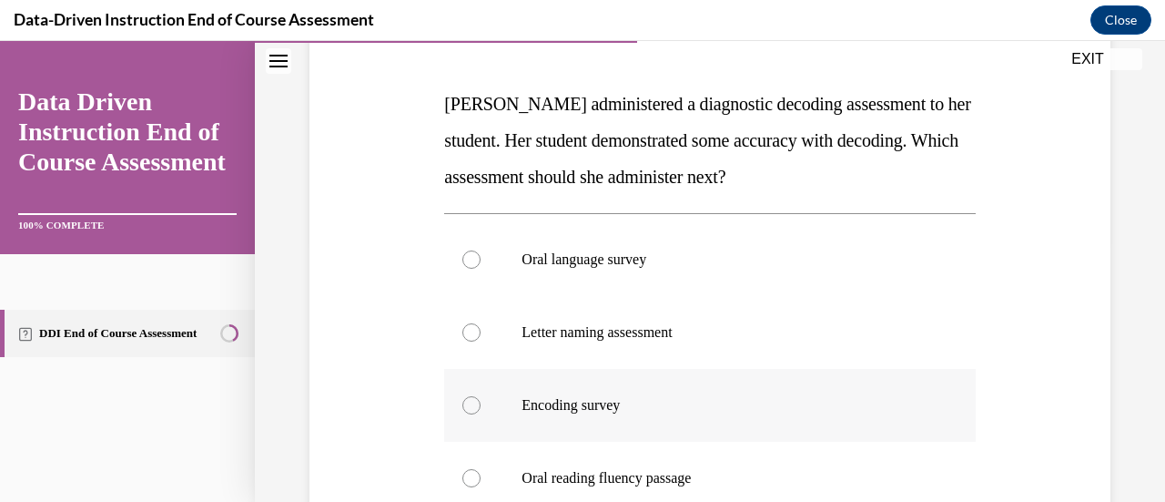
scroll to position [370, 0]
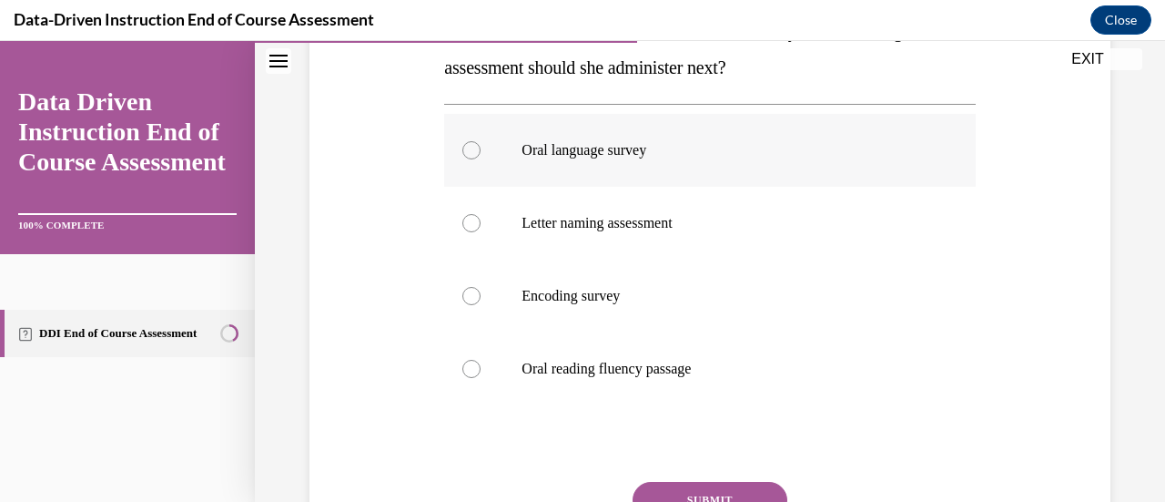
click at [654, 170] on label "Oral language survey" at bounding box center [709, 150] width 531 height 73
click at [481, 159] on input "Oral language survey" at bounding box center [471, 150] width 18 height 18
radio input "true"
click at [686, 478] on div "Question 06/12 Mrs. Lee administered a diagnostic decoding assessment to her st…" at bounding box center [709, 257] width 531 height 748
click at [685, 485] on button "SUBMIT" at bounding box center [710, 500] width 155 height 36
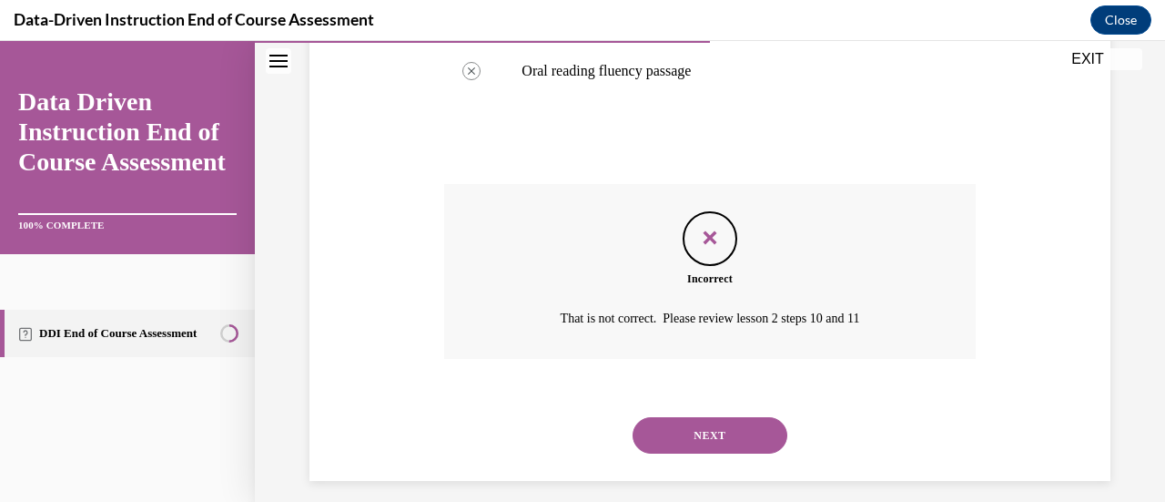
scroll to position [683, 0]
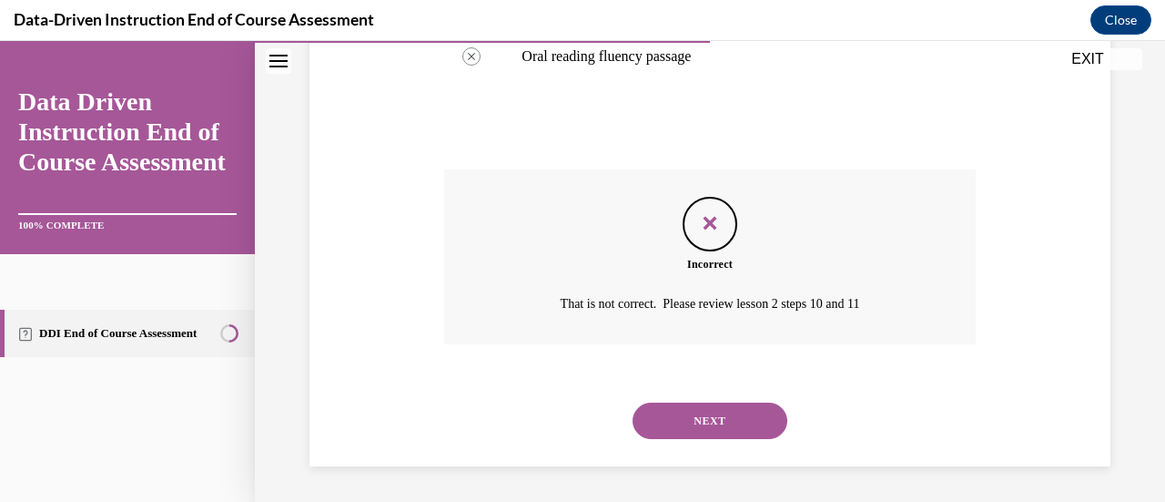
click at [685, 451] on div "NEXT" at bounding box center [709, 420] width 531 height 73
click at [675, 430] on button "NEXT" at bounding box center [710, 420] width 155 height 36
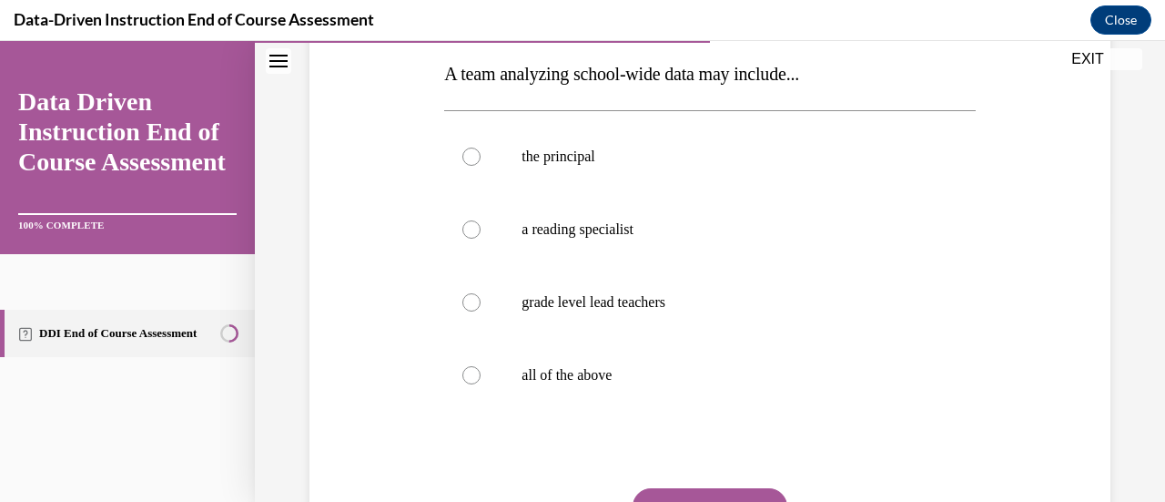
scroll to position [295, 0]
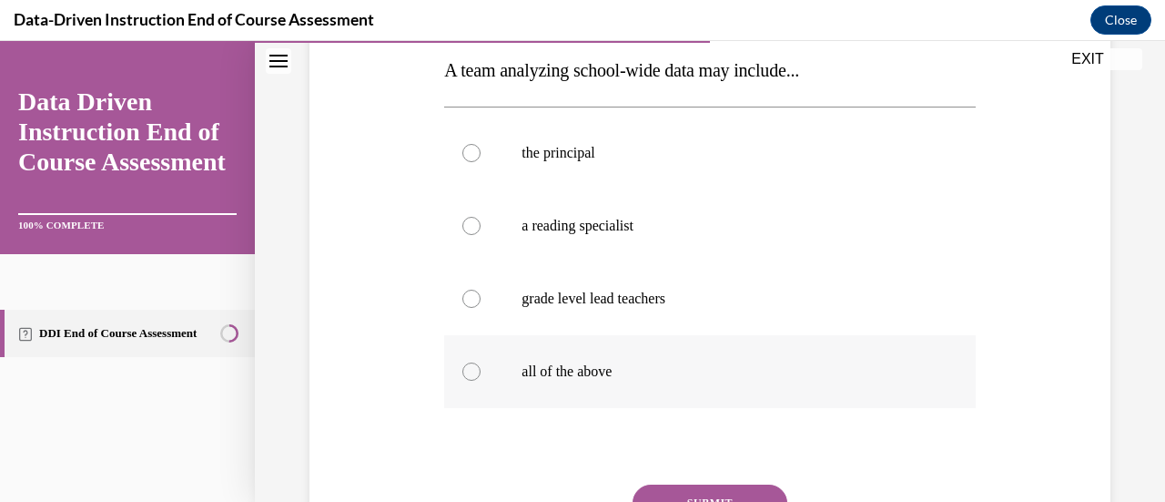
click at [656, 402] on label "all of the above" at bounding box center [709, 371] width 531 height 73
click at [481, 380] on input "all of the above" at bounding box center [471, 371] width 18 height 18
radio input "true"
click at [688, 492] on button "SUBMIT" at bounding box center [710, 502] width 155 height 36
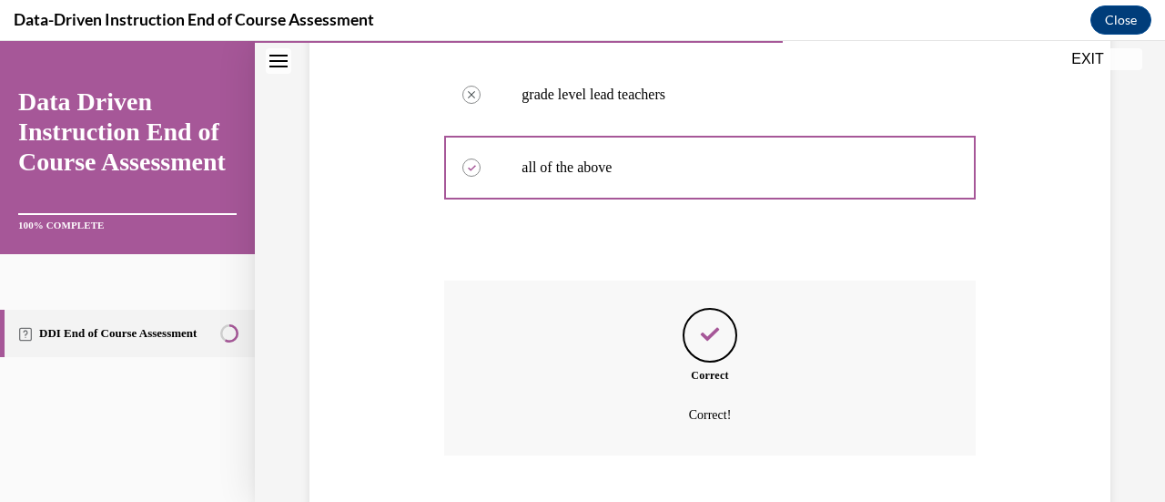
scroll to position [610, 0]
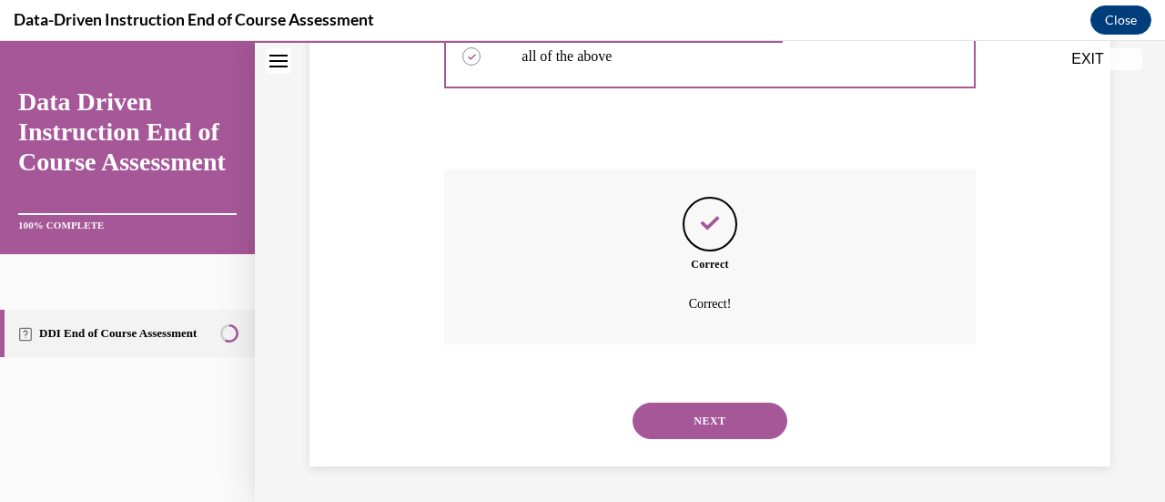
click at [672, 438] on button "NEXT" at bounding box center [710, 420] width 155 height 36
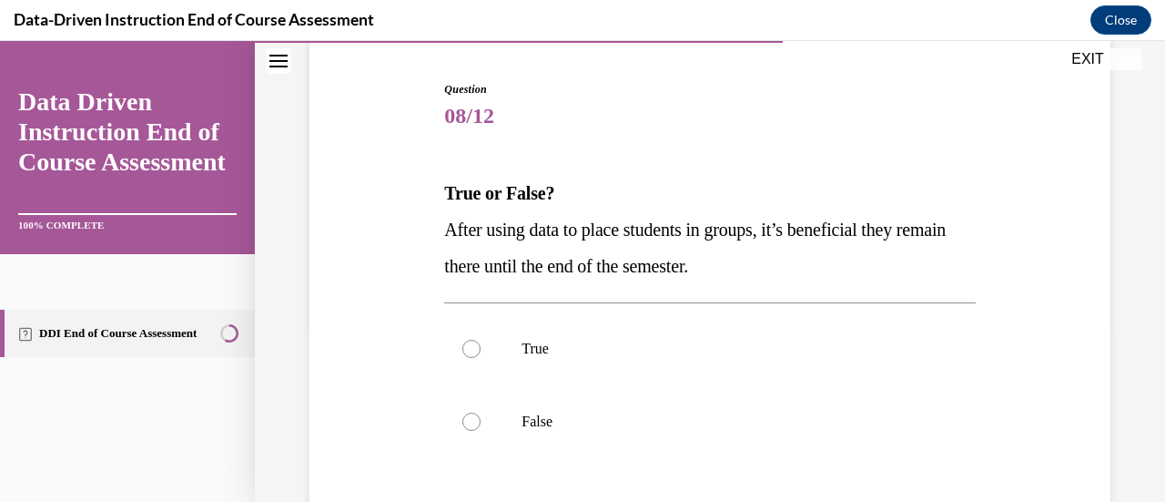
scroll to position [179, 0]
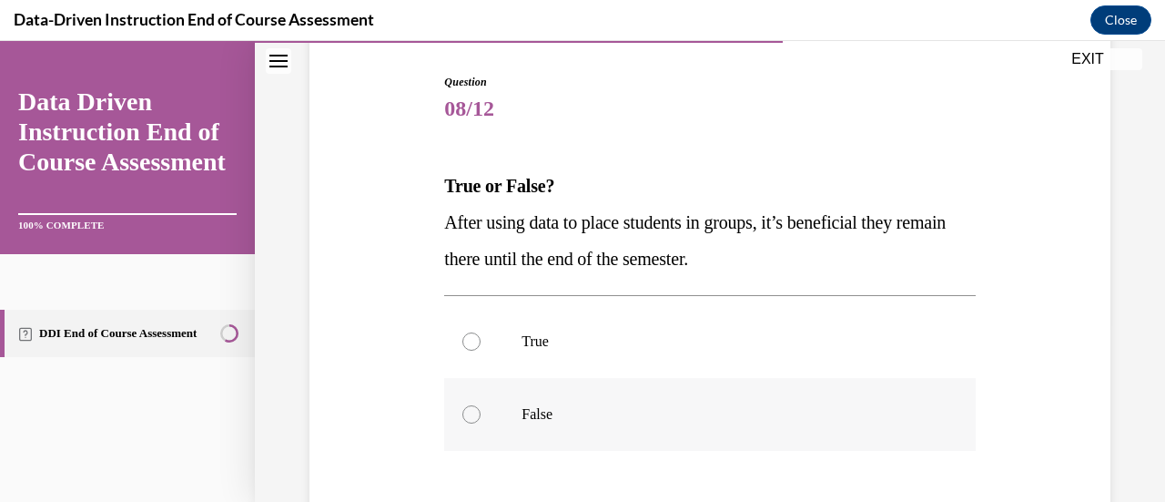
click at [593, 418] on p "False" at bounding box center [726, 414] width 408 height 18
click at [481, 418] on input "False" at bounding box center [471, 414] width 18 height 18
radio input "true"
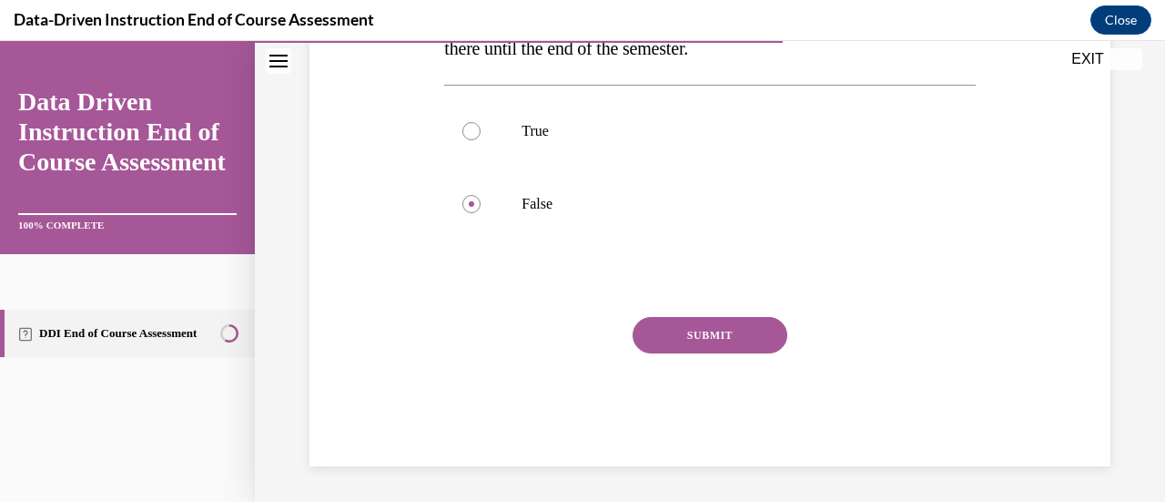
click at [680, 340] on button "SUBMIT" at bounding box center [710, 335] width 155 height 36
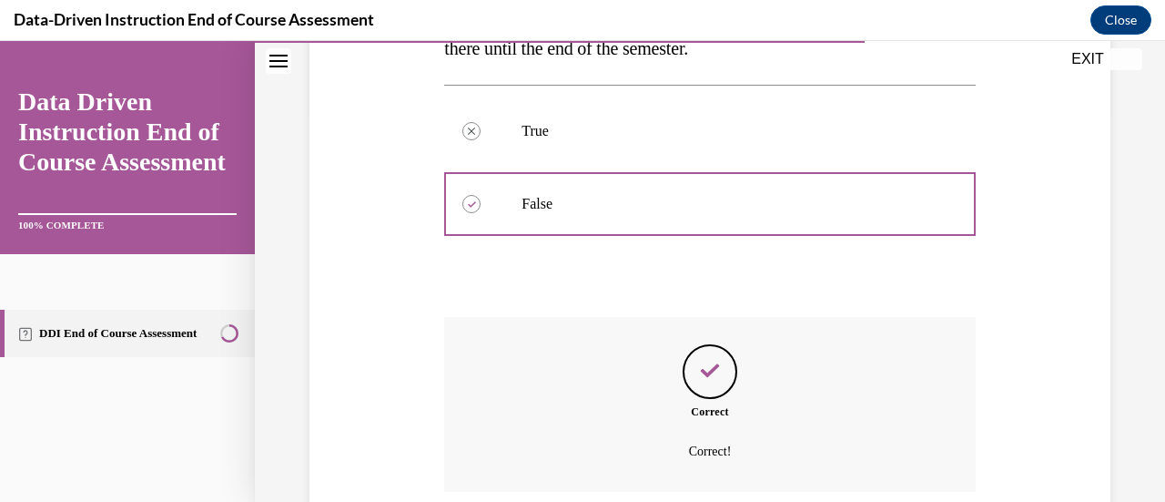
scroll to position [537, 0]
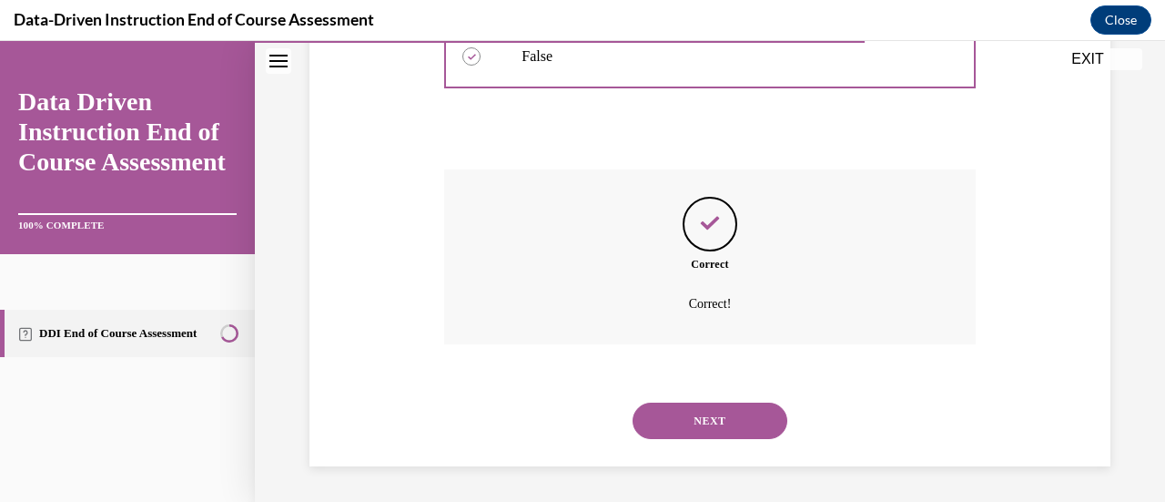
click at [691, 405] on button "NEXT" at bounding box center [710, 420] width 155 height 36
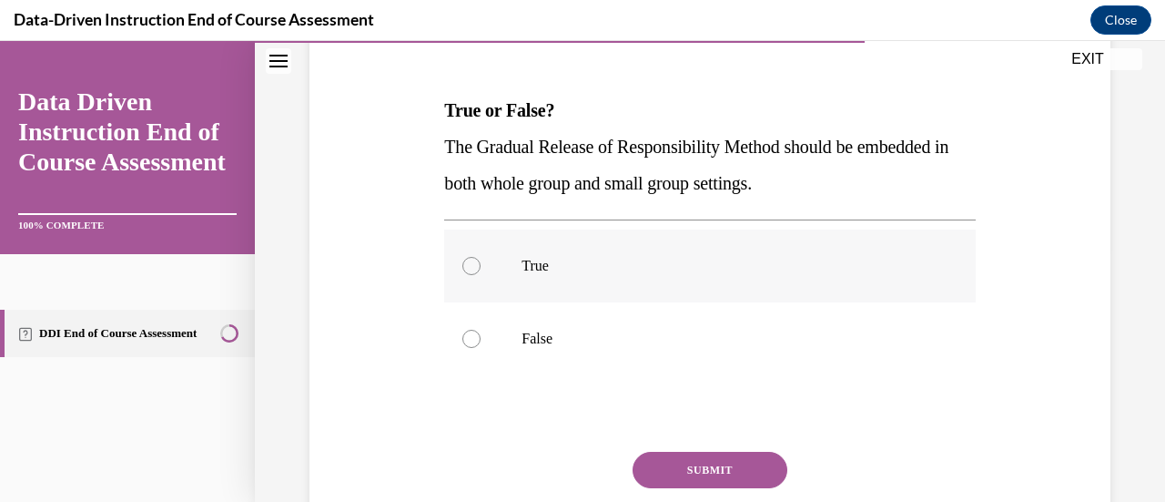
scroll to position [269, 0]
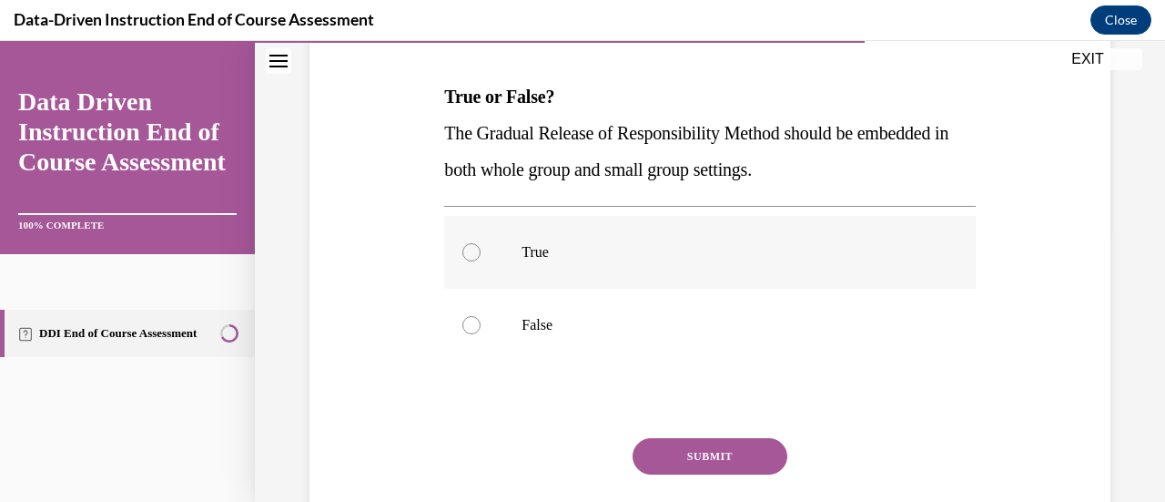
click at [564, 241] on label "True" at bounding box center [709, 252] width 531 height 73
click at [481, 243] on input "True" at bounding box center [471, 252] width 18 height 18
radio input "true"
click at [686, 449] on button "SUBMIT" at bounding box center [710, 456] width 155 height 36
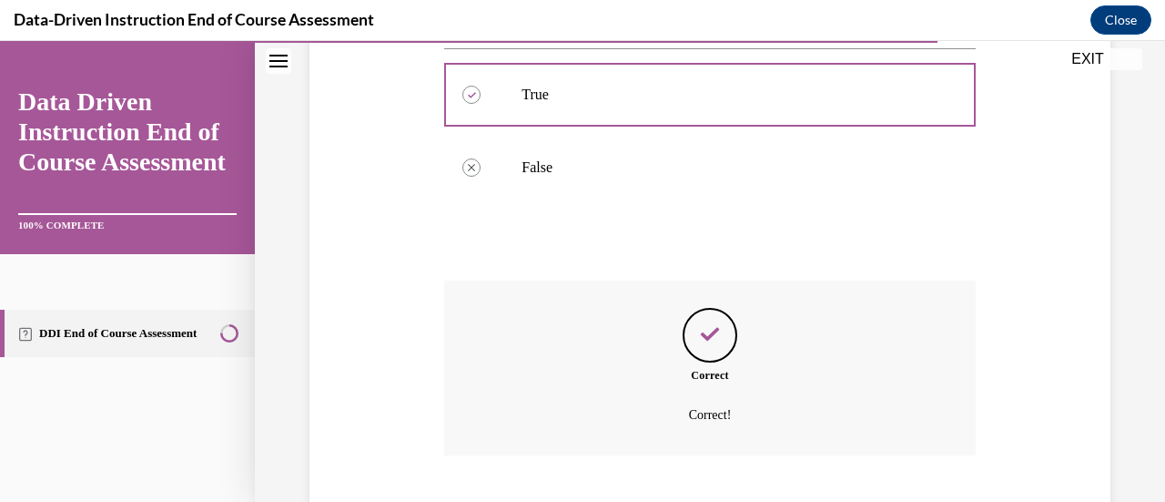
scroll to position [537, 0]
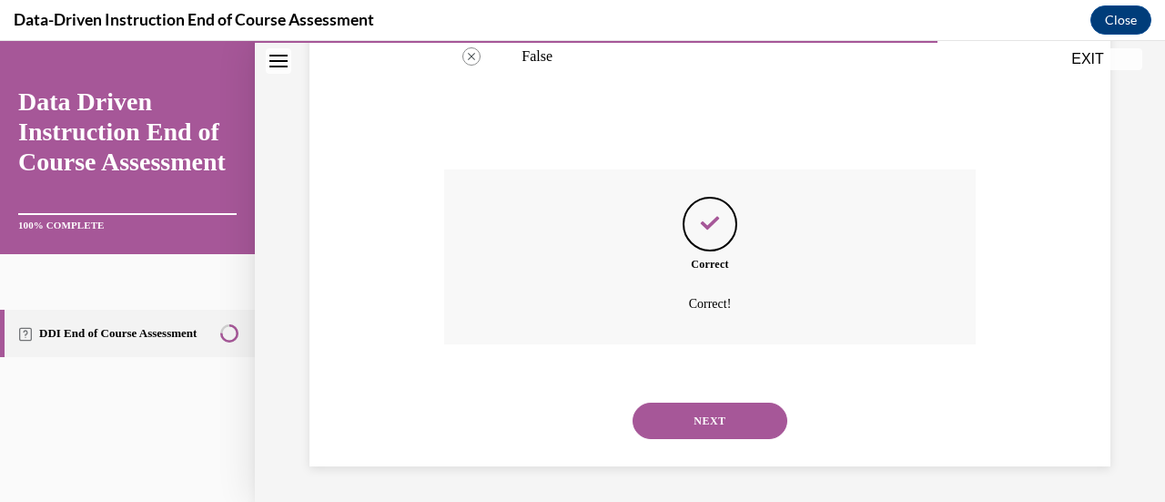
click at [686, 419] on button "NEXT" at bounding box center [710, 420] width 155 height 36
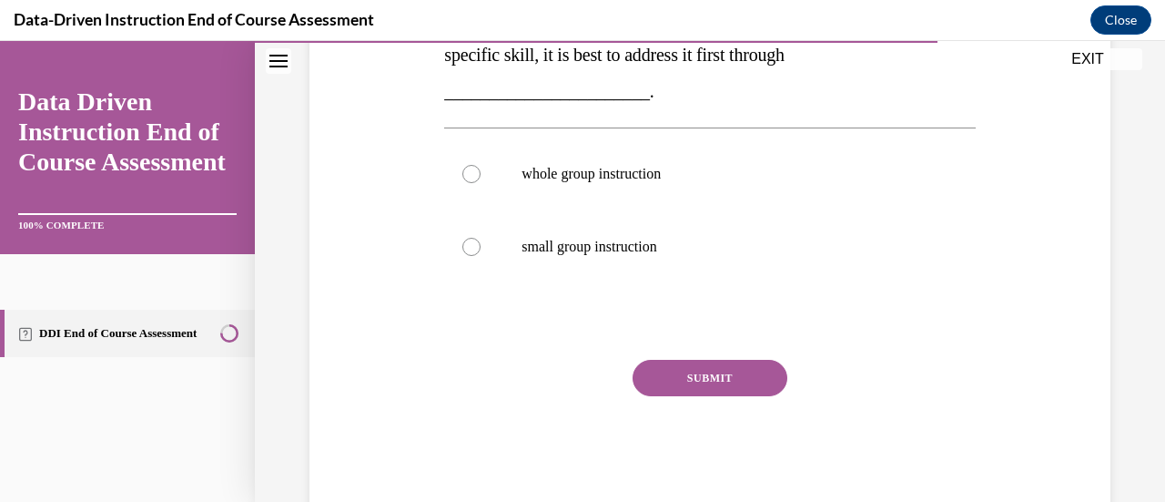
scroll to position [493, 0]
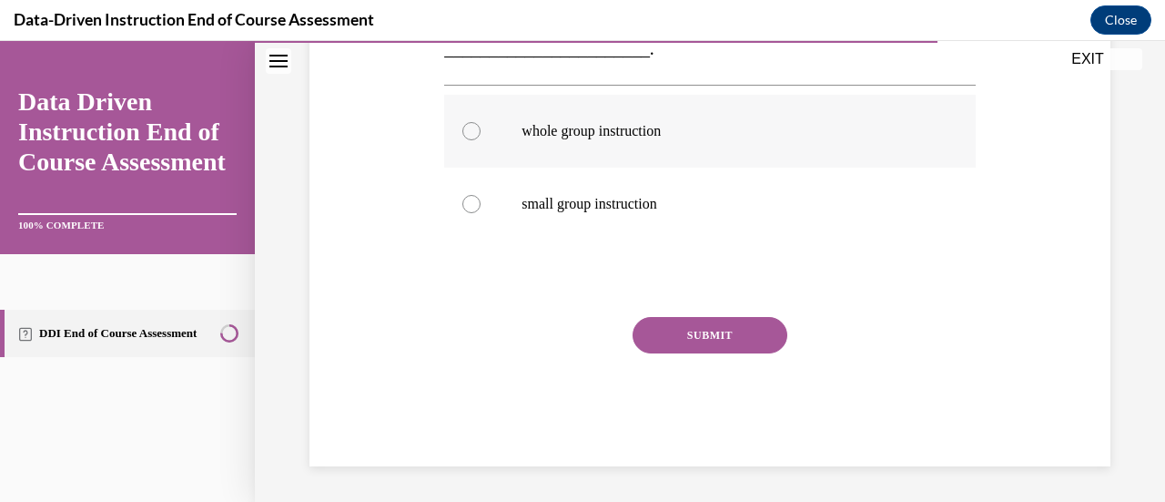
click at [613, 147] on label "whole group instruction" at bounding box center [709, 131] width 531 height 73
click at [481, 140] on input "whole group instruction" at bounding box center [471, 131] width 18 height 18
radio input "true"
click at [677, 334] on button "SUBMIT" at bounding box center [710, 335] width 155 height 36
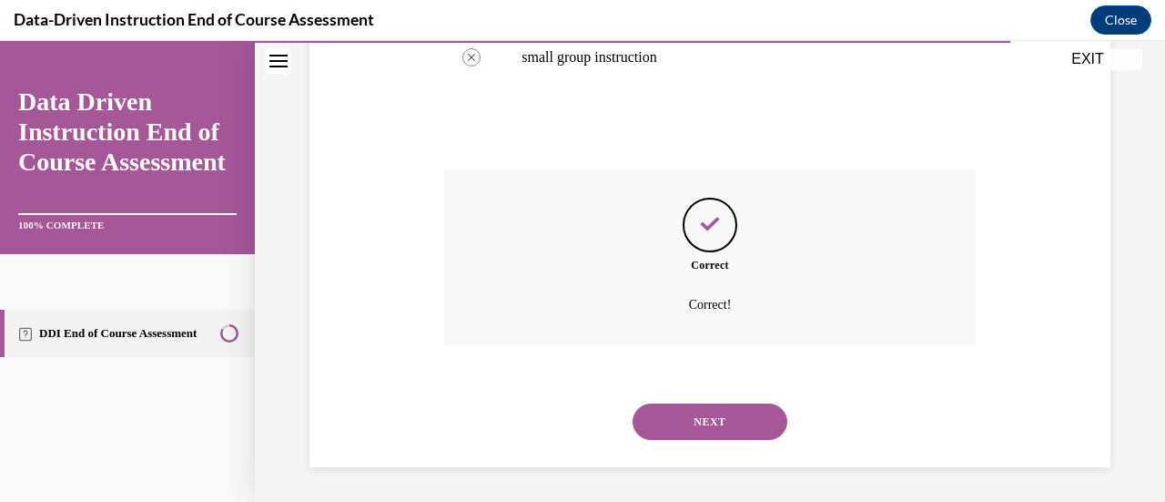
scroll to position [641, 0]
click at [693, 424] on button "NEXT" at bounding box center [710, 420] width 155 height 36
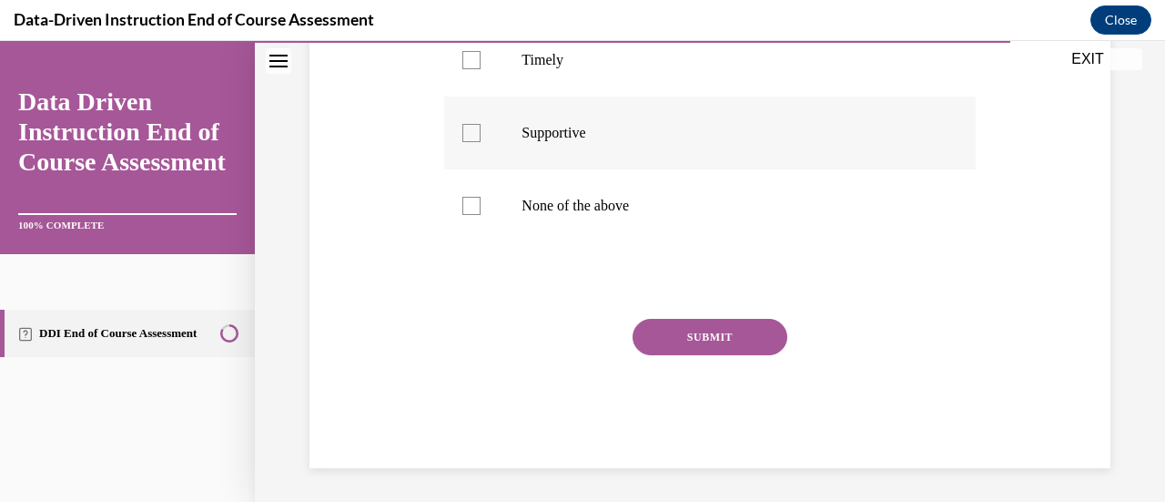
click at [597, 147] on label "Supportive" at bounding box center [709, 132] width 531 height 73
click at [481, 142] on input "Supportive" at bounding box center [471, 133] width 18 height 18
checkbox input "true"
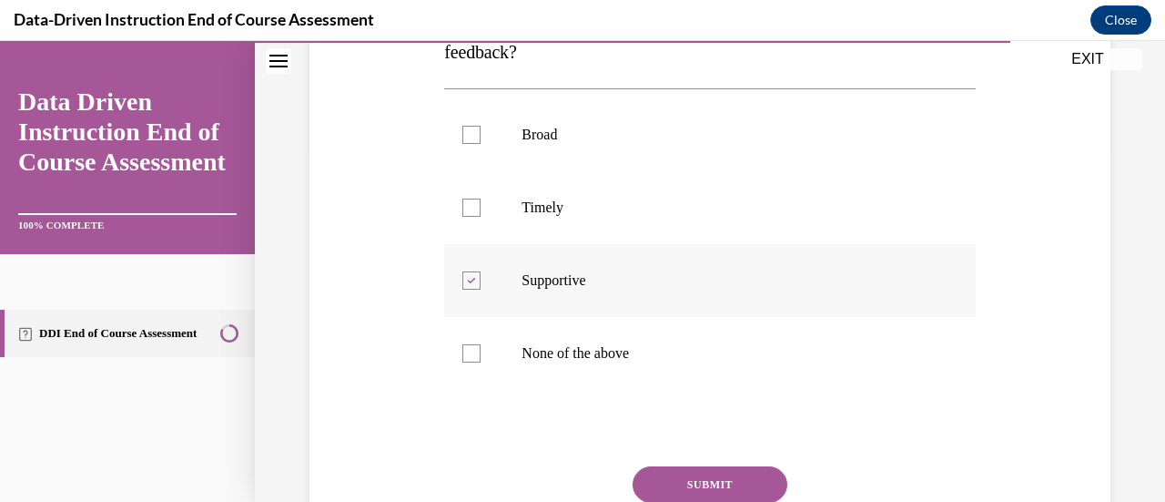
scroll to position [344, 0]
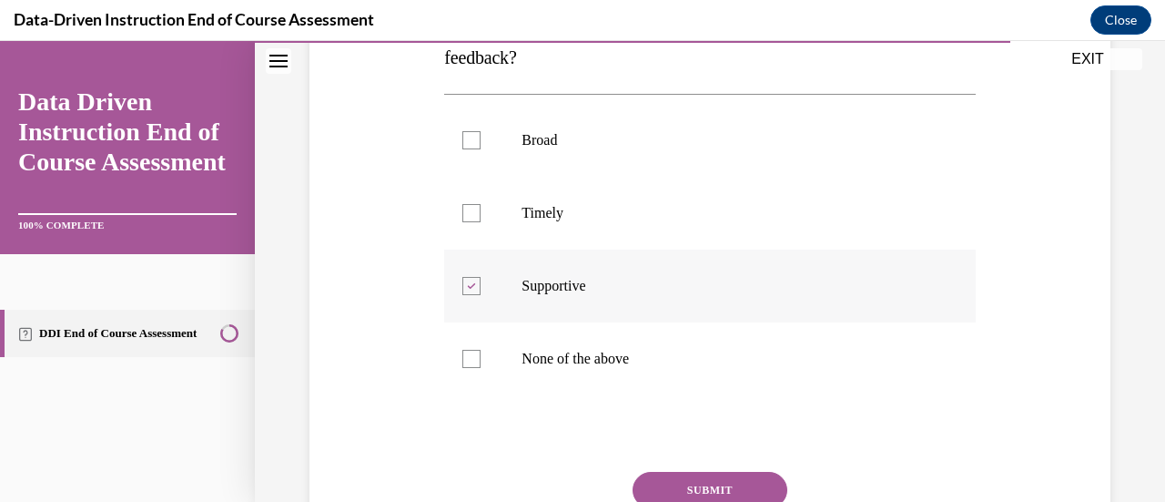
click at [597, 147] on p "Broad" at bounding box center [726, 140] width 408 height 18
click at [481, 147] on input "Broad" at bounding box center [471, 140] width 18 height 18
checkbox input "true"
click at [706, 489] on button "SUBMIT" at bounding box center [710, 490] width 155 height 36
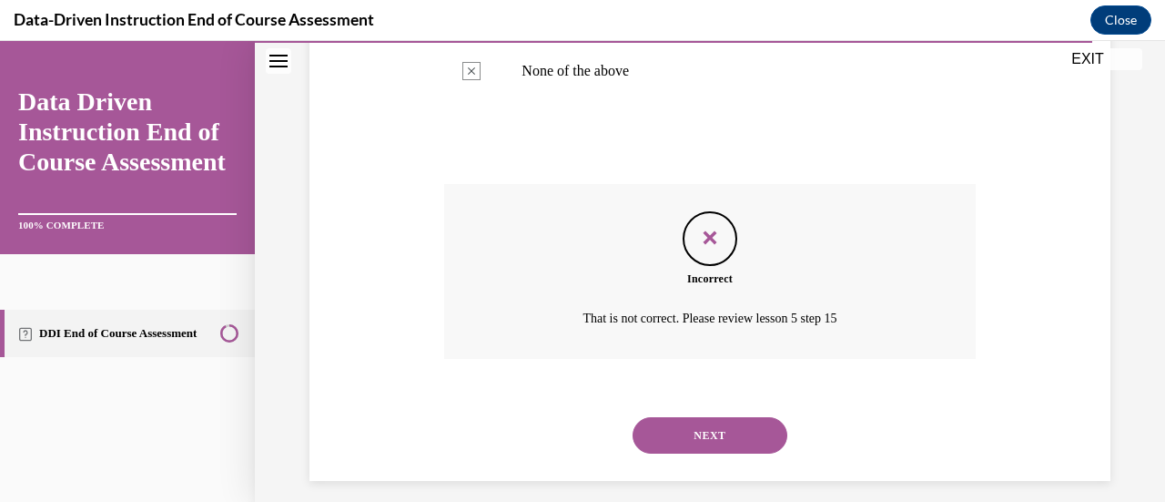
scroll to position [646, 0]
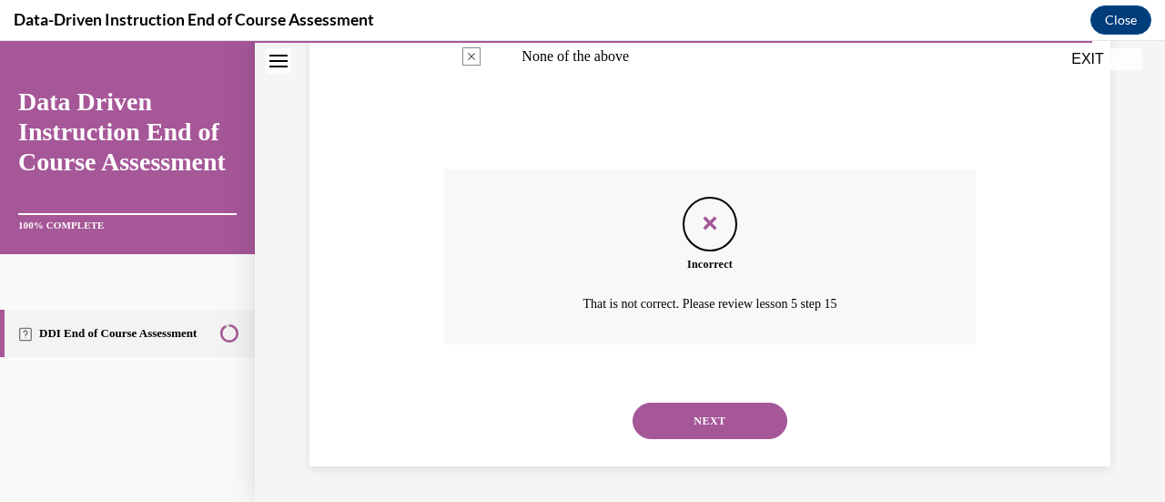
click at [707, 418] on button "NEXT" at bounding box center [710, 420] width 155 height 36
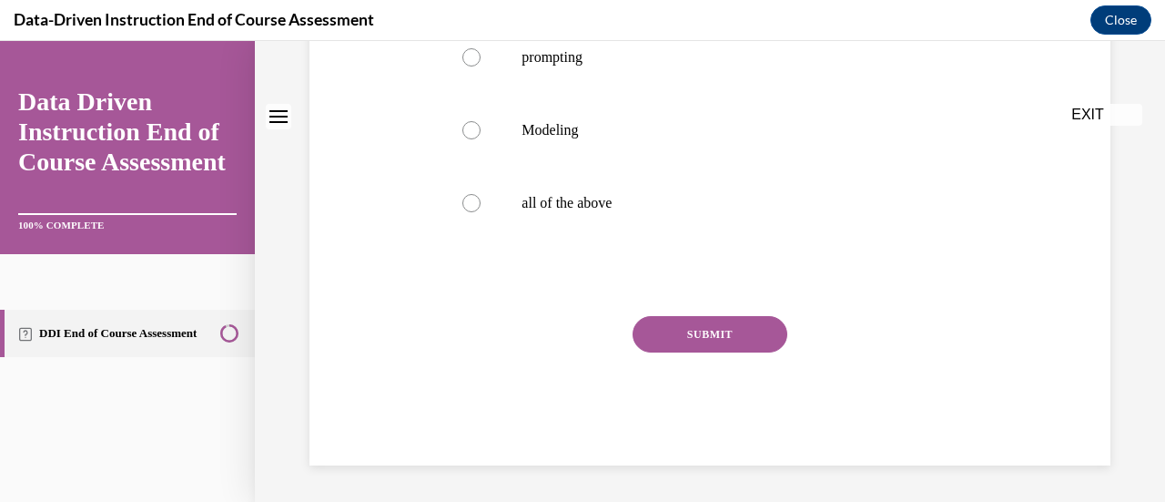
scroll to position [0, 0]
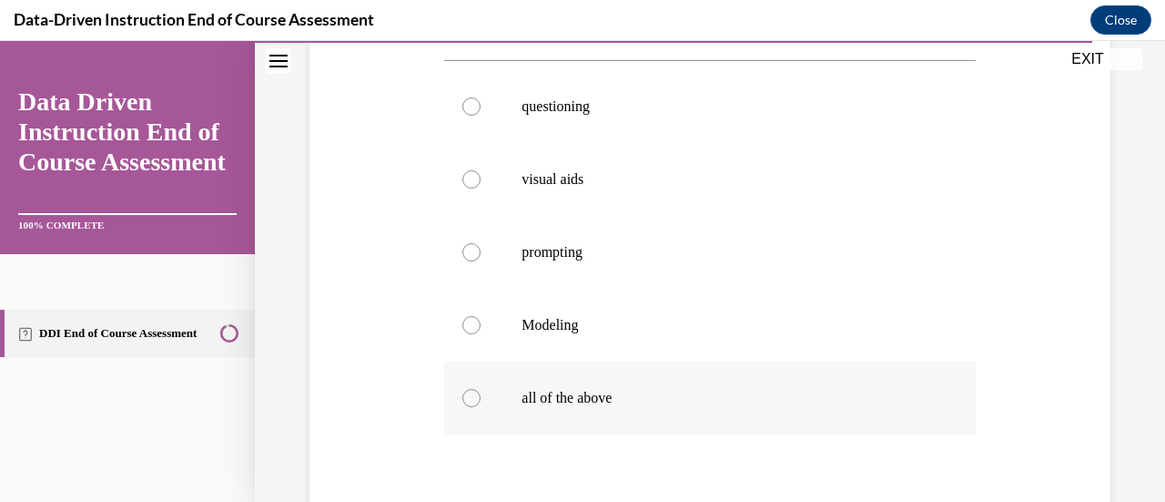
click at [656, 385] on label "all of the above" at bounding box center [709, 397] width 531 height 73
click at [481, 389] on input "all of the above" at bounding box center [471, 398] width 18 height 18
radio input "true"
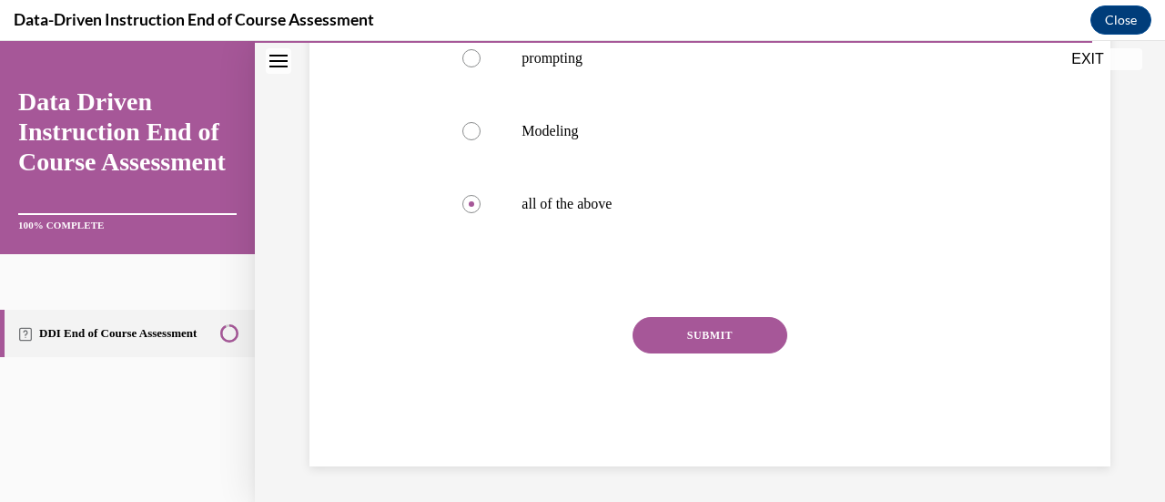
click at [701, 345] on button "SUBMIT" at bounding box center [710, 335] width 155 height 36
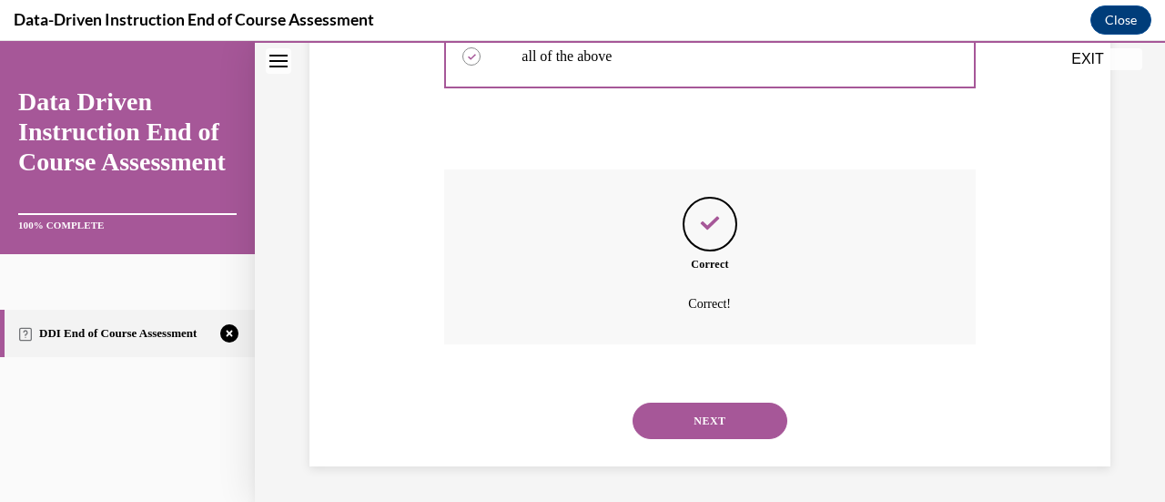
click at [725, 409] on button "NEXT" at bounding box center [710, 420] width 155 height 36
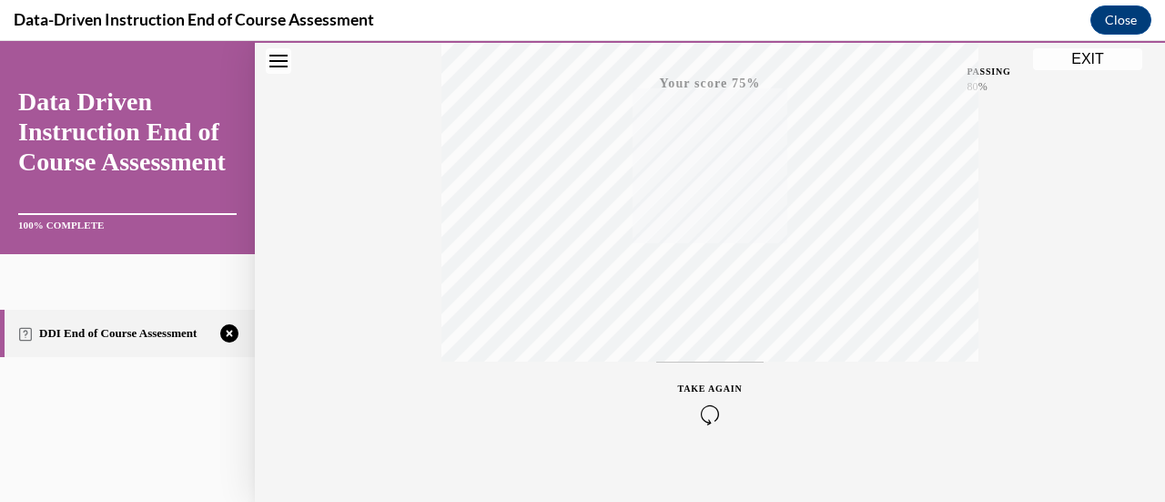
scroll to position [472, 0]
click at [704, 389] on icon "button" at bounding box center [710, 391] width 65 height 20
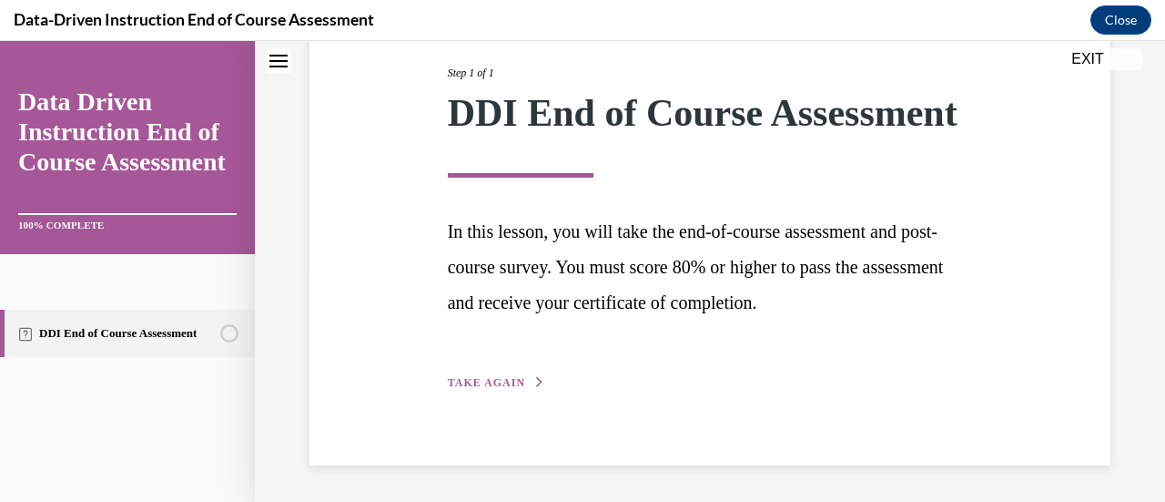
click at [534, 382] on icon "button" at bounding box center [539, 382] width 11 height 10
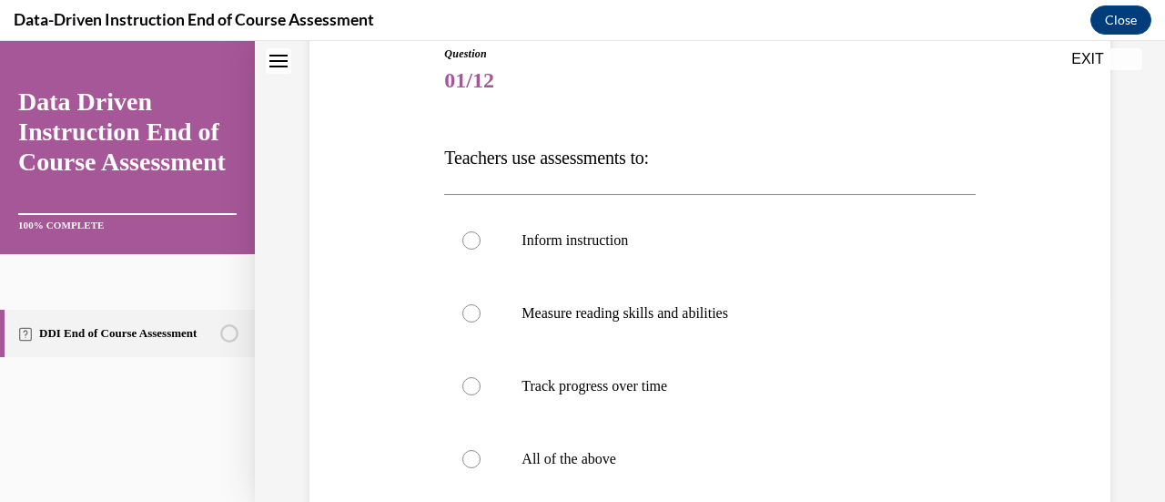
scroll to position [354, 0]
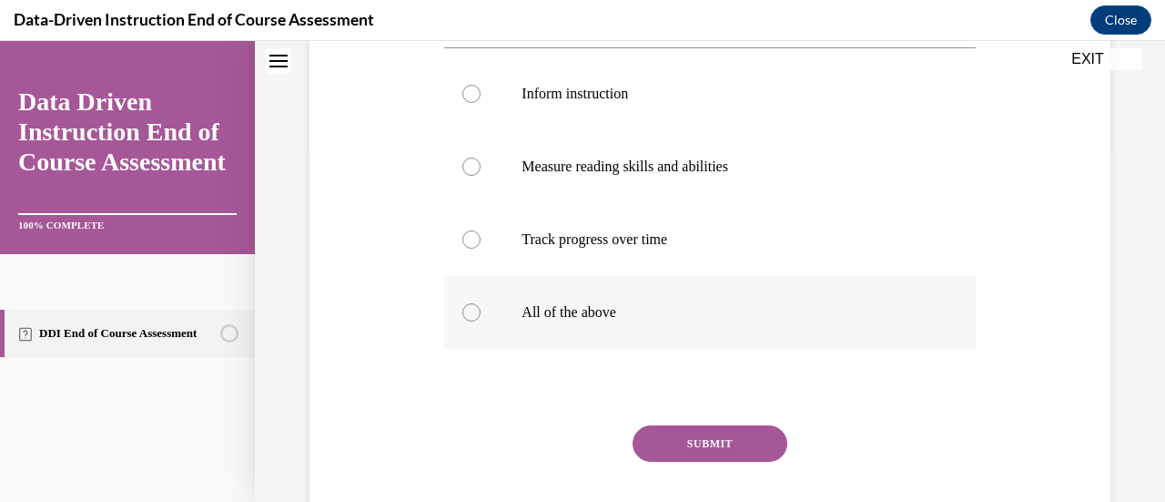
click at [568, 326] on label "All of the above" at bounding box center [709, 312] width 531 height 73
click at [481, 321] on input "All of the above" at bounding box center [471, 312] width 18 height 18
radio input "true"
click at [664, 421] on div "Question 01/12 Teachers use assessments to: Inform instruction Measure reading …" at bounding box center [709, 236] width 531 height 675
click at [672, 431] on button "SUBMIT" at bounding box center [710, 443] width 155 height 36
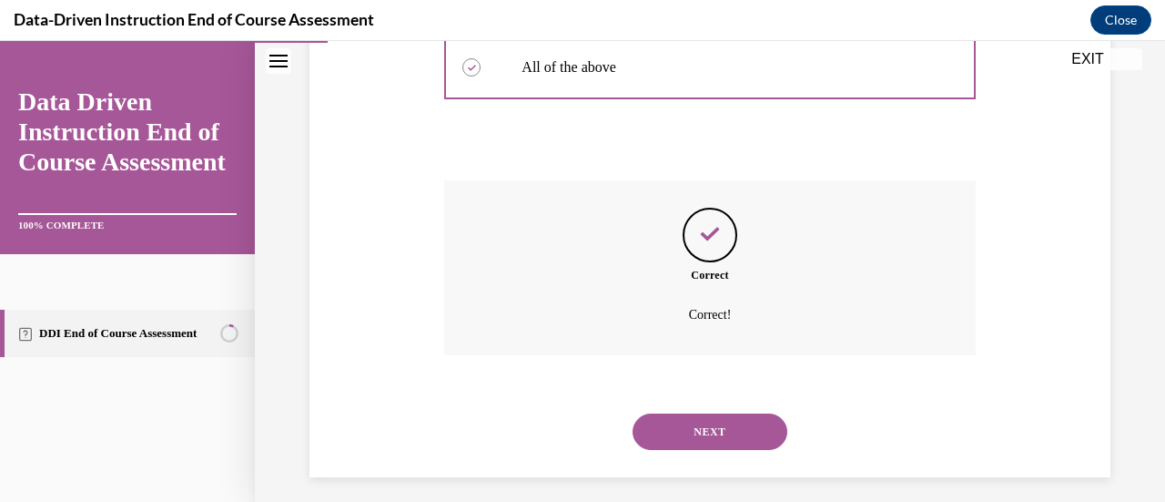
scroll to position [610, 0]
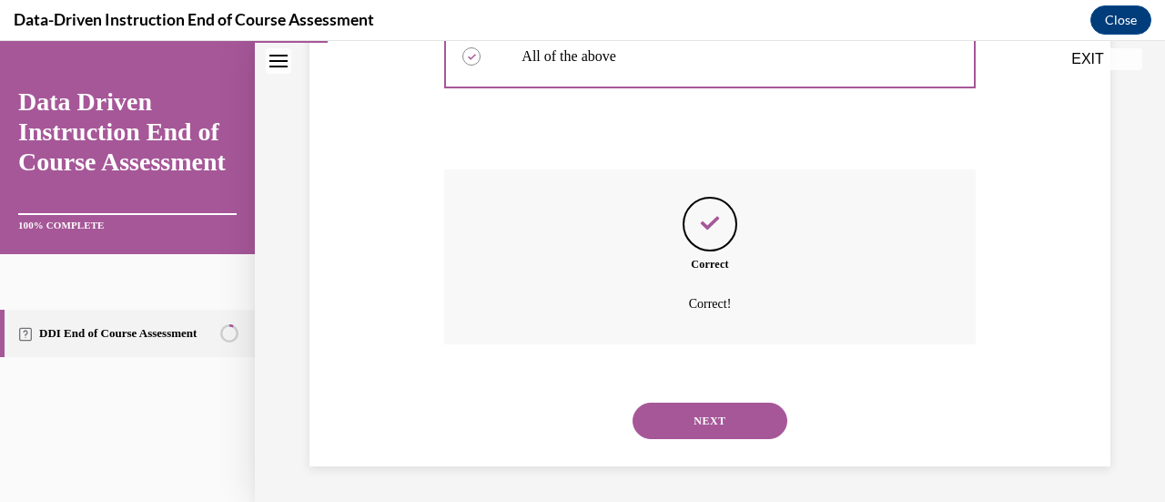
click at [688, 422] on button "NEXT" at bounding box center [710, 420] width 155 height 36
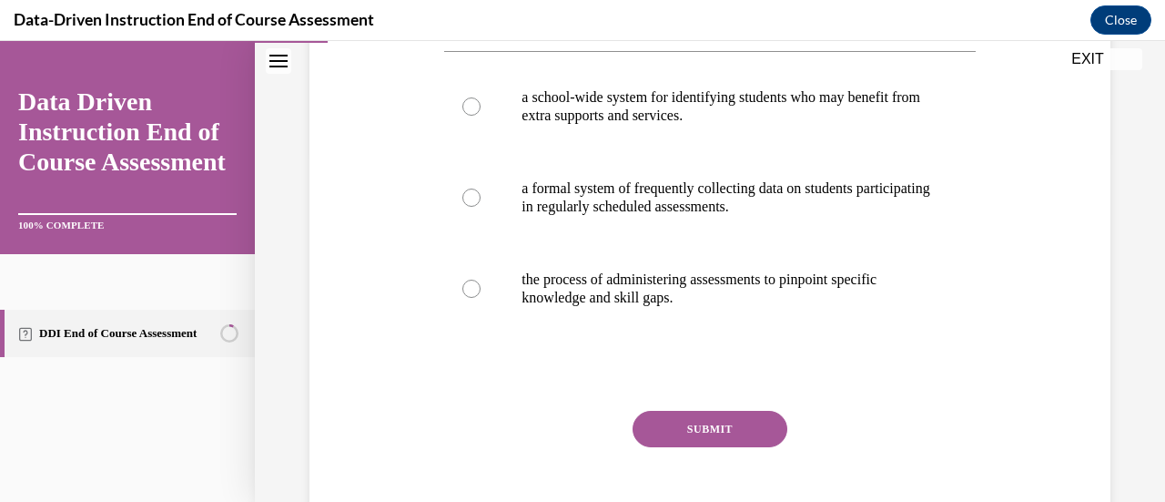
scroll to position [360, 0]
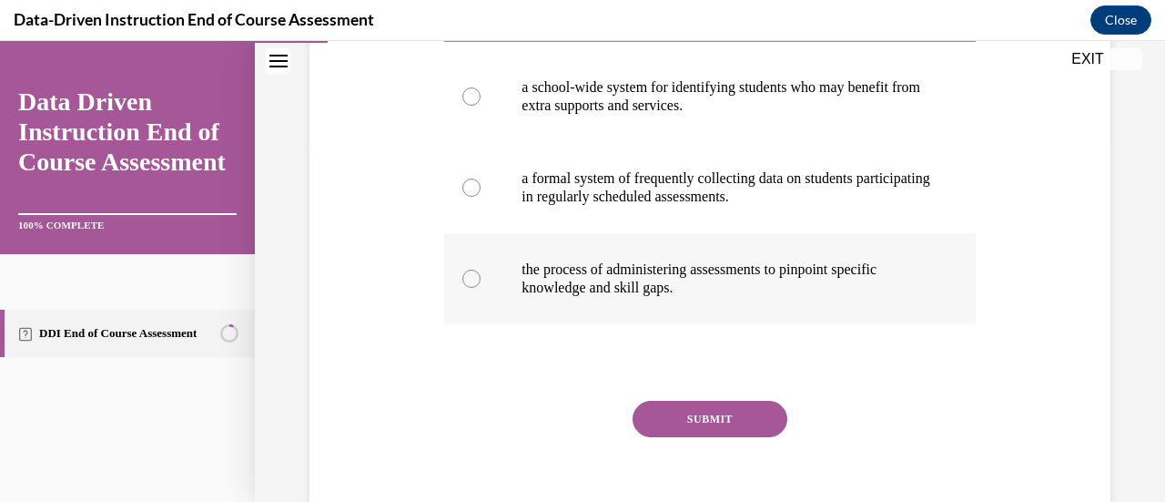
click at [697, 298] on label "the process of administering assessments to pinpoint specific knowledge and ski…" at bounding box center [709, 278] width 531 height 91
click at [481, 288] on input "the process of administering assessments to pinpoint specific knowledge and ski…" at bounding box center [471, 278] width 18 height 18
radio input "true"
click at [723, 419] on button "SUBMIT" at bounding box center [710, 419] width 155 height 36
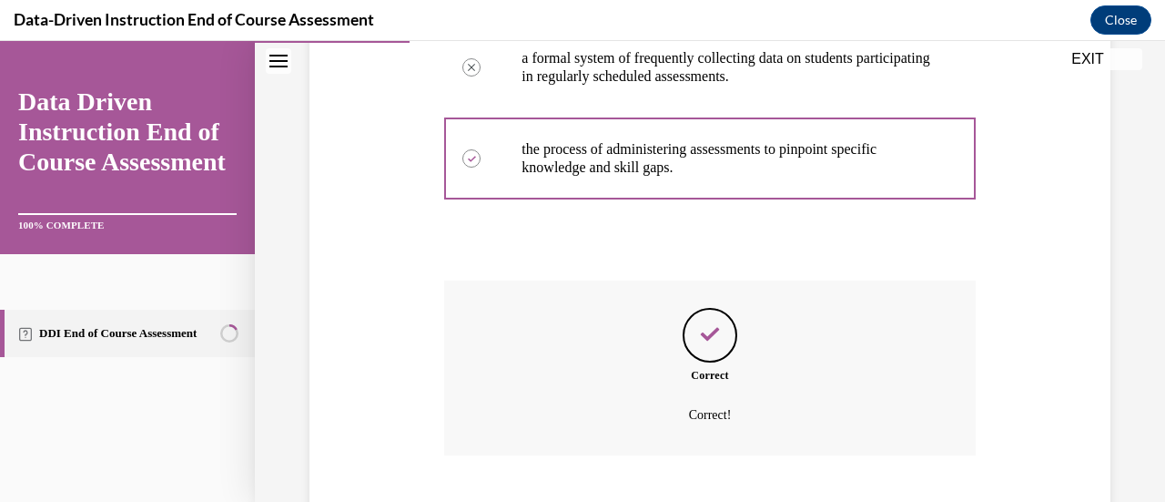
scroll to position [592, 0]
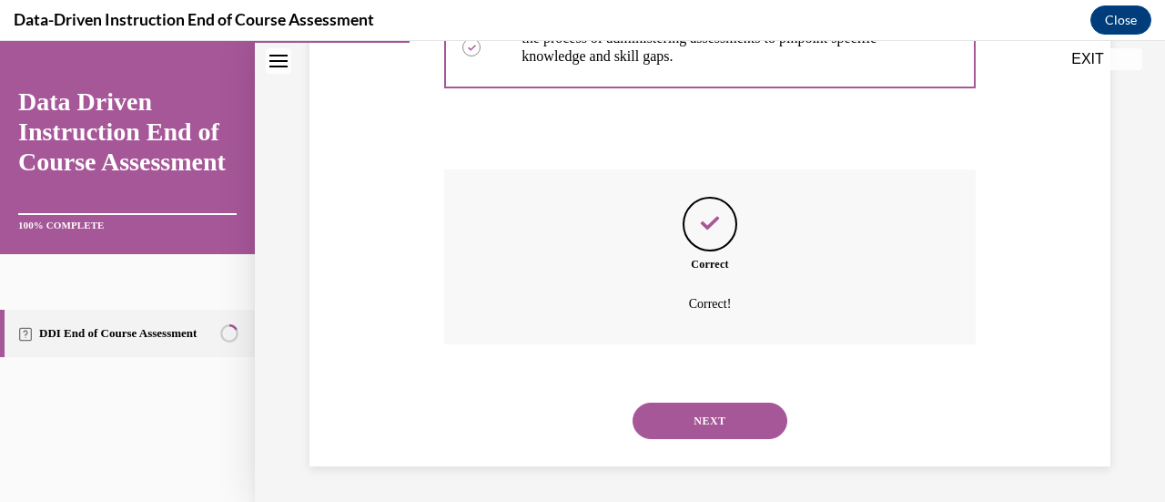
click at [699, 405] on button "NEXT" at bounding box center [710, 420] width 155 height 36
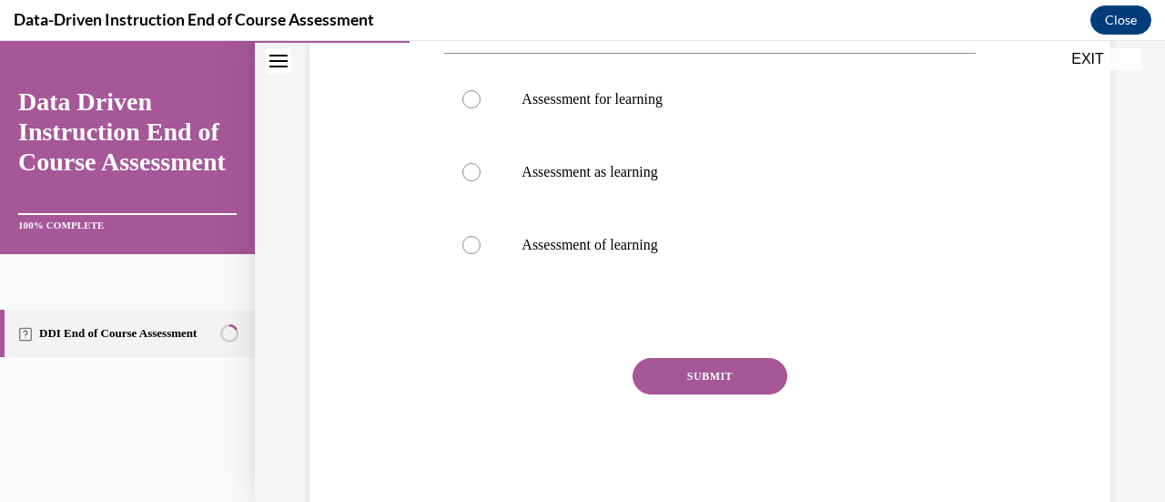
scroll to position [493, 0]
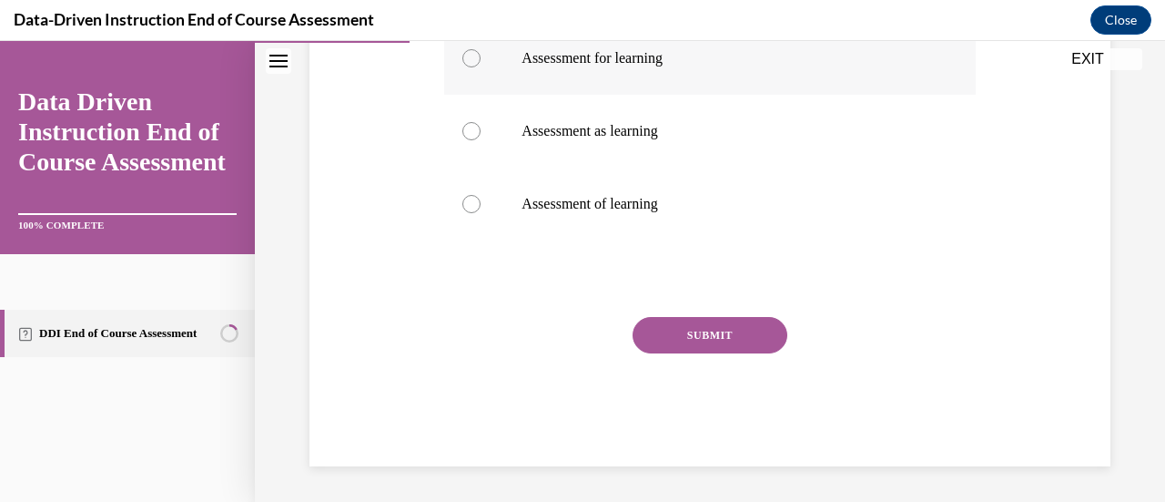
click at [619, 63] on p "Assessment for learning" at bounding box center [726, 58] width 408 height 18
click at [481, 63] on input "Assessment for learning" at bounding box center [471, 58] width 18 height 18
radio input "true"
click at [687, 313] on div "Question 03/12 Fill in the Blank _____________ takes place before and during th…" at bounding box center [709, 113] width 531 height 706
click at [684, 336] on button "SUBMIT" at bounding box center [710, 335] width 155 height 36
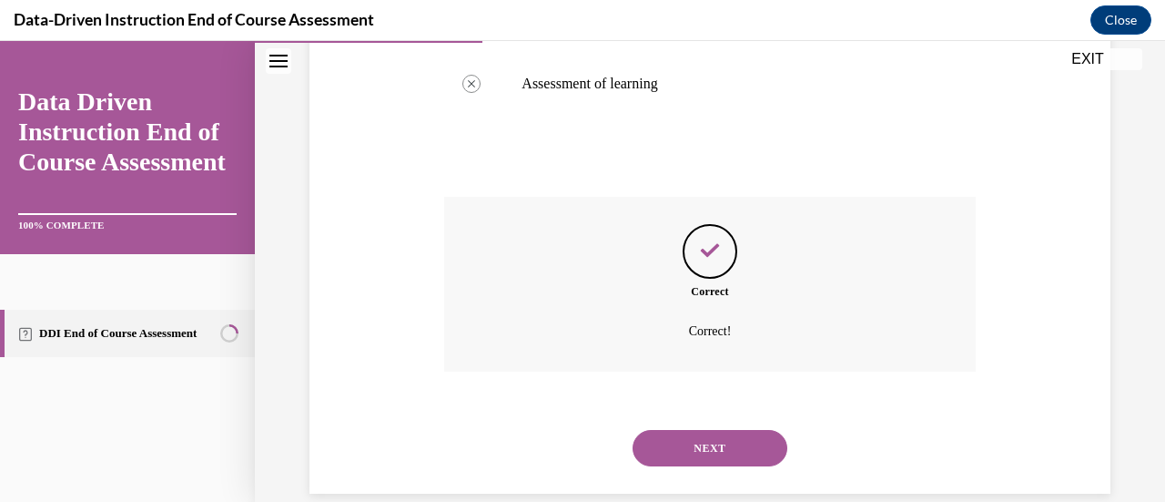
scroll to position [641, 0]
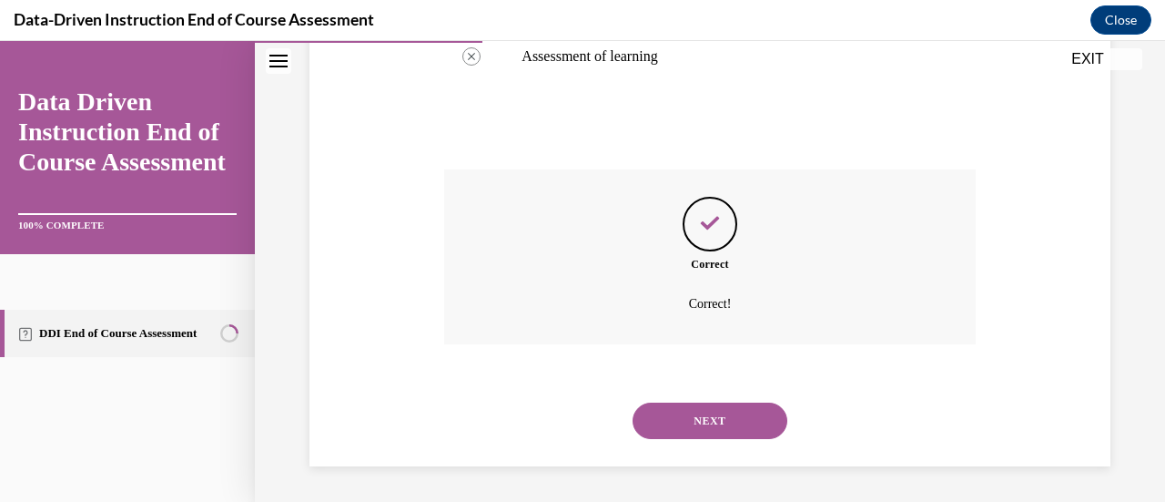
click at [713, 421] on button "NEXT" at bounding box center [710, 420] width 155 height 36
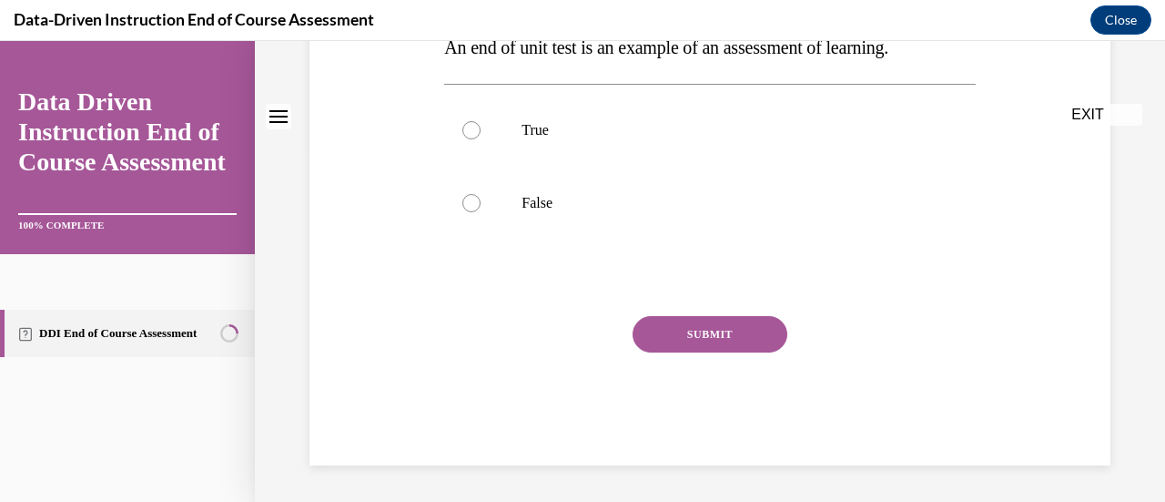
scroll to position [0, 0]
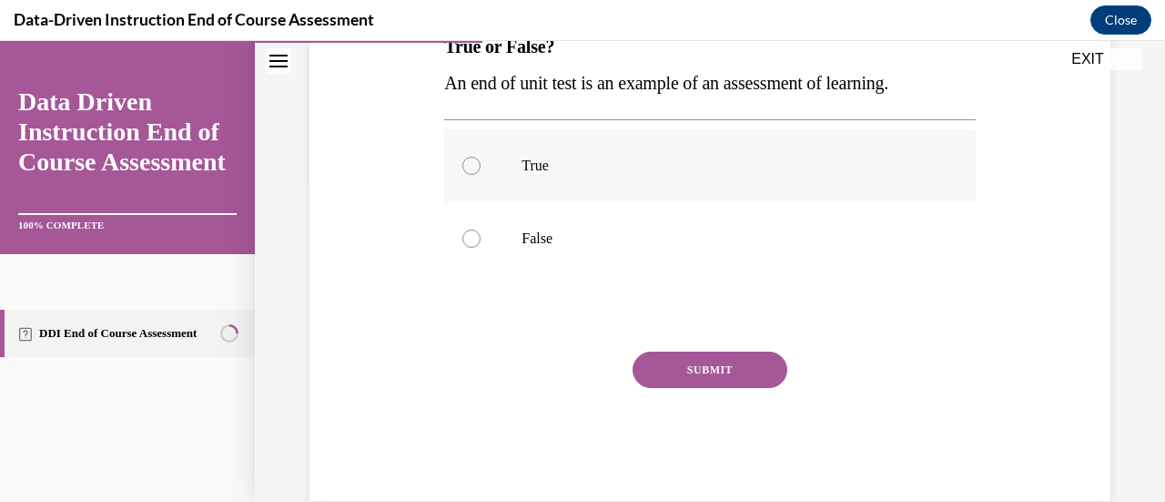
click at [575, 185] on label "True" at bounding box center [709, 165] width 531 height 73
click at [481, 175] on input "True" at bounding box center [471, 166] width 18 height 18
radio input "true"
click at [672, 348] on div "Question 04/12 True or False? An end of unit test is an example of an assessmen…" at bounding box center [709, 217] width 531 height 566
click at [674, 368] on button "SUBMIT" at bounding box center [710, 369] width 155 height 36
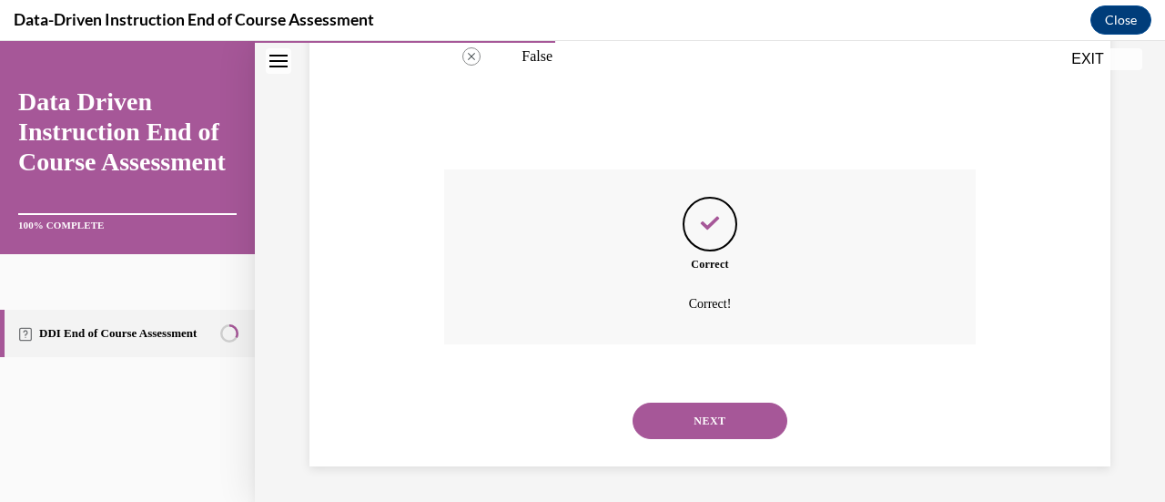
click at [688, 411] on button "NEXT" at bounding box center [710, 420] width 155 height 36
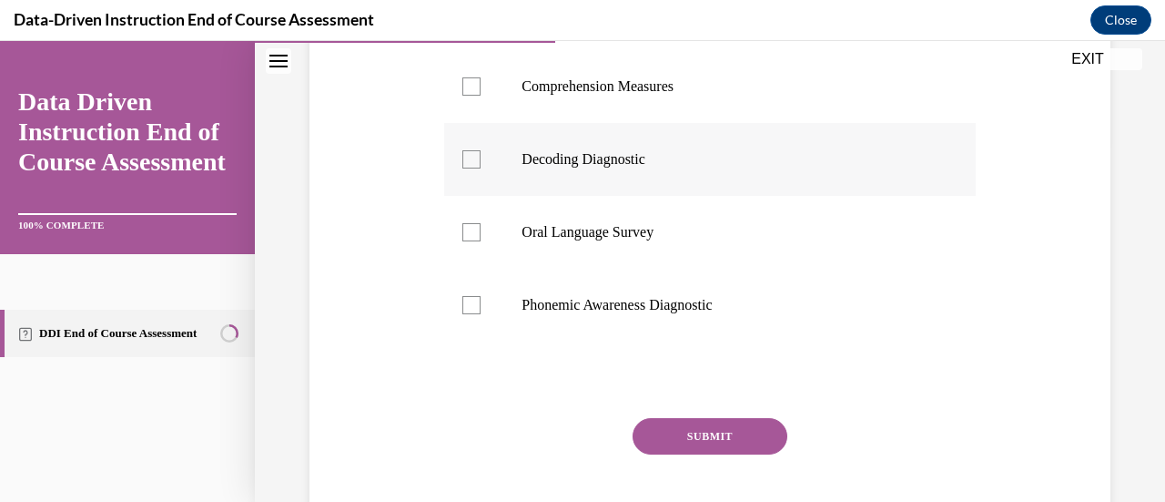
click at [622, 153] on p "Decoding Diagnostic" at bounding box center [726, 159] width 408 height 18
click at [481, 153] on input "Decoding Diagnostic" at bounding box center [471, 159] width 18 height 18
checkbox input "true"
click at [620, 112] on label "Comprehension Measures" at bounding box center [709, 86] width 531 height 73
click at [481, 96] on input "Comprehension Measures" at bounding box center [471, 86] width 18 height 18
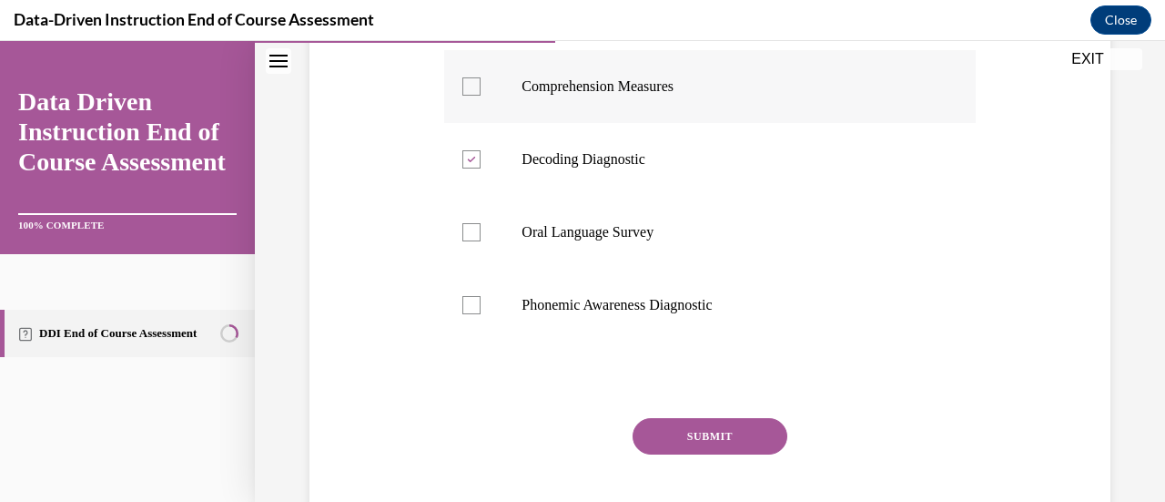
checkbox input "true"
click at [617, 284] on label "Phonemic Awareness Diagnostic" at bounding box center [709, 305] width 531 height 73
click at [481, 296] on input "Phonemic Awareness Diagnostic" at bounding box center [471, 305] width 18 height 18
checkbox input "true"
click at [677, 463] on div "SUBMIT" at bounding box center [709, 463] width 531 height 91
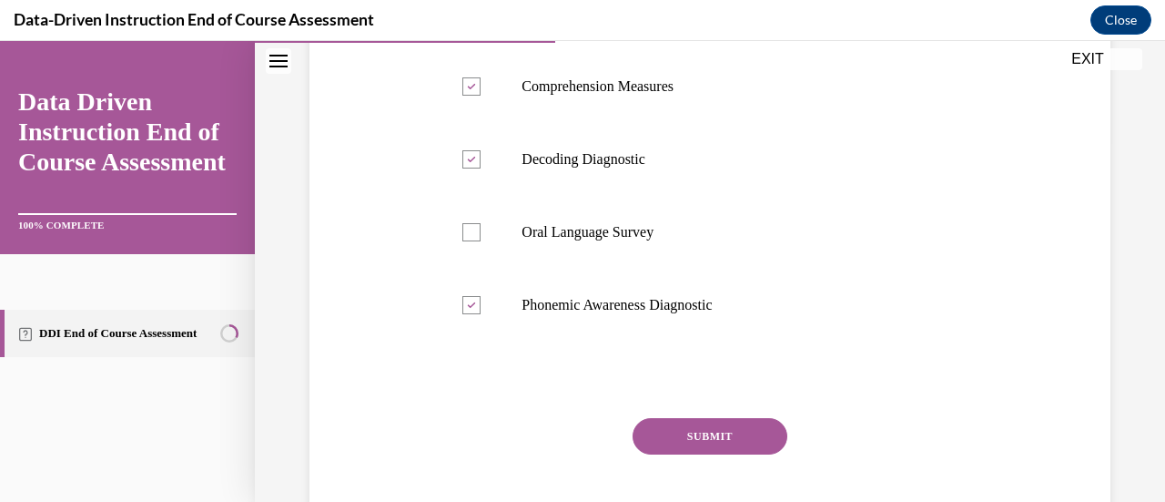
click at [675, 443] on button "SUBMIT" at bounding box center [710, 436] width 155 height 36
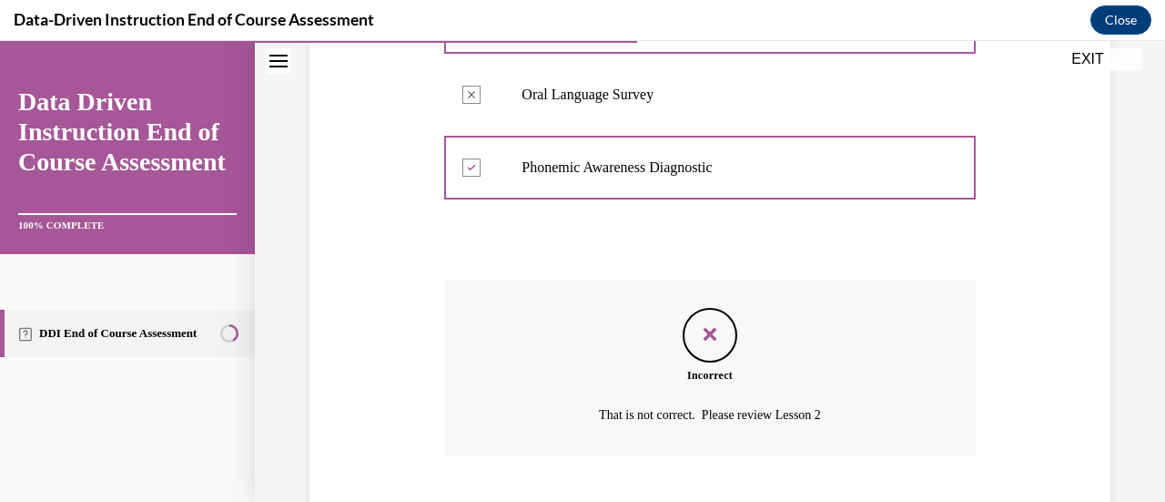
scroll to position [610, 0]
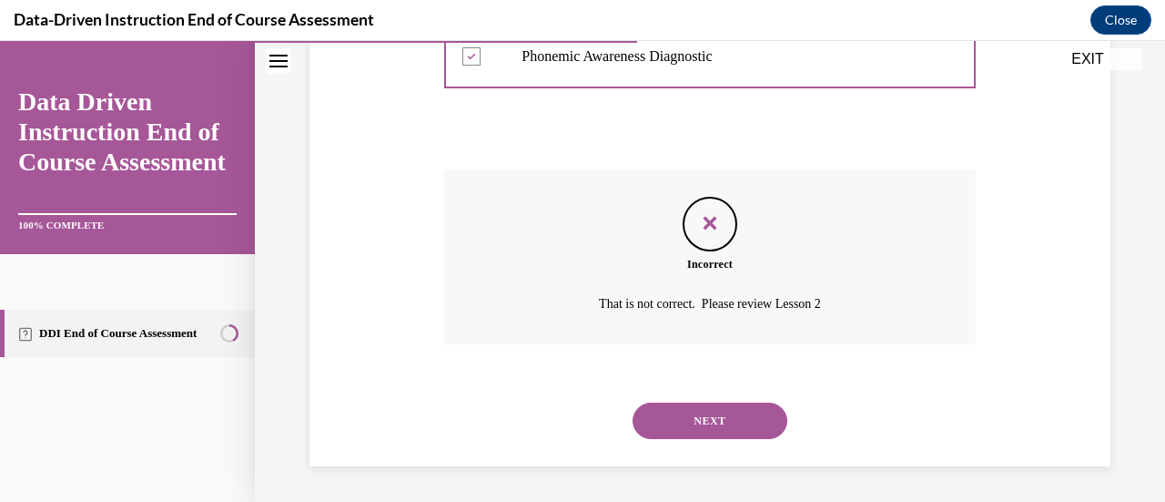
click at [687, 400] on div "NEXT" at bounding box center [709, 420] width 531 height 73
click at [681, 415] on button "NEXT" at bounding box center [710, 420] width 155 height 36
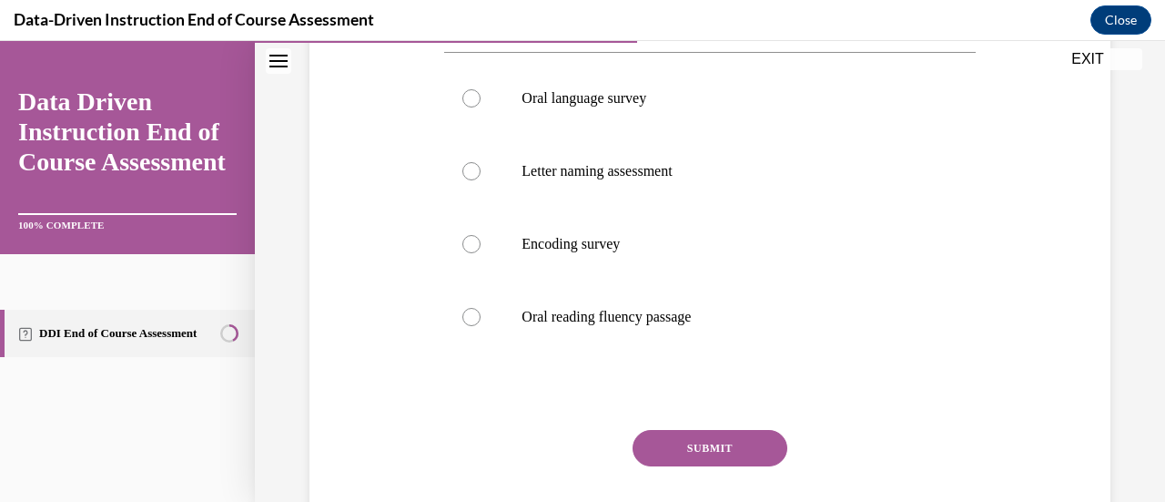
scroll to position [416, 0]
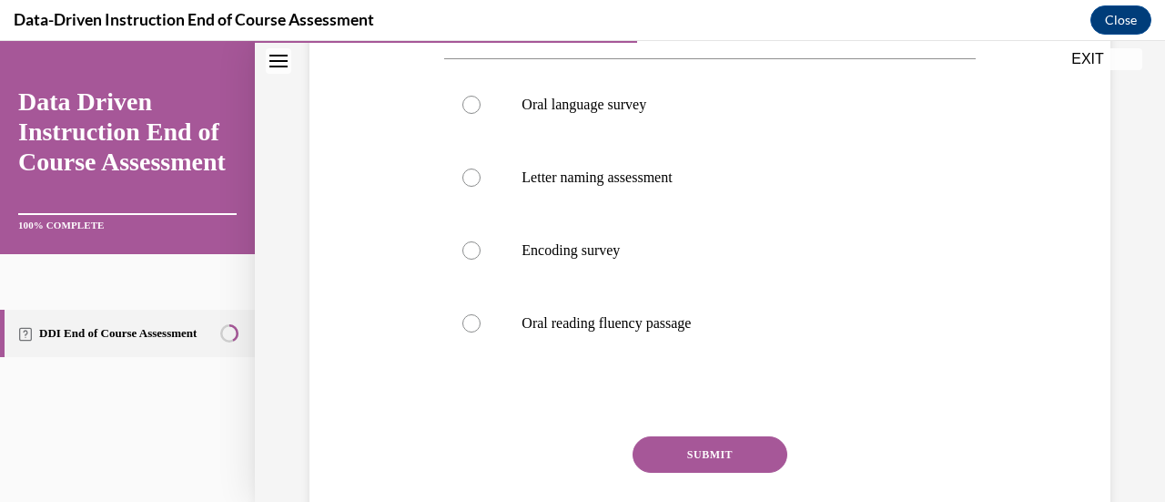
click at [652, 257] on p "Encoding survey" at bounding box center [726, 250] width 408 height 18
click at [481, 257] on input "Encoding survey" at bounding box center [471, 250] width 18 height 18
radio input "true"
click at [708, 434] on div "Question 06/12 Mrs. Lee administered a diagnostic decoding assessment to her st…" at bounding box center [709, 211] width 531 height 748
click at [705, 447] on button "SUBMIT" at bounding box center [710, 454] width 155 height 36
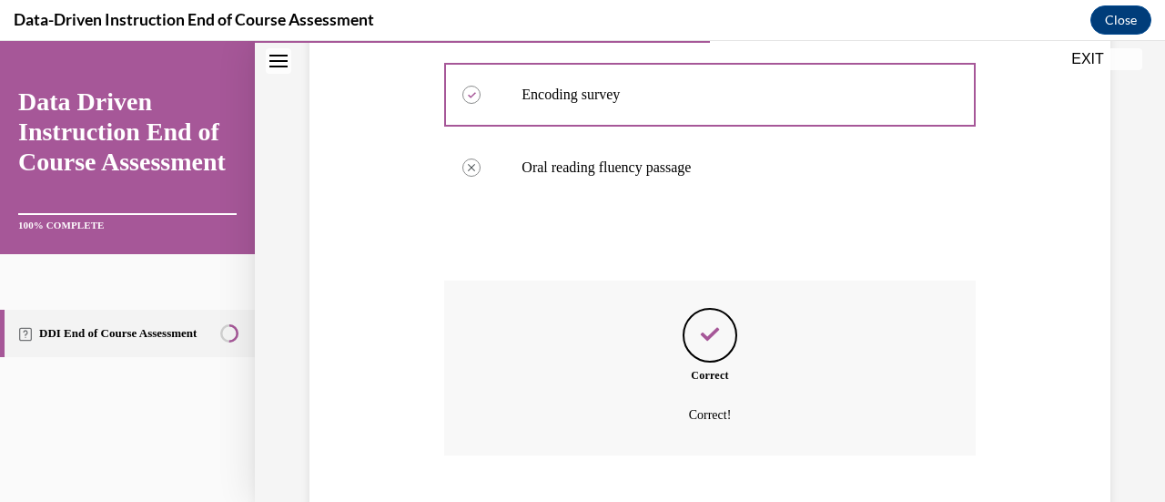
scroll to position [683, 0]
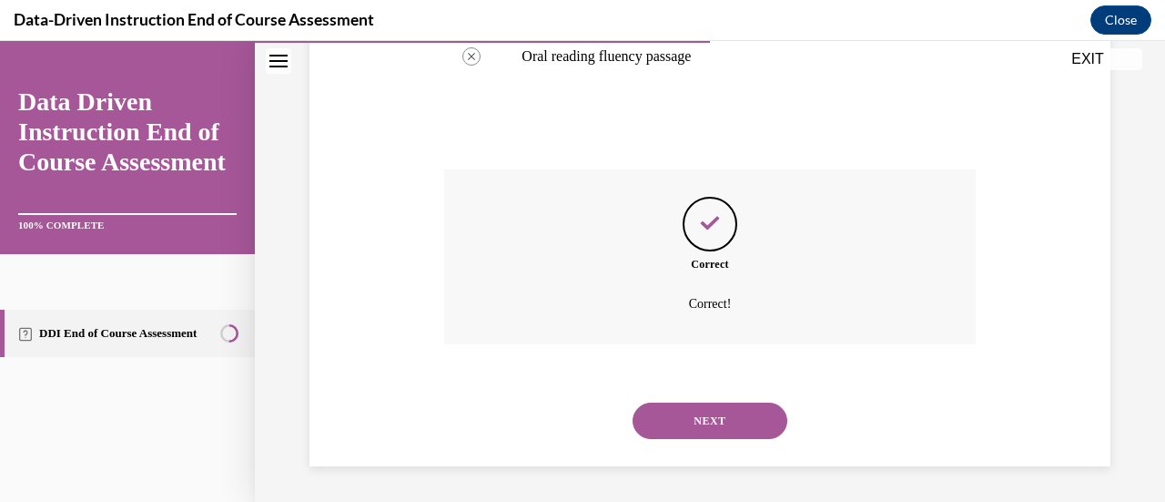
click at [712, 404] on button "NEXT" at bounding box center [710, 420] width 155 height 36
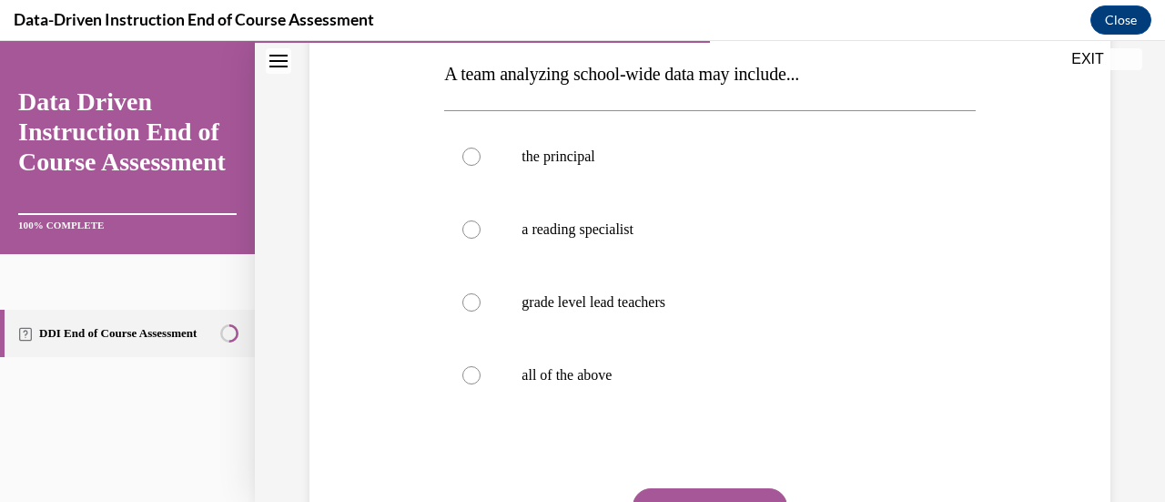
scroll to position [317, 0]
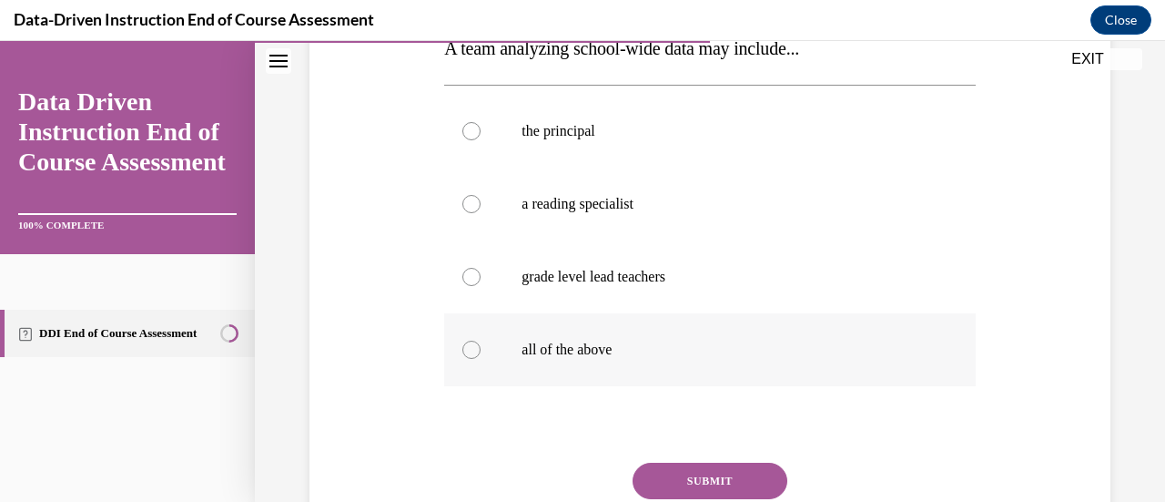
click at [671, 350] on p "all of the above" at bounding box center [726, 349] width 408 height 18
click at [481, 350] on input "all of the above" at bounding box center [471, 349] width 18 height 18
radio input "true"
click at [708, 492] on button "SUBMIT" at bounding box center [710, 480] width 155 height 36
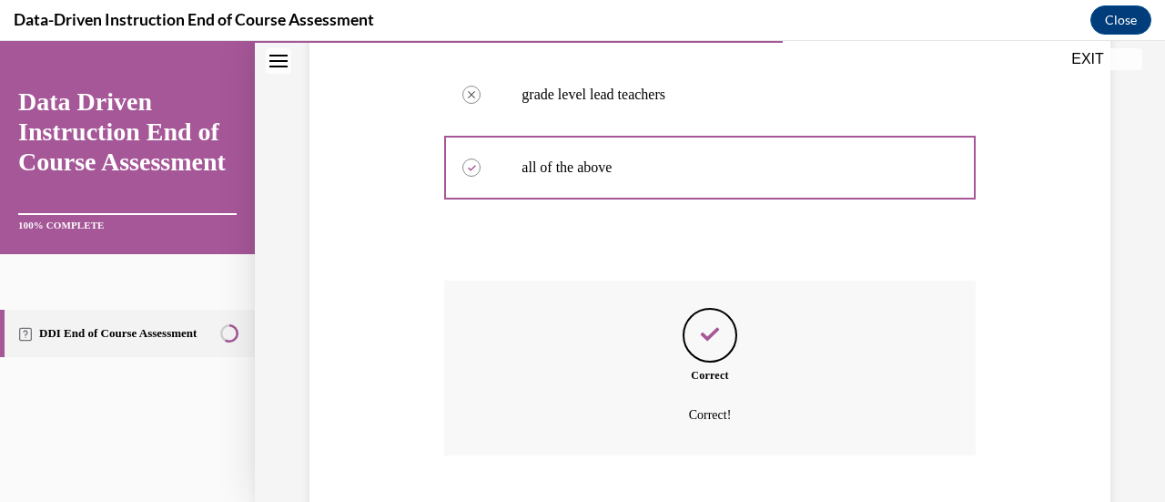
scroll to position [610, 0]
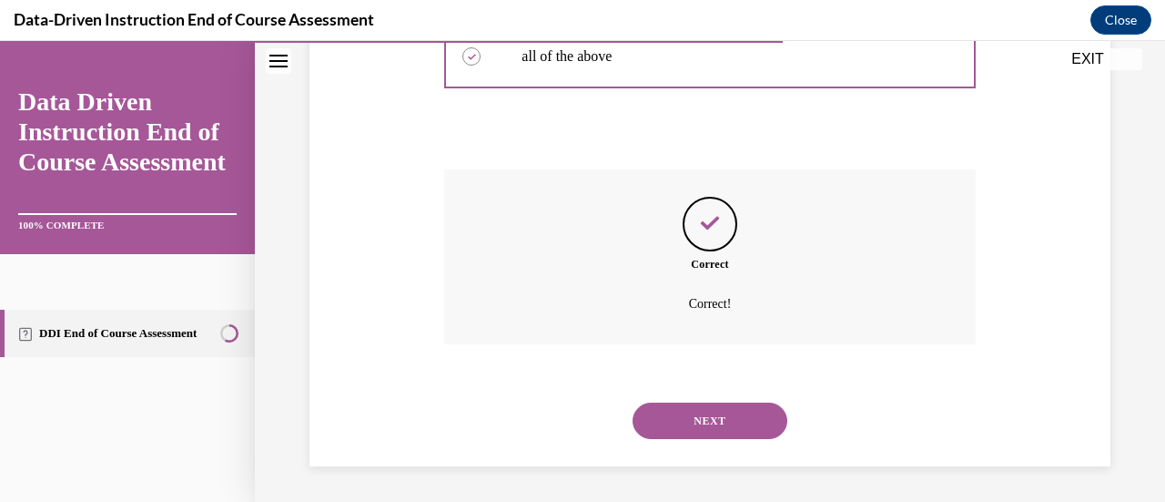
click at [694, 438] on button "NEXT" at bounding box center [710, 420] width 155 height 36
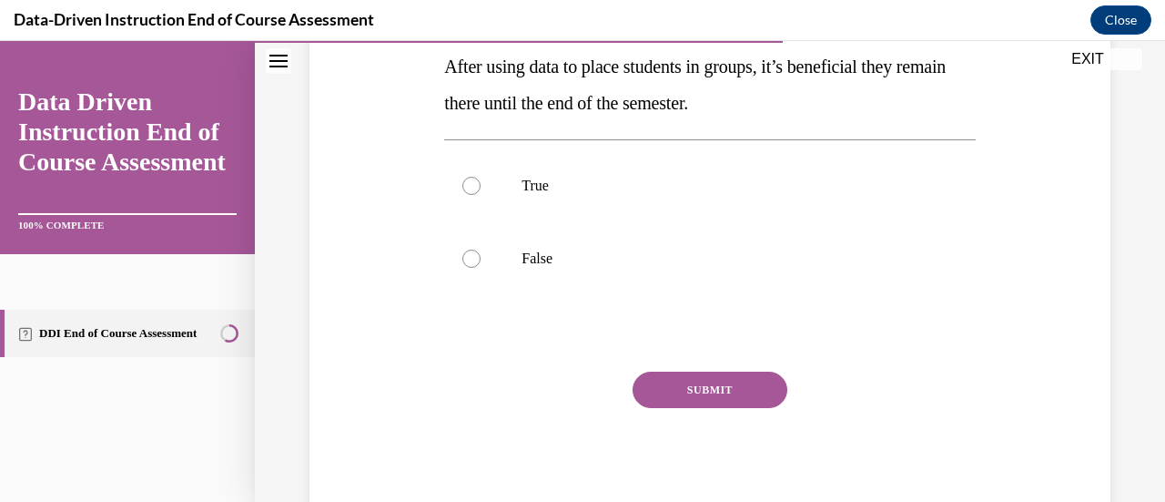
scroll to position [360, 0]
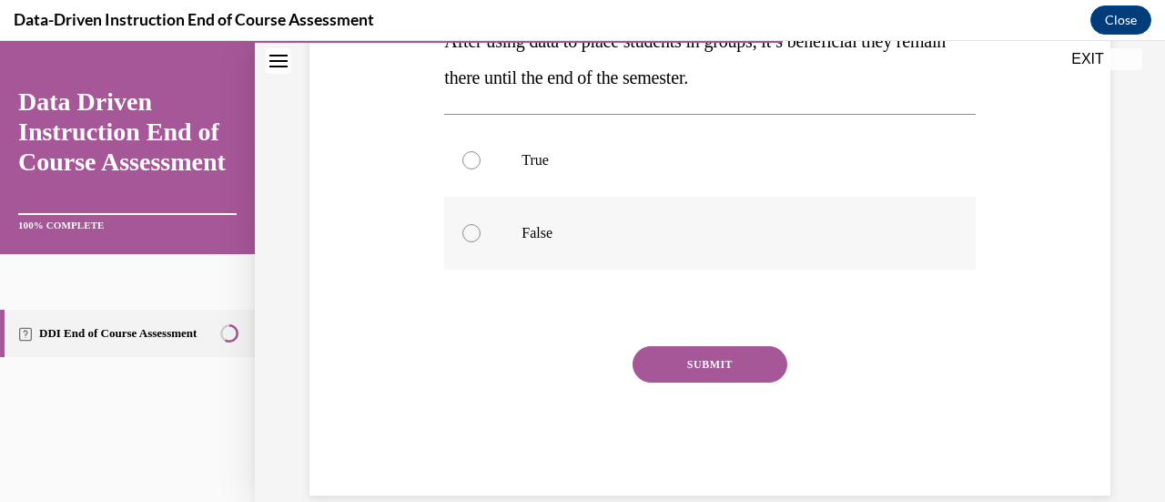
click at [595, 243] on label "False" at bounding box center [709, 233] width 531 height 73
click at [481, 242] on input "False" at bounding box center [471, 233] width 18 height 18
radio input "true"
click at [683, 381] on div "SUBMIT" at bounding box center [709, 391] width 531 height 91
click at [669, 353] on button "SUBMIT" at bounding box center [710, 364] width 155 height 36
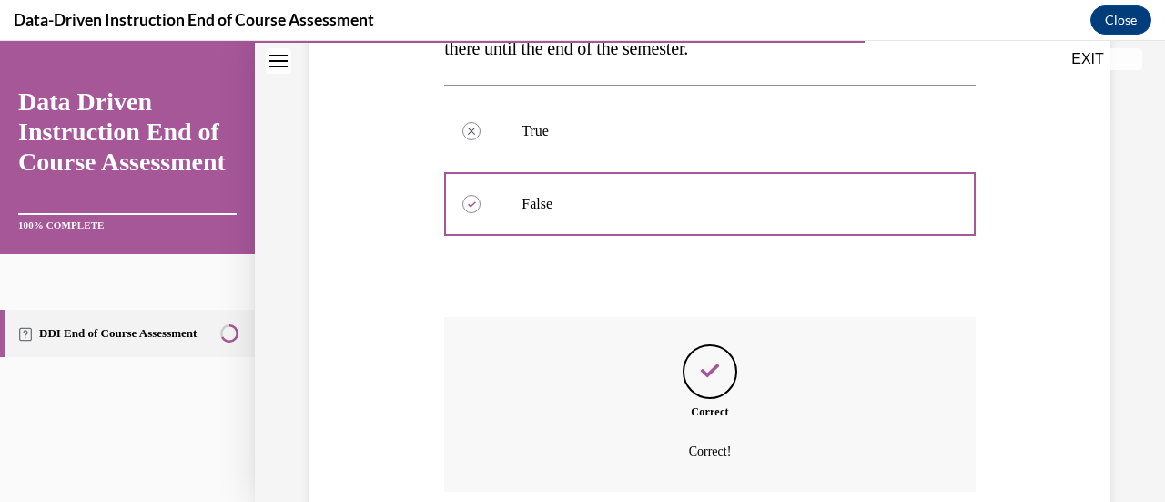
scroll to position [537, 0]
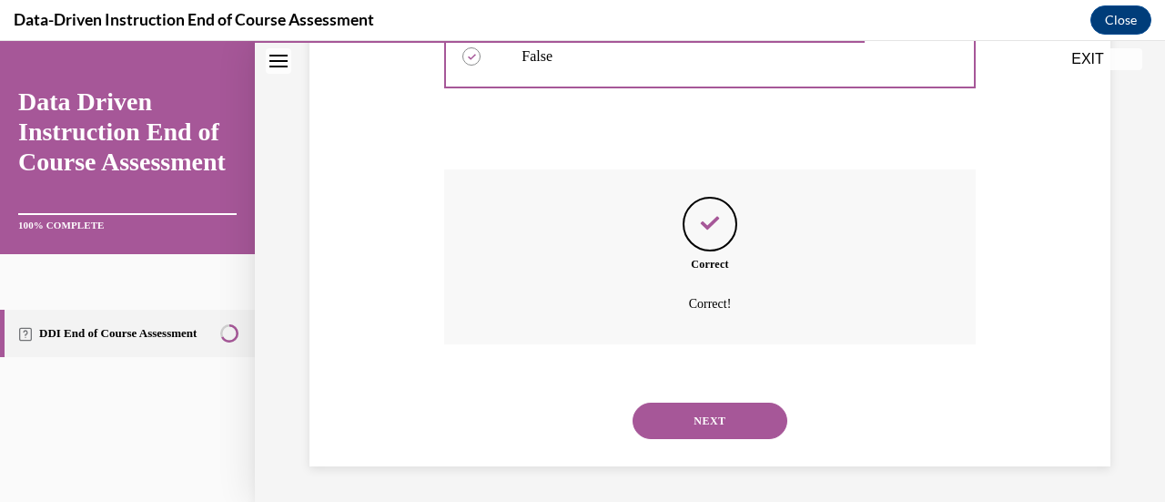
click at [705, 430] on button "NEXT" at bounding box center [710, 420] width 155 height 36
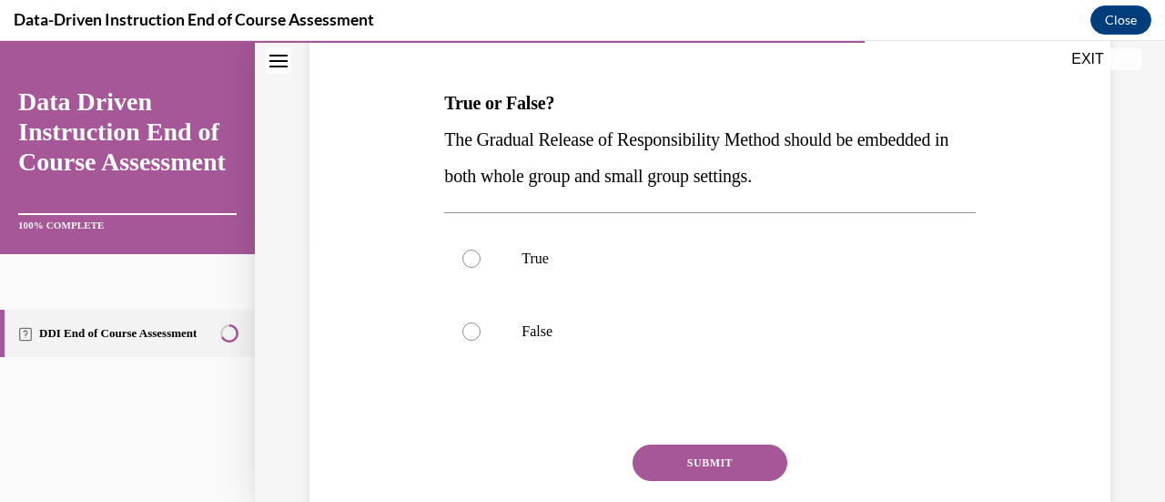
scroll to position [390, 0]
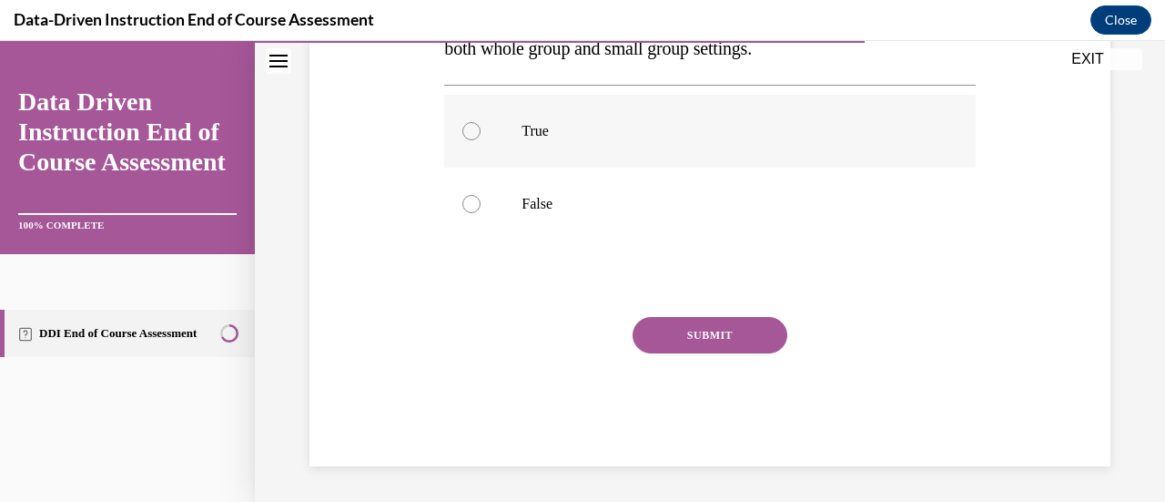
click at [548, 114] on label "True" at bounding box center [709, 131] width 531 height 73
click at [481, 122] on input "True" at bounding box center [471, 131] width 18 height 18
radio input "true"
click at [693, 323] on button "SUBMIT" at bounding box center [710, 335] width 155 height 36
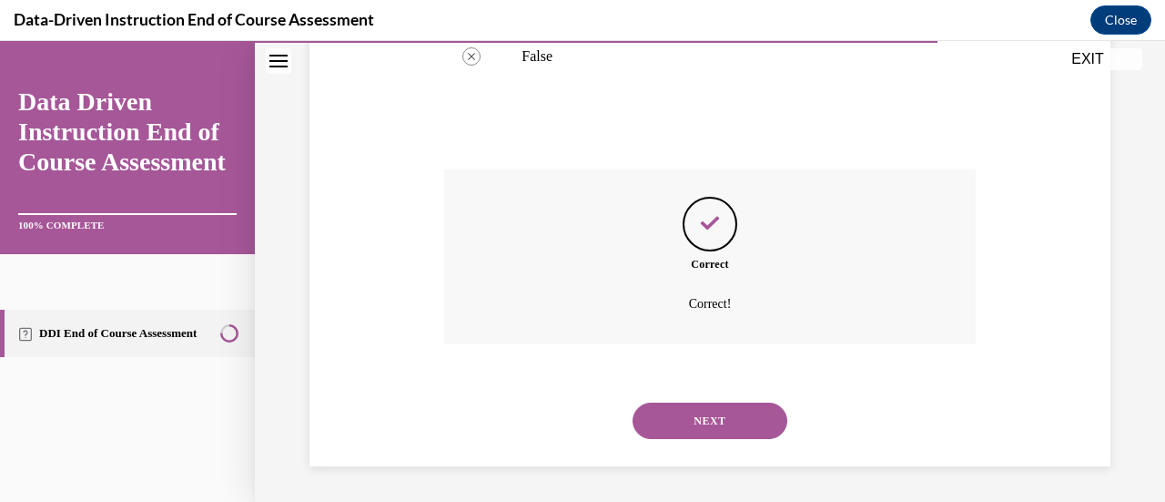
click at [710, 414] on button "NEXT" at bounding box center [710, 420] width 155 height 36
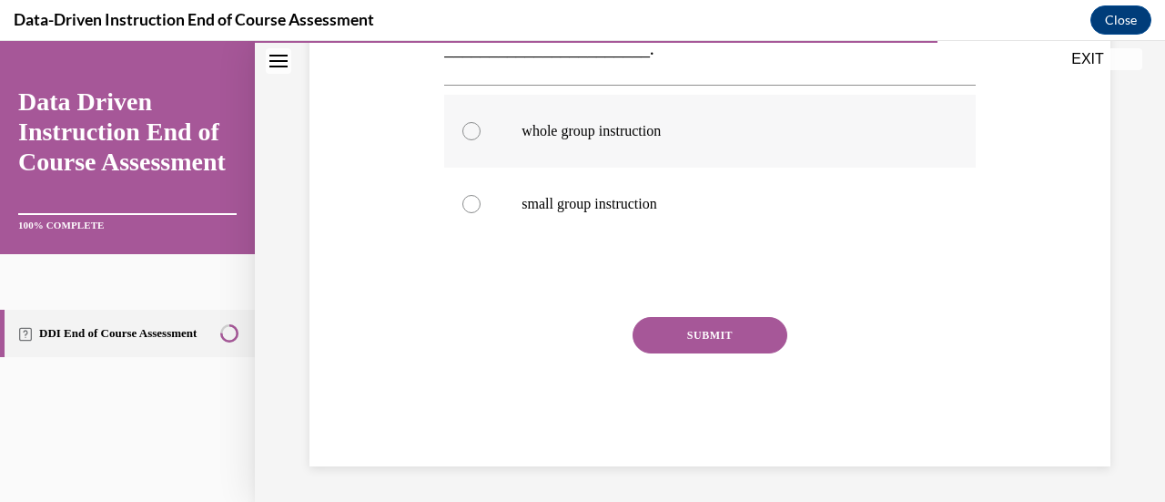
click at [619, 138] on p "whole group instruction" at bounding box center [726, 131] width 408 height 18
click at [481, 138] on input "whole group instruction" at bounding box center [471, 131] width 18 height 18
radio input "true"
click at [686, 340] on button "SUBMIT" at bounding box center [710, 335] width 155 height 36
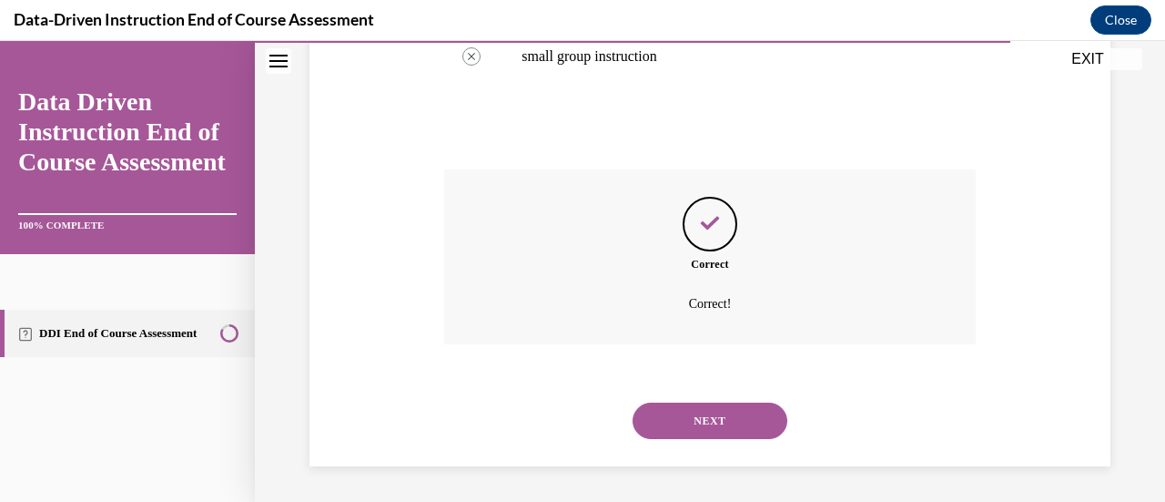
click at [713, 423] on button "NEXT" at bounding box center [710, 420] width 155 height 36
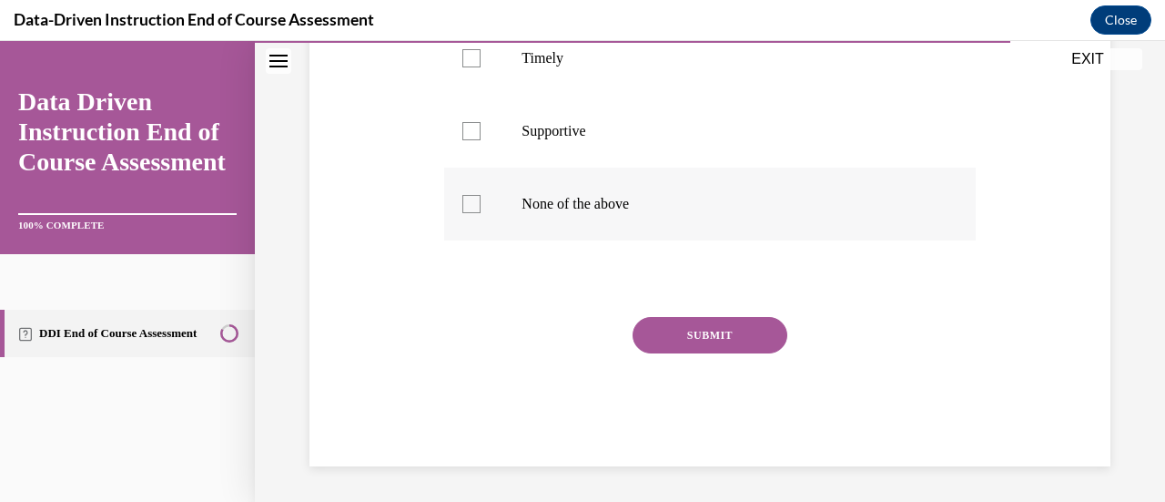
click at [655, 225] on label "None of the above" at bounding box center [709, 203] width 531 height 73
click at [481, 213] on input "None of the above" at bounding box center [471, 204] width 18 height 18
click at [637, 198] on p "None of the above" at bounding box center [726, 204] width 408 height 18
click at [481, 198] on input "None of the above" at bounding box center [471, 204] width 18 height 18
checkbox input "false"
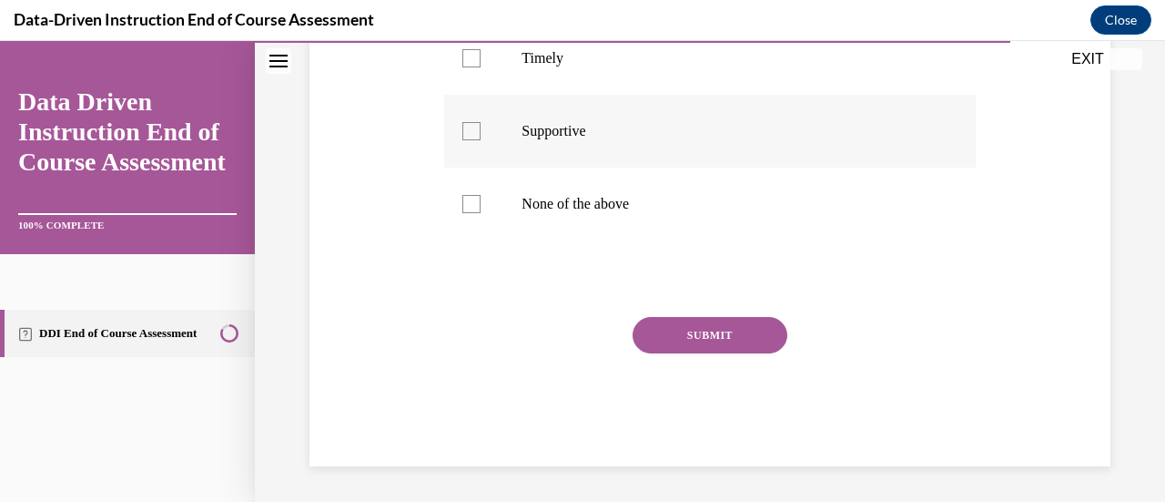
click at [608, 153] on label "Supportive" at bounding box center [709, 131] width 531 height 73
click at [481, 140] on input "Supportive" at bounding box center [471, 131] width 18 height 18
checkbox input "true"
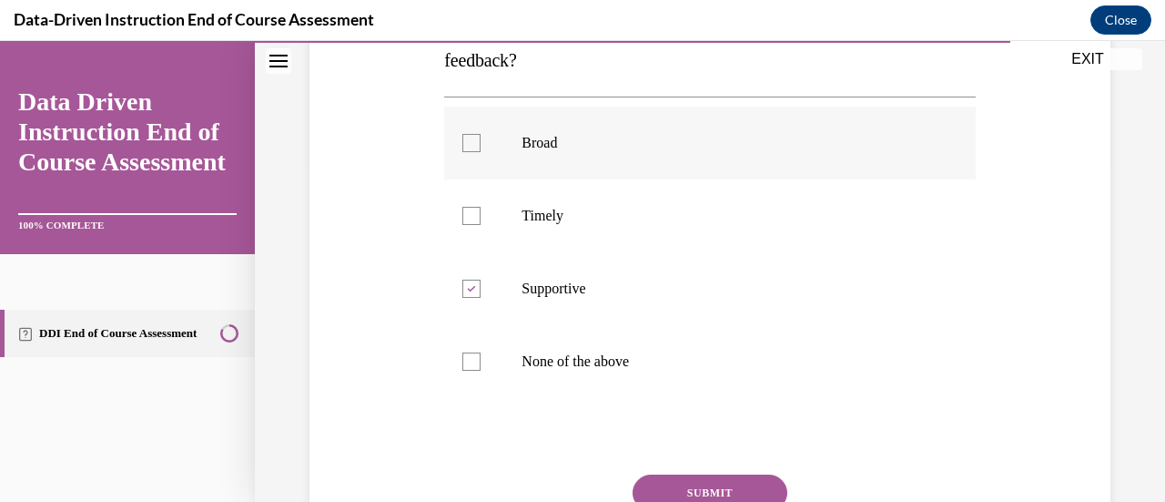
click at [595, 140] on p "Broad" at bounding box center [726, 143] width 408 height 18
click at [481, 140] on input "Broad" at bounding box center [471, 143] width 18 height 18
checkbox input "true"
click at [695, 491] on button "SUBMIT" at bounding box center [710, 492] width 155 height 36
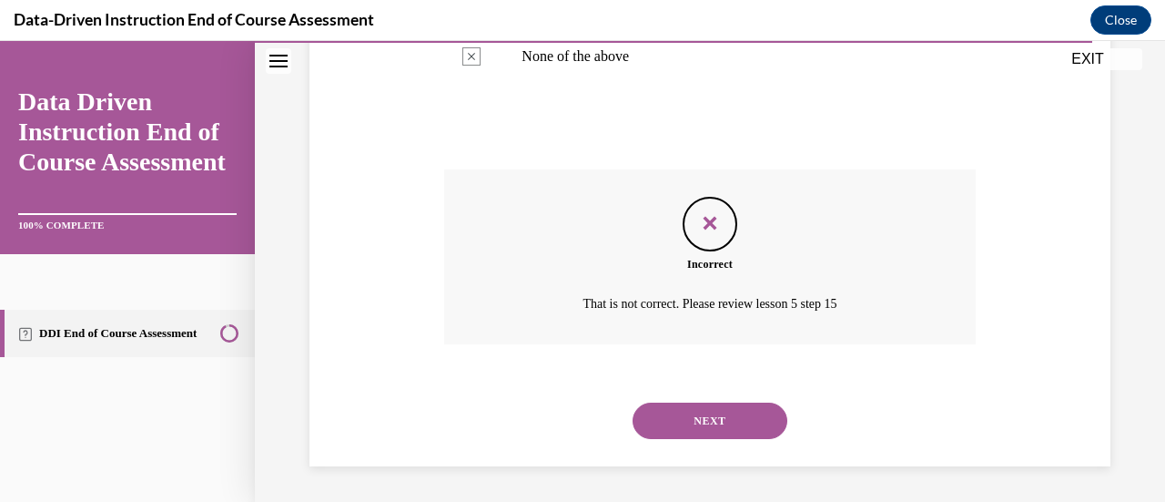
click at [706, 412] on button "NEXT" at bounding box center [710, 420] width 155 height 36
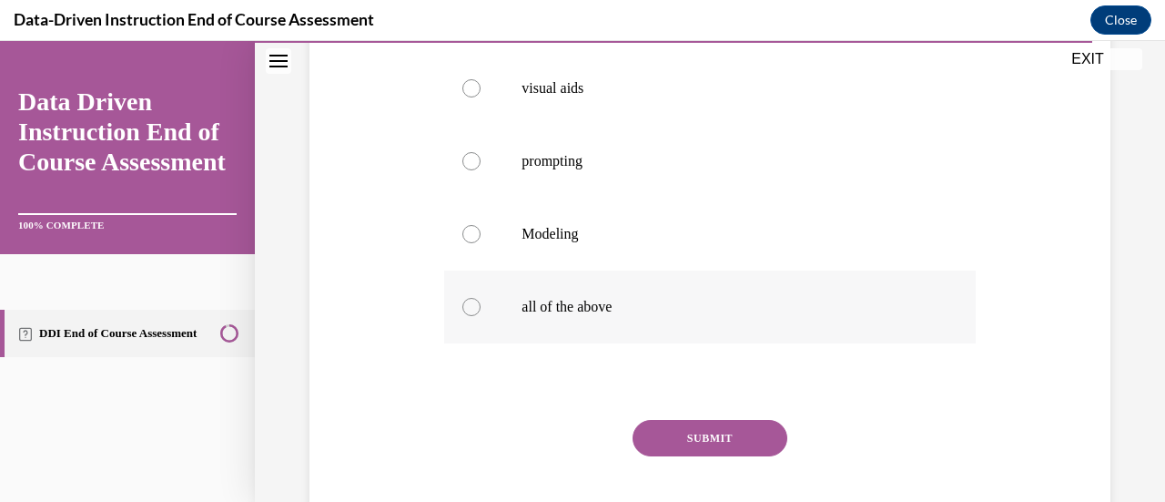
click at [623, 327] on label "all of the above" at bounding box center [709, 306] width 531 height 73
click at [481, 316] on input "all of the above" at bounding box center [471, 307] width 18 height 18
radio input "true"
click at [677, 441] on button "SUBMIT" at bounding box center [710, 438] width 155 height 36
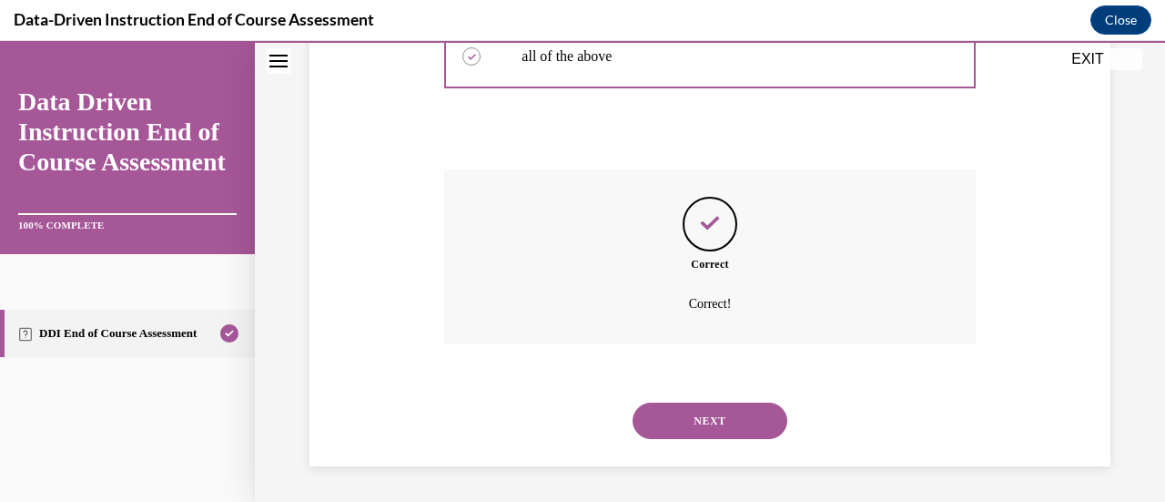
click at [718, 427] on button "NEXT" at bounding box center [710, 420] width 155 height 36
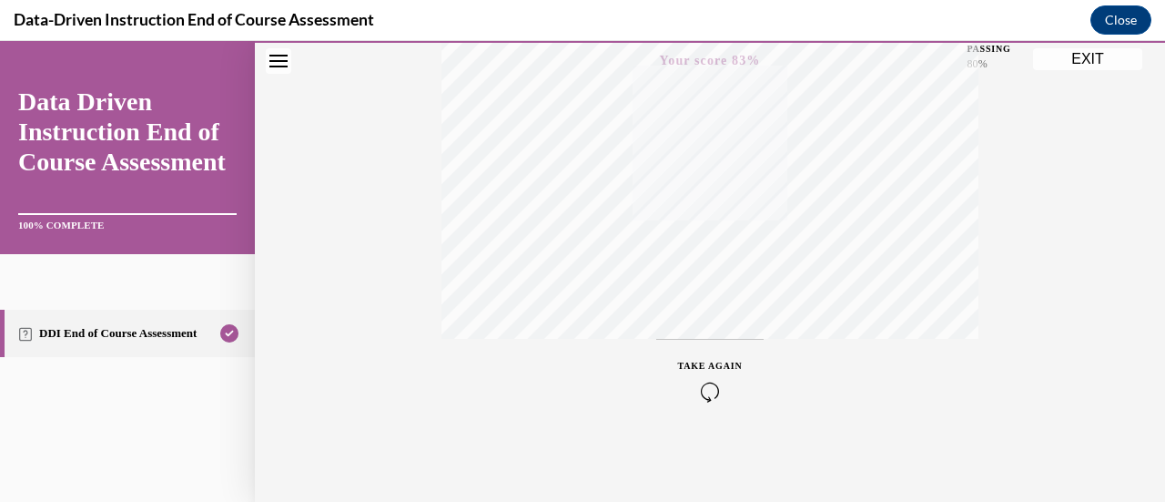
click at [1095, 63] on button "EXIT" at bounding box center [1087, 59] width 109 height 22
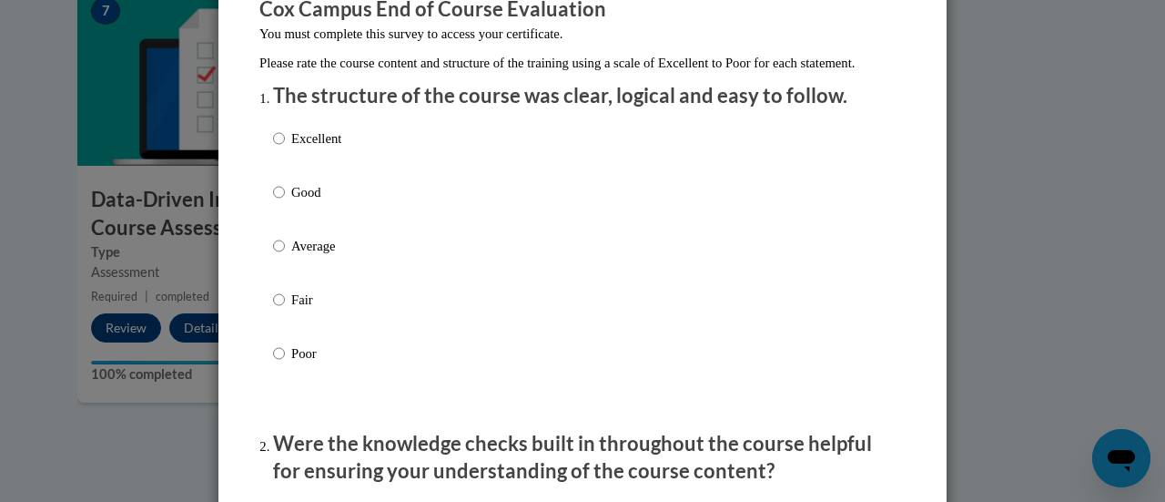
scroll to position [193, 0]
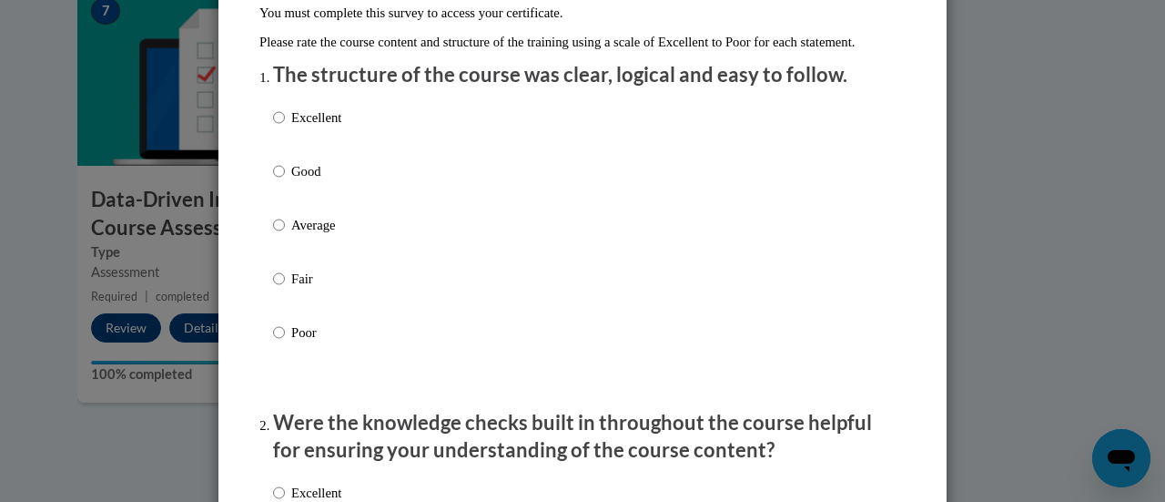
click at [324, 210] on label "Good" at bounding box center [307, 185] width 68 height 49
click at [285, 181] on input "Good" at bounding box center [279, 171] width 12 height 20
radio input "true"
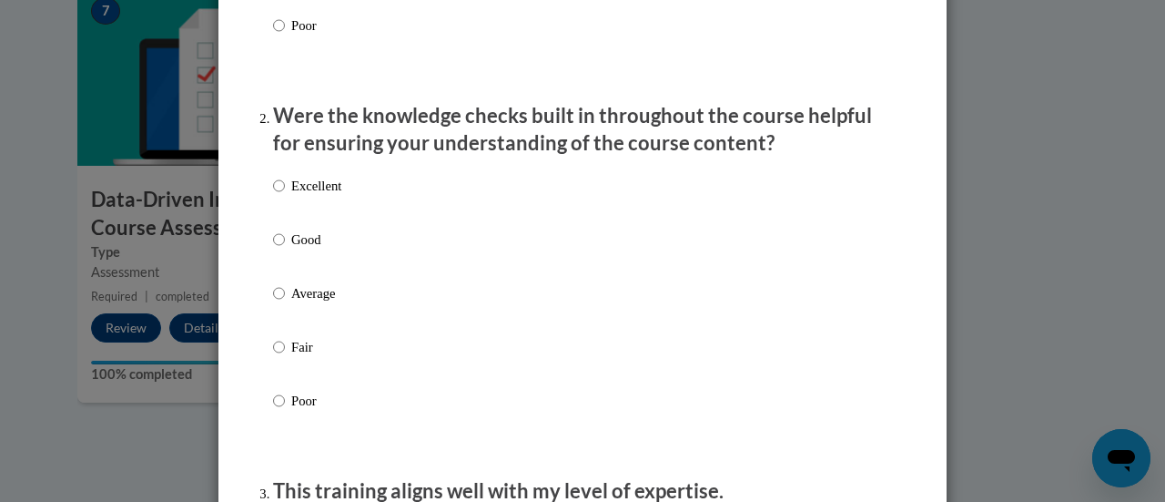
click at [313, 249] on p "Good" at bounding box center [316, 239] width 50 height 20
click at [285, 249] on input "Good" at bounding box center [279, 239] width 12 height 20
radio input "true"
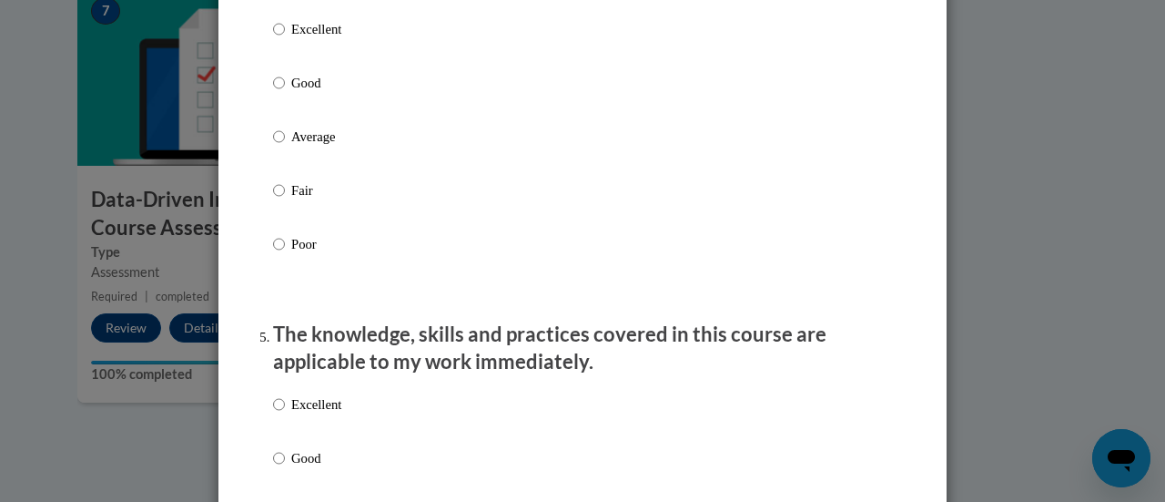
scroll to position [1381, 0]
click at [291, 199] on p "Fair" at bounding box center [316, 189] width 50 height 20
click at [285, 199] on input "Fair" at bounding box center [279, 189] width 12 height 20
radio input "true"
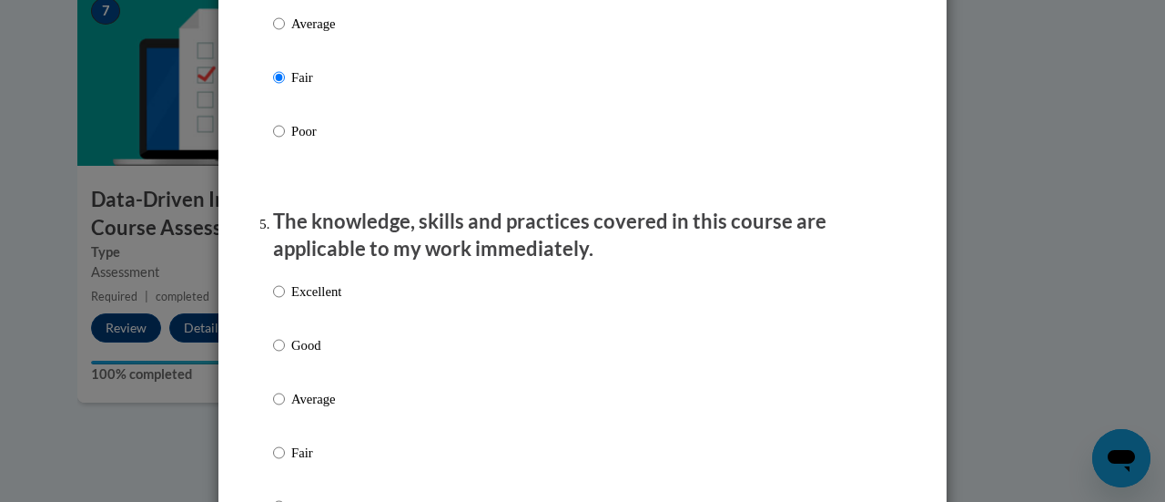
click at [307, 330] on label "Excellent" at bounding box center [307, 305] width 68 height 49
click at [285, 301] on input "Excellent" at bounding box center [279, 291] width 12 height 20
radio input "true"
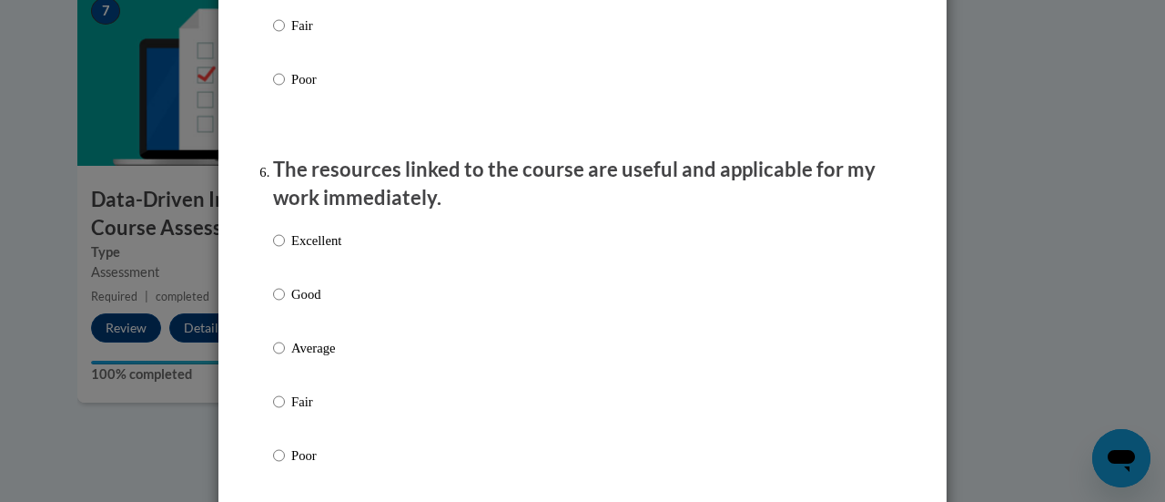
click at [306, 332] on label "Good" at bounding box center [307, 308] width 68 height 49
click at [285, 304] on input "Good" at bounding box center [279, 294] width 12 height 20
radio input "true"
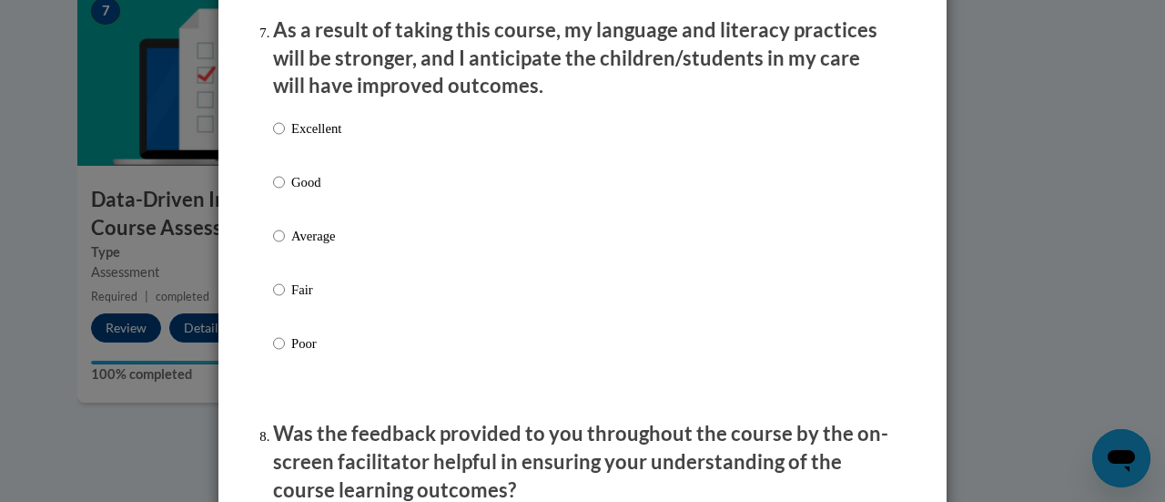
click at [294, 246] on p "Average" at bounding box center [316, 236] width 50 height 20
click at [285, 246] on input "Average" at bounding box center [279, 236] width 12 height 20
radio input "true"
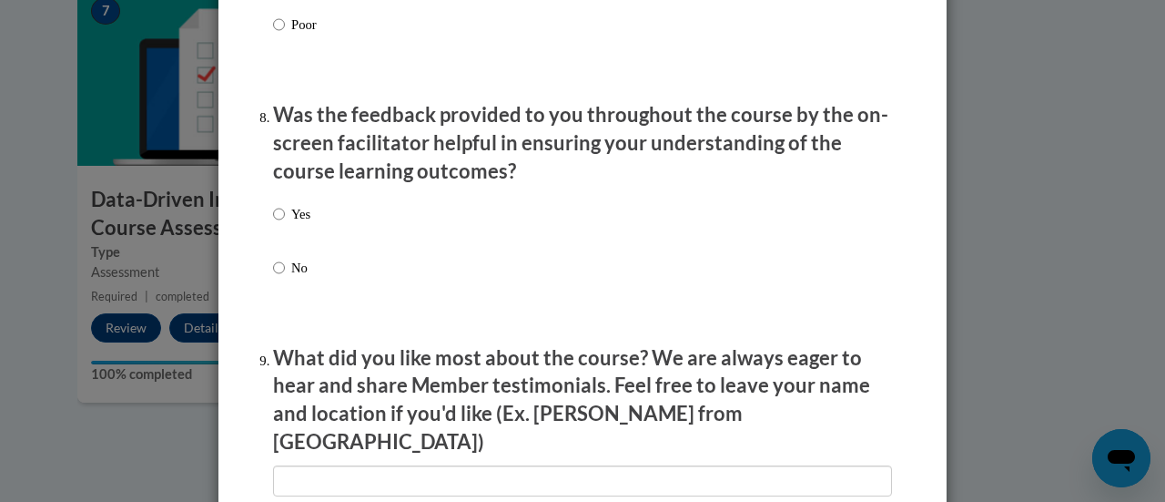
click at [290, 243] on label "Yes" at bounding box center [291, 228] width 37 height 49
click at [285, 224] on input "Yes" at bounding box center [279, 214] width 12 height 20
radio input "true"
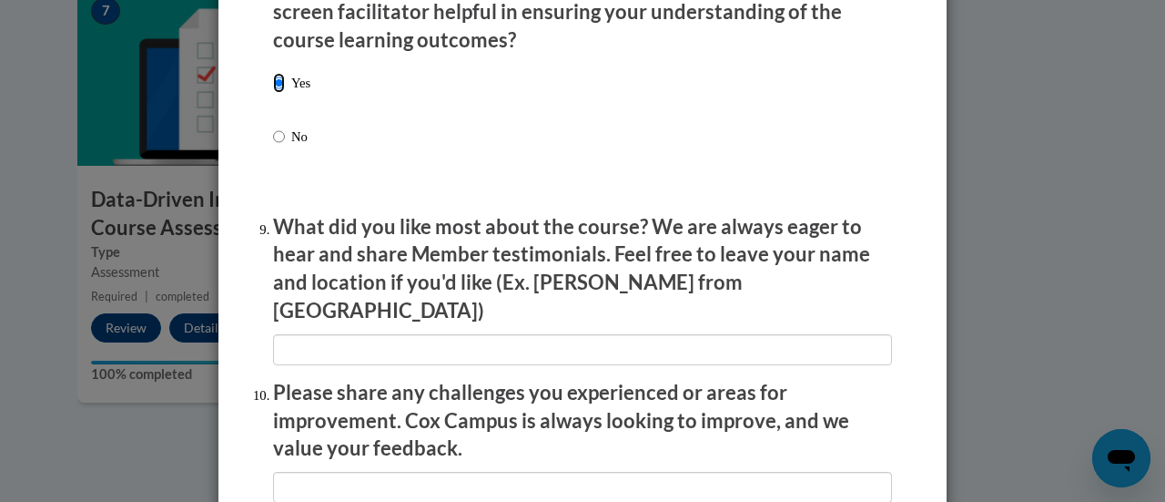
scroll to position [3283, 0]
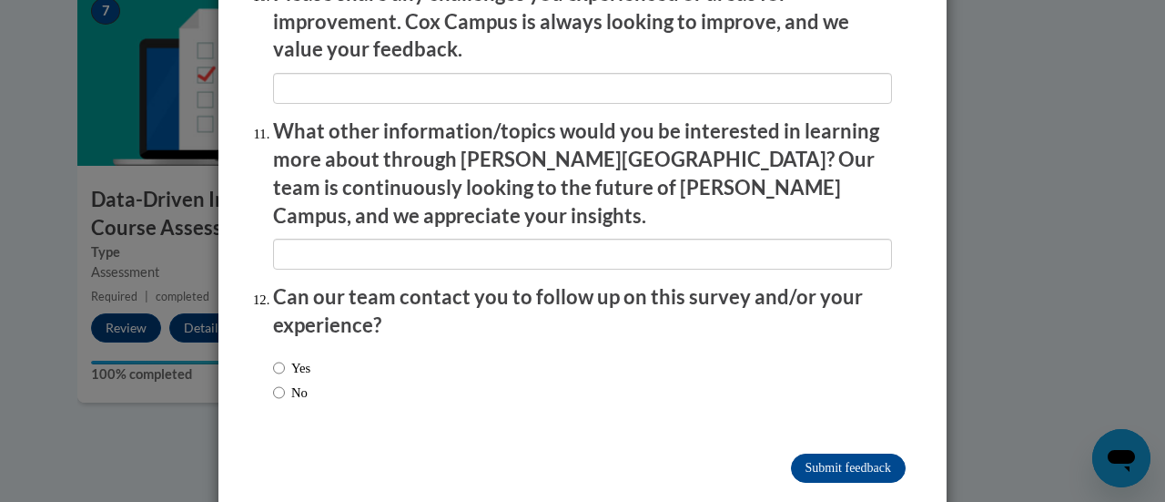
click at [278, 382] on label "No" at bounding box center [290, 392] width 35 height 20
click at [278, 382] on input "No" at bounding box center [279, 392] width 12 height 20
radio input "true"
click at [810, 453] on input "Submit feedback" at bounding box center [848, 467] width 115 height 29
